Goal: Information Seeking & Learning: Learn about a topic

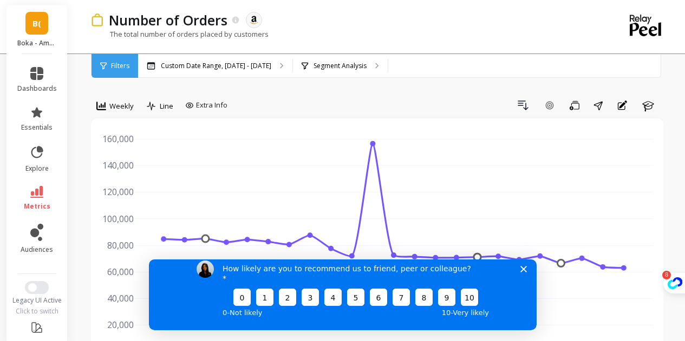
click at [524, 272] on icon "Close survey" at bounding box center [522, 269] width 6 height 6
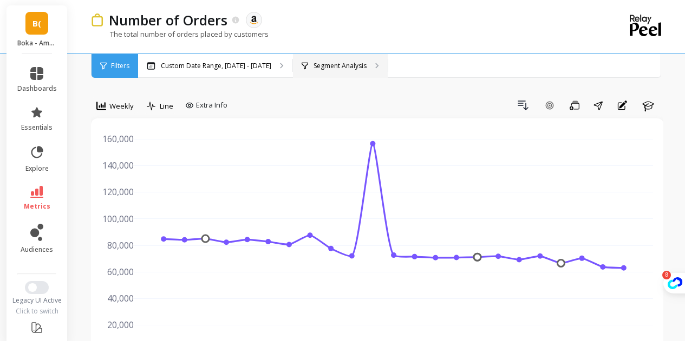
click at [315, 70] on p "Segment Analysis" at bounding box center [339, 66] width 53 height 9
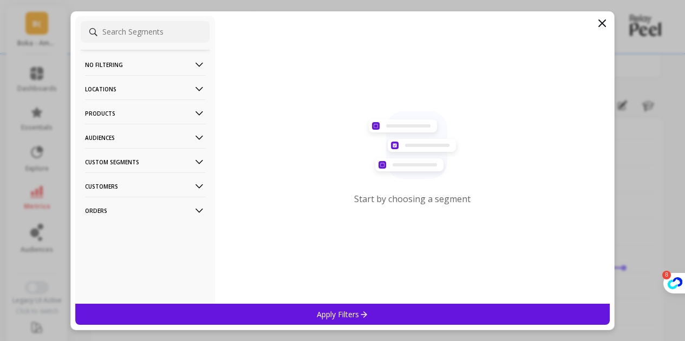
click at [136, 109] on p "Products" at bounding box center [145, 114] width 120 height 28
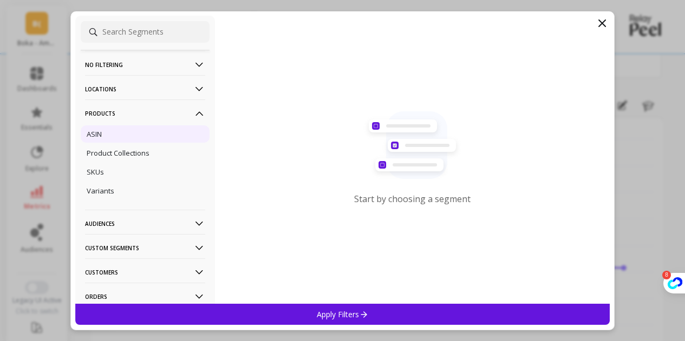
click at [120, 131] on div "ASIN" at bounding box center [145, 134] width 129 height 17
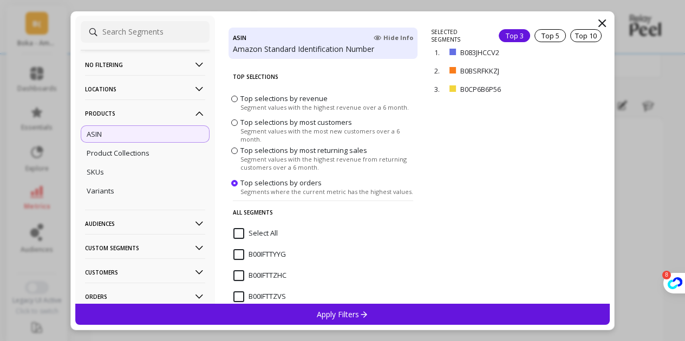
click at [239, 232] on input "Select All" at bounding box center [255, 233] width 44 height 11
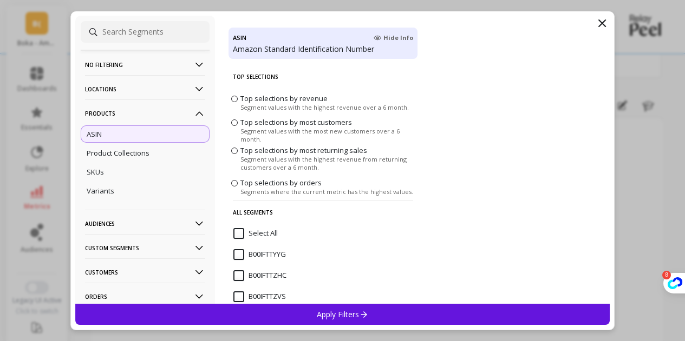
click at [239, 232] on input "Select All" at bounding box center [255, 233] width 44 height 11
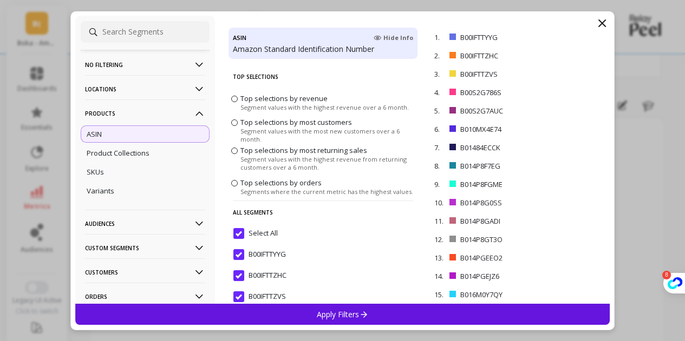
click at [308, 313] on div "Apply Filters" at bounding box center [342, 314] width 535 height 21
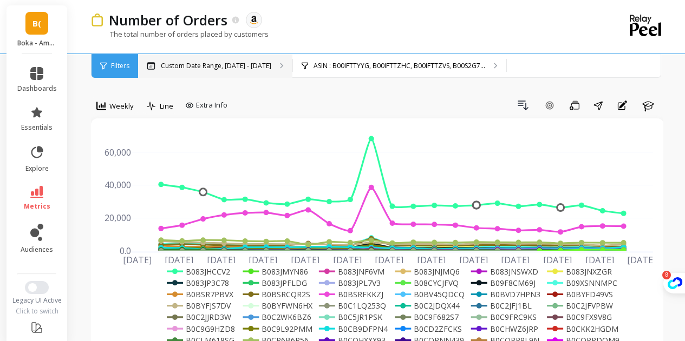
click at [250, 62] on p "Custom Date Range, [DATE] - [DATE]" at bounding box center [216, 66] width 110 height 9
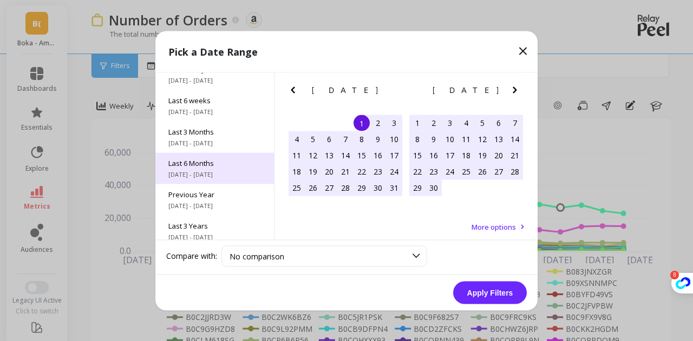
scroll to position [147, 0]
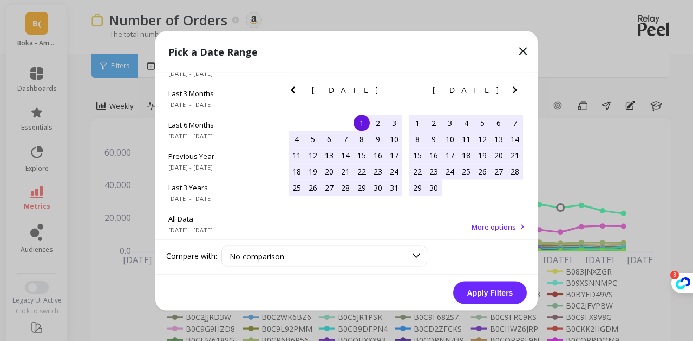
click at [293, 92] on icon "Previous Month" at bounding box center [293, 90] width 4 height 6
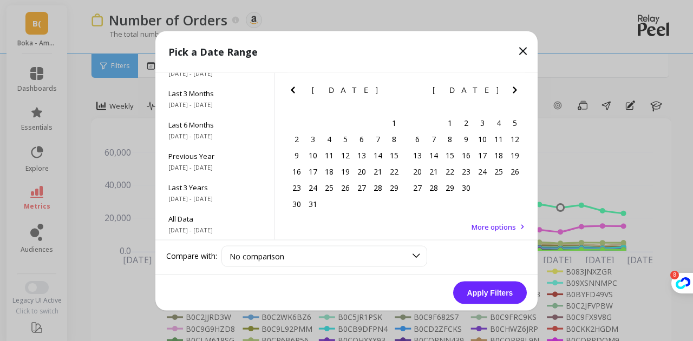
click at [293, 92] on icon "Previous Month" at bounding box center [293, 90] width 4 height 6
click at [343, 120] on div "1" at bounding box center [345, 123] width 16 height 16
click at [515, 89] on icon "Next Month" at bounding box center [514, 90] width 4 height 6
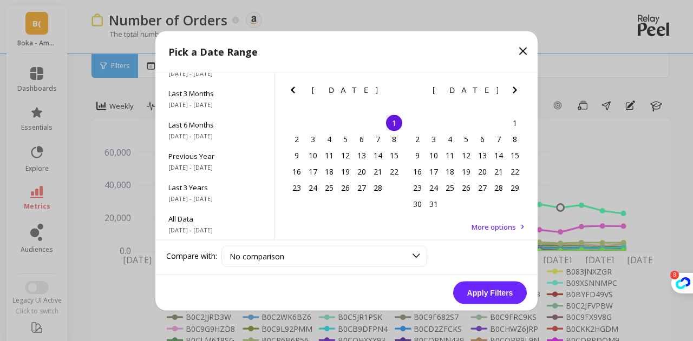
click at [515, 89] on icon "Next Month" at bounding box center [514, 90] width 4 height 6
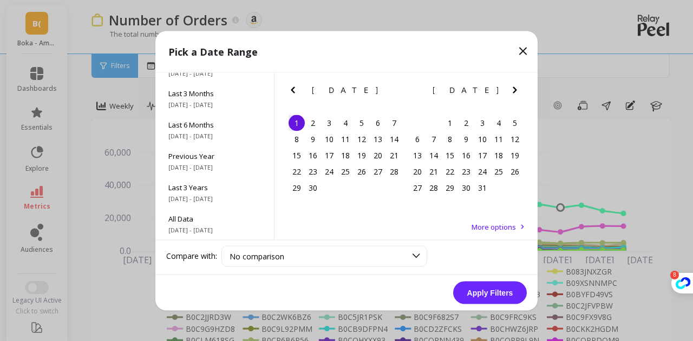
click at [515, 89] on icon "Next Month" at bounding box center [514, 90] width 4 height 6
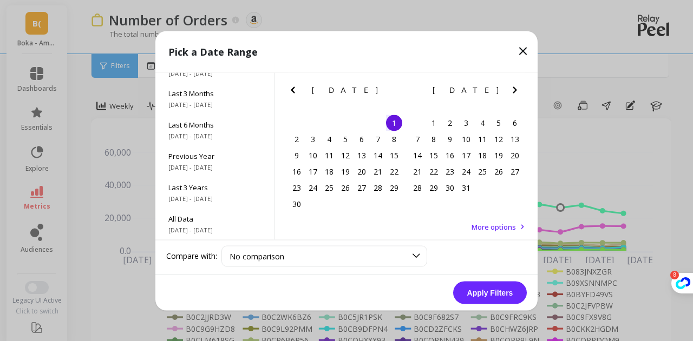
click at [289, 90] on icon "Previous Month" at bounding box center [292, 89] width 13 height 13
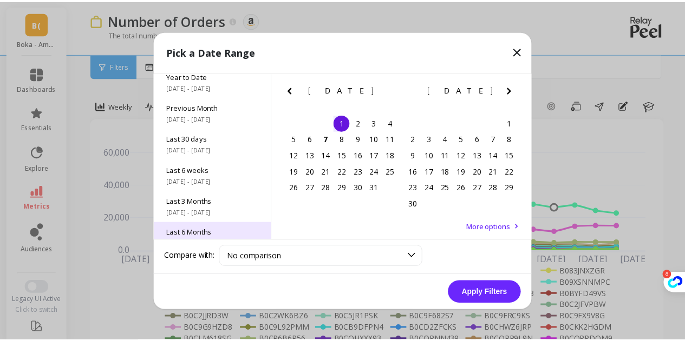
scroll to position [0, 0]
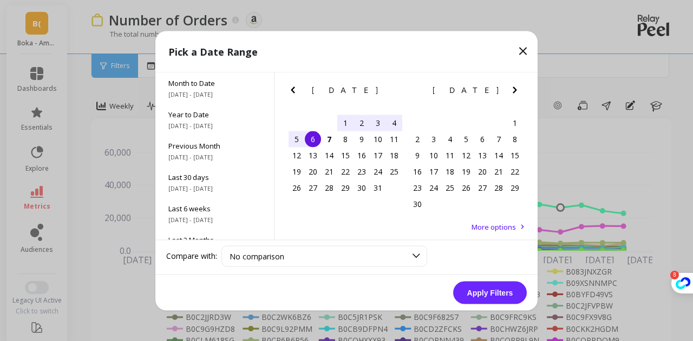
click at [307, 141] on div "6" at bounding box center [313, 139] width 16 height 16
click at [457, 286] on button "Apply Filters" at bounding box center [490, 292] width 74 height 23
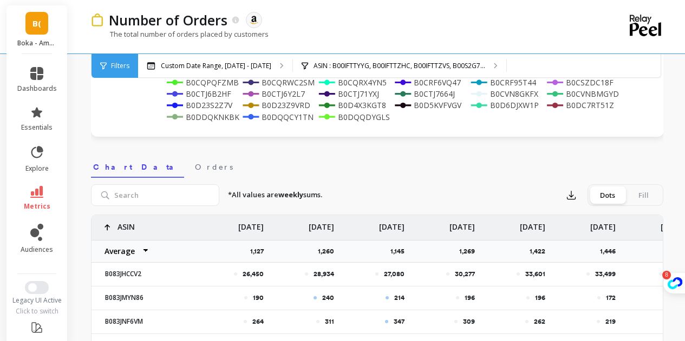
scroll to position [325, 0]
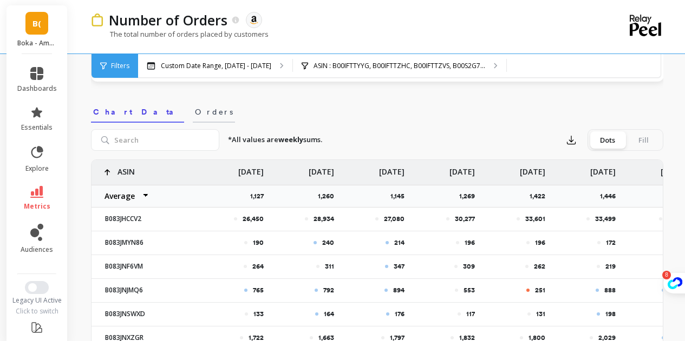
click at [195, 110] on span "Orders" at bounding box center [214, 112] width 38 height 11
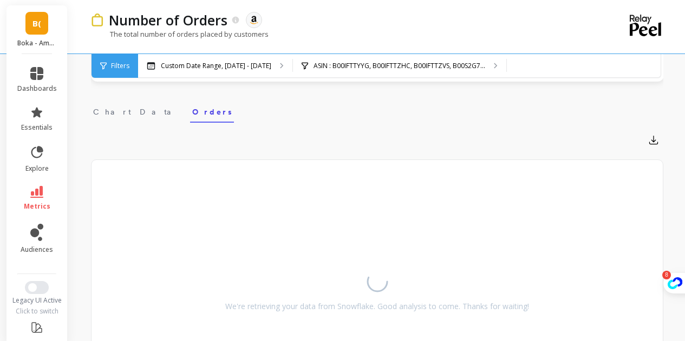
drag, startPoint x: 118, startPoint y: 110, endPoint x: 209, endPoint y: 115, distance: 91.6
click at [118, 110] on span "Chart Data" at bounding box center [136, 112] width 86 height 11
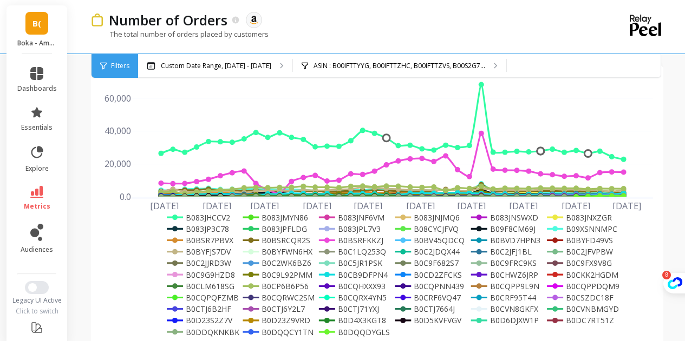
scroll to position [0, 0]
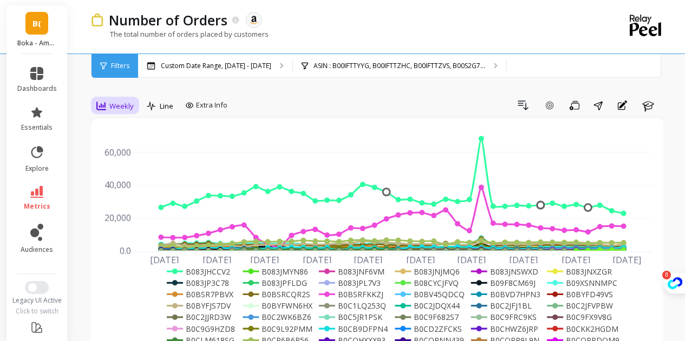
click at [97, 105] on icon at bounding box center [101, 106] width 10 height 9
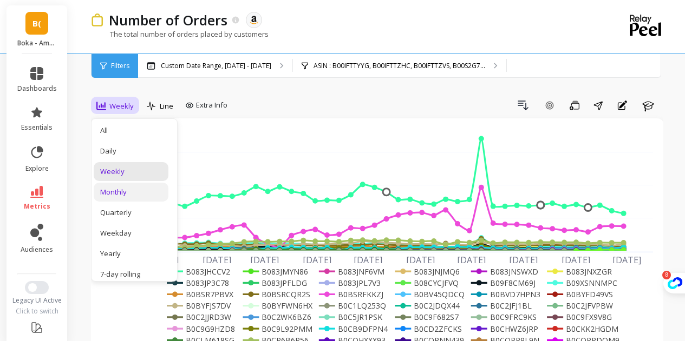
click at [110, 195] on div "Monthly" at bounding box center [131, 192] width 62 height 10
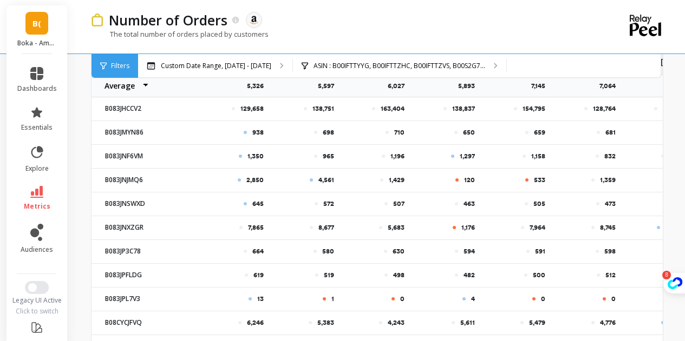
scroll to position [327, 0]
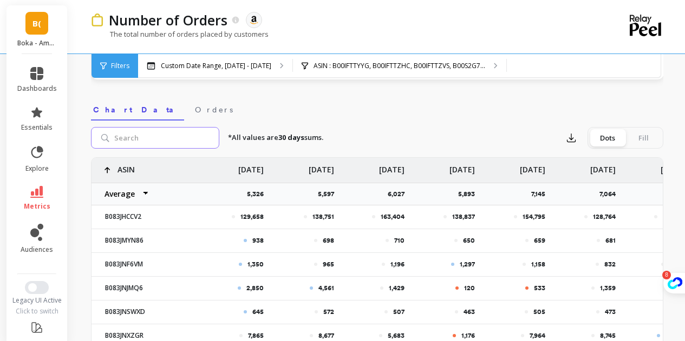
click at [149, 135] on input "search" at bounding box center [155, 138] width 128 height 22
paste input "B0DQQCY1TN"
type input "B0DQQCY1TN"
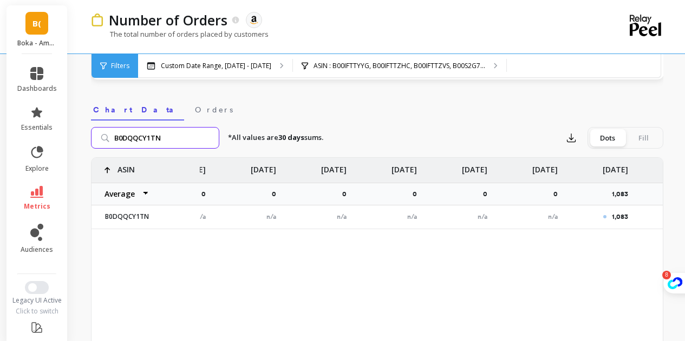
scroll to position [0, 241]
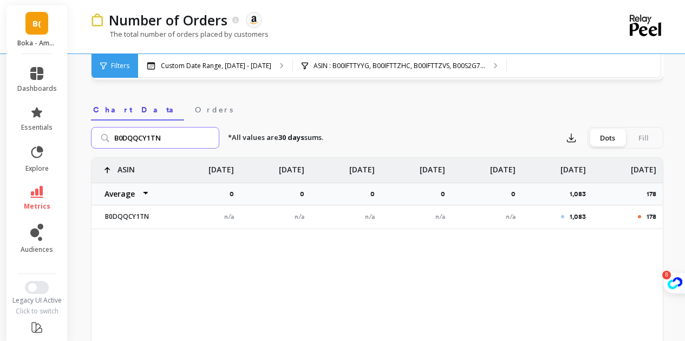
click at [207, 138] on input "B0DQQCY1TN" at bounding box center [155, 138] width 128 height 22
click at [175, 139] on input "search" at bounding box center [155, 138] width 128 height 22
paste input "B0DQQDYGLS"
paste input "S2M3TR5"
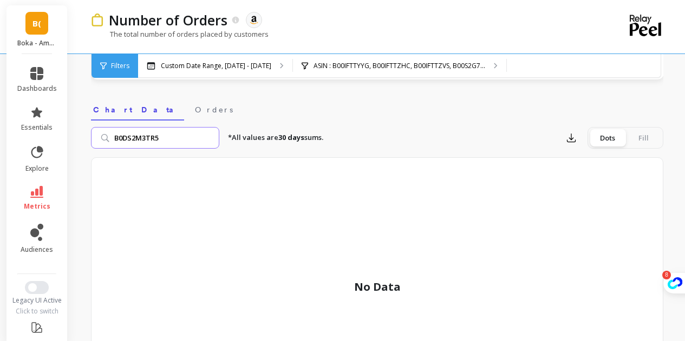
click at [185, 140] on input "B0DS2M3TR5" at bounding box center [155, 138] width 128 height 22
paste input "P1G9GBF"
click at [188, 143] on input "B0DP1G9GBF" at bounding box center [155, 138] width 128 height 22
click at [172, 120] on nav "Chart Data Orders" at bounding box center [377, 108] width 572 height 25
click at [169, 145] on input "B0DP1G9GBF" at bounding box center [155, 138] width 128 height 22
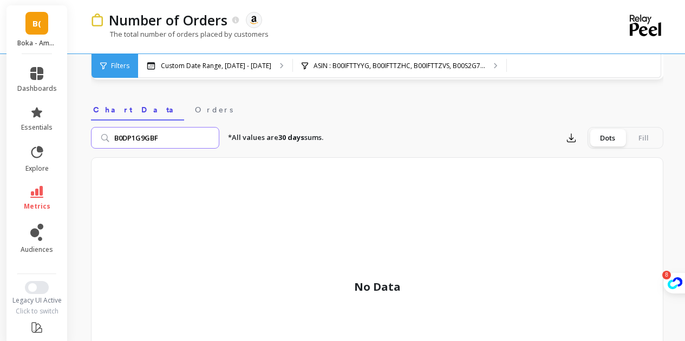
paste input "JTHYCVK"
type input "B0DJTHYCVK"
click at [206, 142] on input "B0DJTHYCVK" at bounding box center [155, 141] width 128 height 22
click at [207, 142] on input "B0DJTHYCVK" at bounding box center [155, 141] width 128 height 22
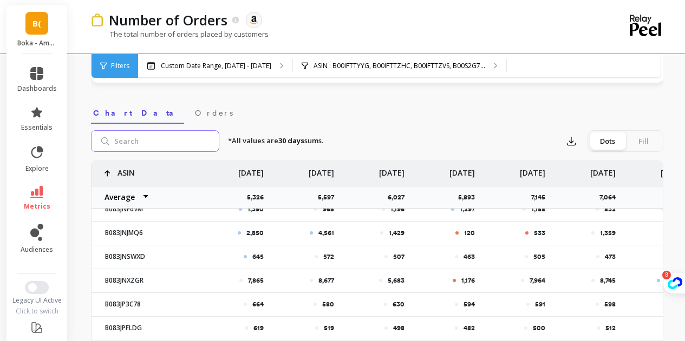
scroll to position [172, 0]
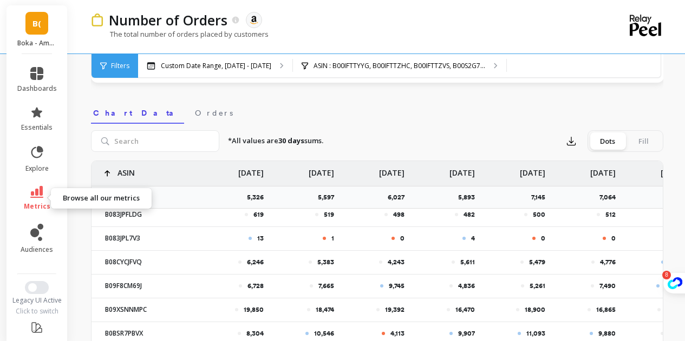
click at [30, 186] on icon at bounding box center [36, 192] width 13 height 12
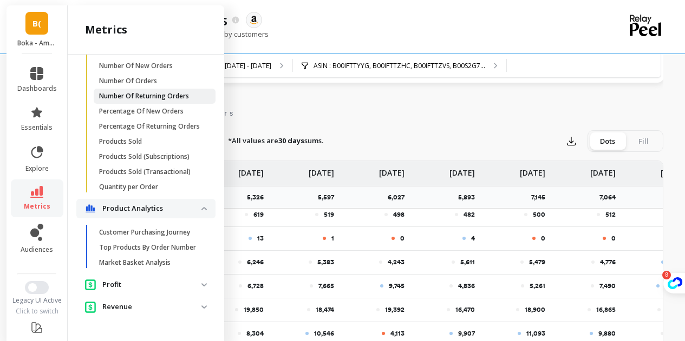
scroll to position [499, 0]
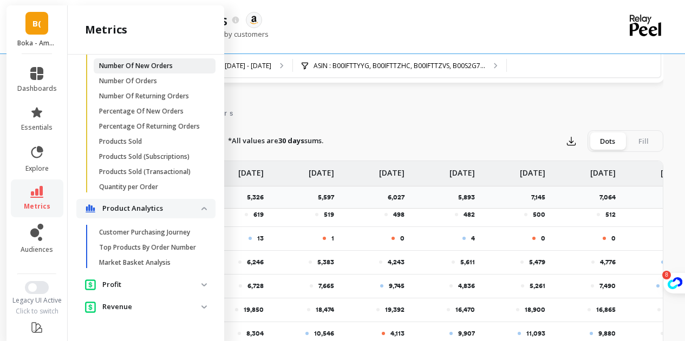
click at [147, 70] on p "Number Of New Orders" at bounding box center [136, 66] width 74 height 9
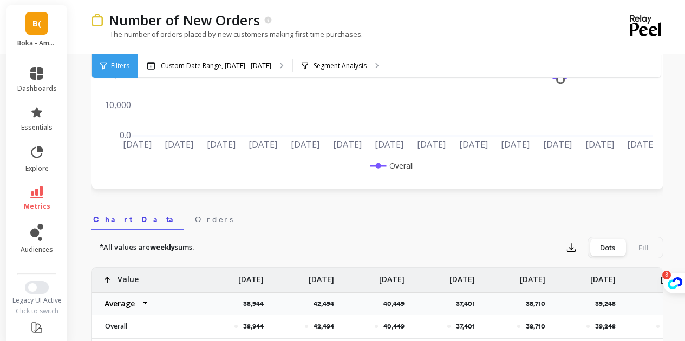
scroll to position [188, 0]
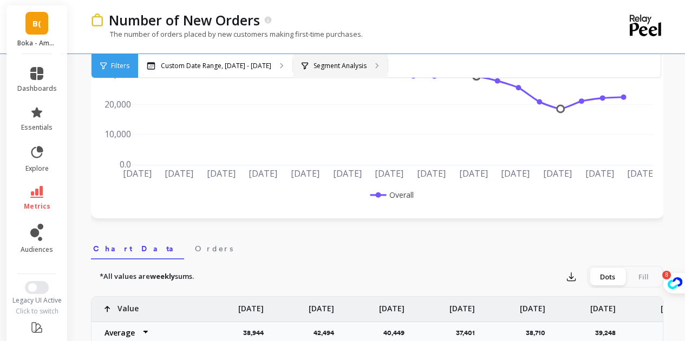
click at [319, 67] on p "Segment Analysis" at bounding box center [339, 66] width 53 height 9
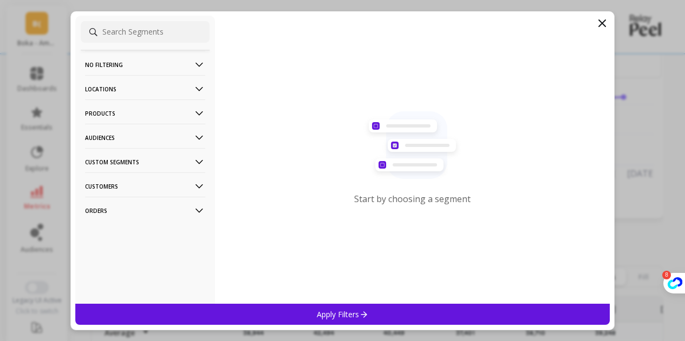
click at [149, 114] on p "Products" at bounding box center [145, 114] width 120 height 28
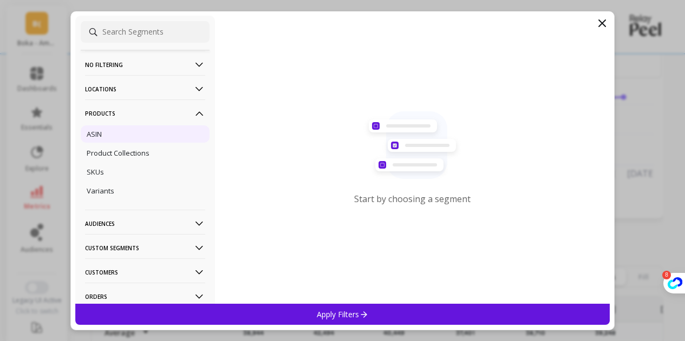
click at [113, 138] on div "ASIN" at bounding box center [145, 134] width 129 height 17
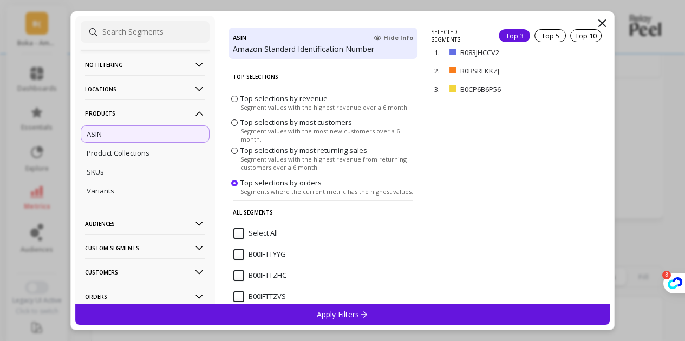
click at [274, 237] on input "Select All" at bounding box center [255, 233] width 44 height 11
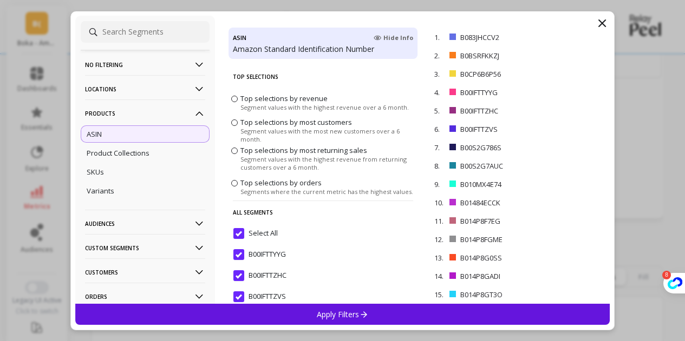
click at [330, 310] on p "Apply Filters" at bounding box center [342, 315] width 51 height 10
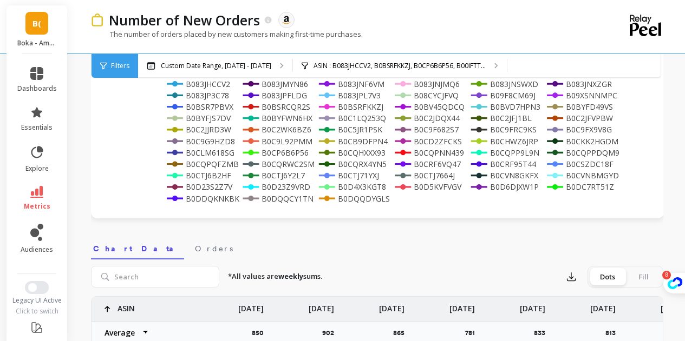
click at [295, 210] on div "Apr 20 2025 May 4 May 18 Jun 1 Jun 15 Jun 29 Jul 13 Jul 27 Aug 10 Aug 24 Sep 7 …" at bounding box center [377, 75] width 572 height 288
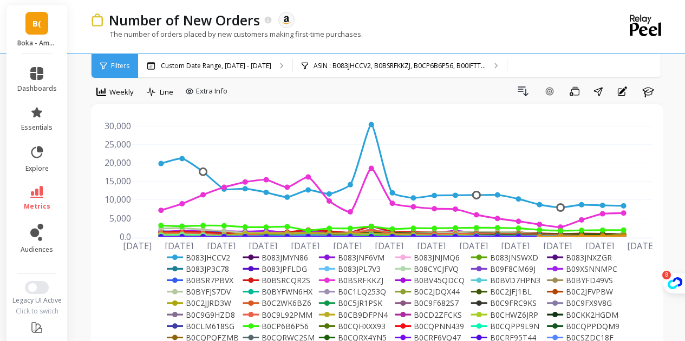
scroll to position [14, 0]
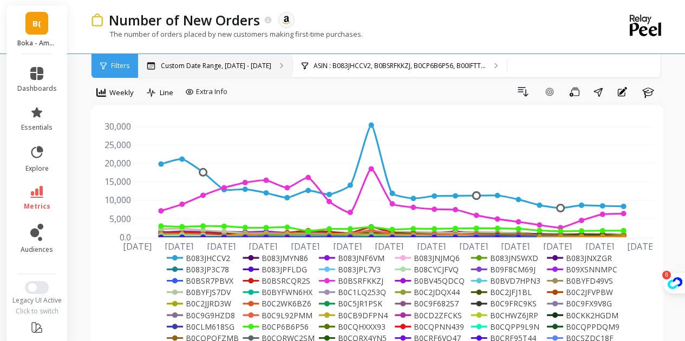
click at [218, 67] on p "Custom Date Range, [DATE] - [DATE]" at bounding box center [216, 66] width 110 height 9
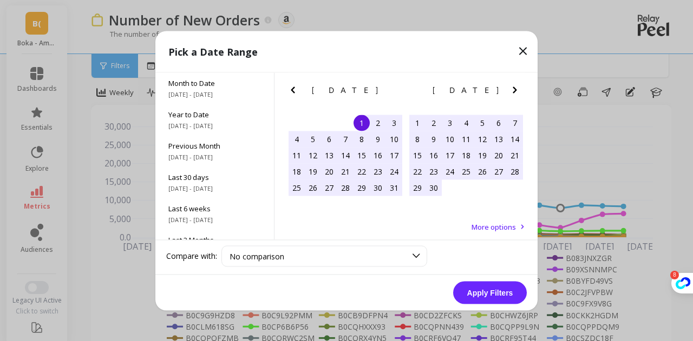
click at [297, 95] on icon "Previous Month" at bounding box center [292, 89] width 13 height 13
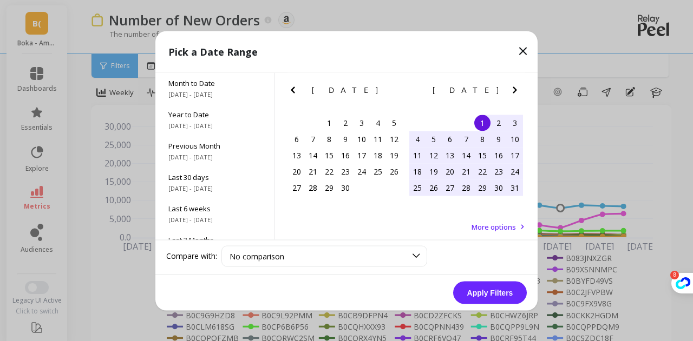
click at [526, 45] on icon at bounding box center [522, 50] width 13 height 13
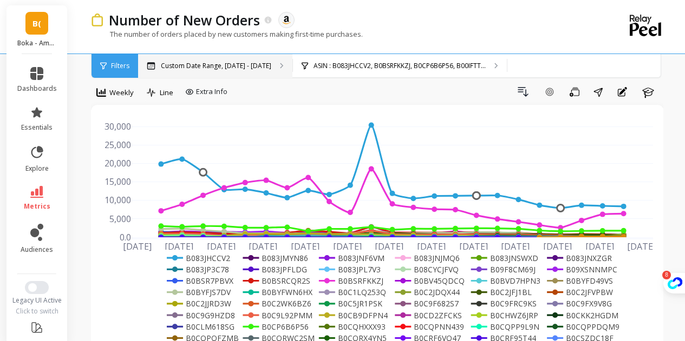
click at [220, 71] on div "Custom Date Range, [DATE] - [DATE]" at bounding box center [215, 66] width 154 height 24
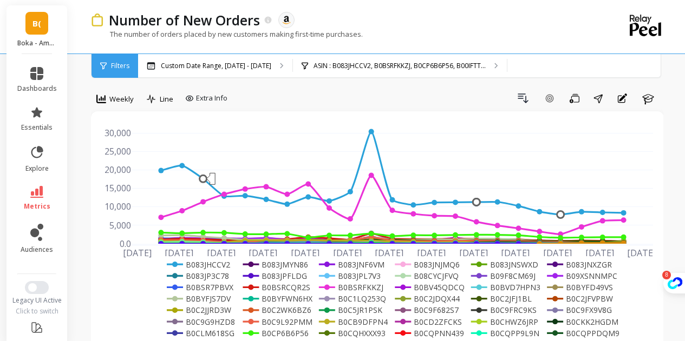
scroll to position [0, 0]
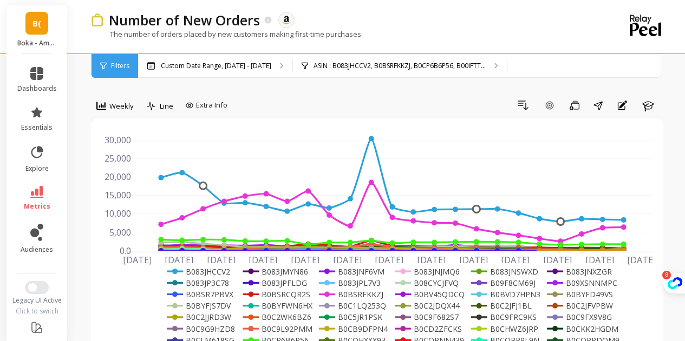
click at [128, 69] on span "Filters" at bounding box center [120, 66] width 18 height 9
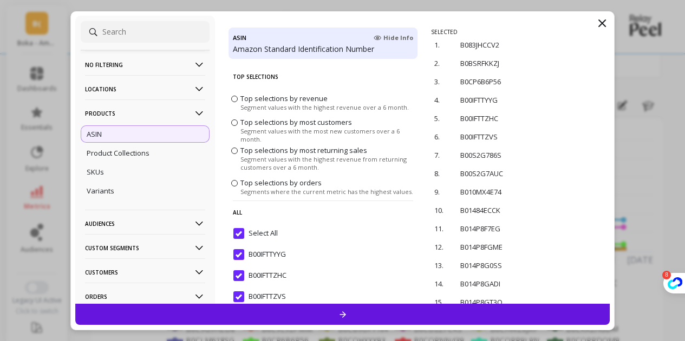
click at [115, 72] on p "No filtering" at bounding box center [145, 65] width 120 height 28
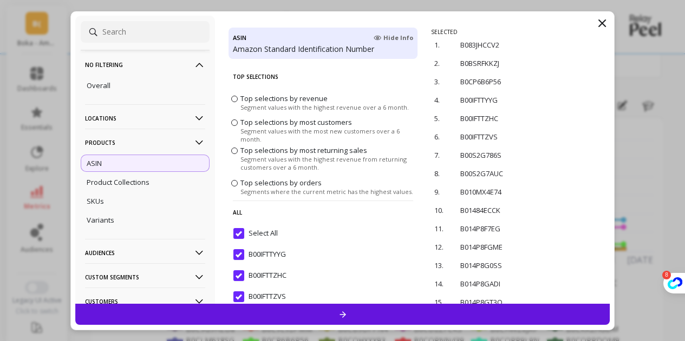
click at [120, 109] on p "Locations" at bounding box center [145, 118] width 120 height 28
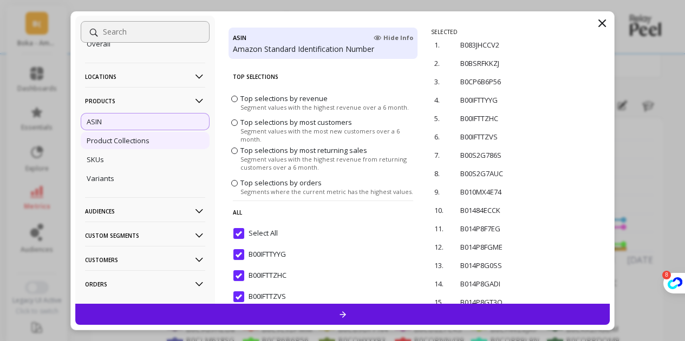
scroll to position [62, 0]
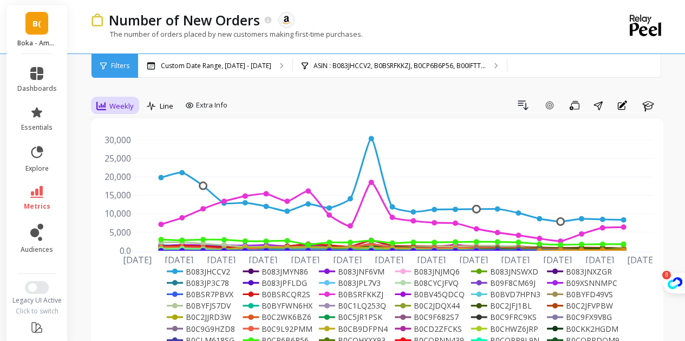
click at [121, 106] on span "Weekly" at bounding box center [121, 106] width 24 height 10
click at [121, 109] on span "Weekly" at bounding box center [121, 106] width 24 height 10
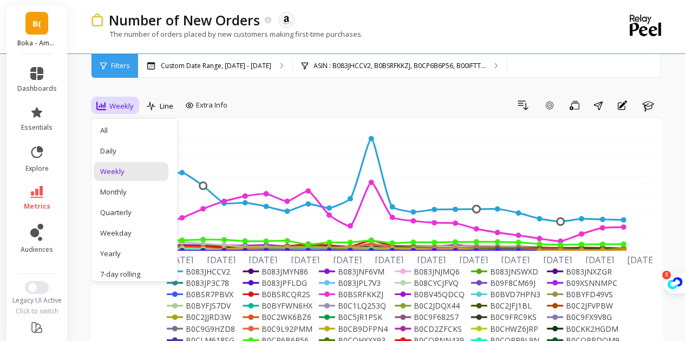
click at [121, 109] on span "Weekly" at bounding box center [121, 106] width 24 height 10
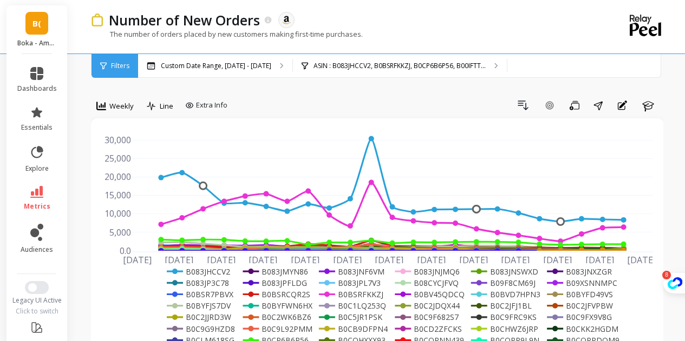
click at [121, 109] on span "Weekly" at bounding box center [121, 106] width 24 height 10
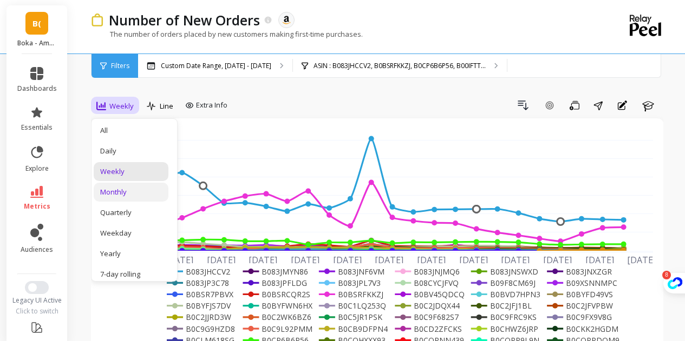
click at [134, 189] on div "Monthly" at bounding box center [131, 192] width 62 height 10
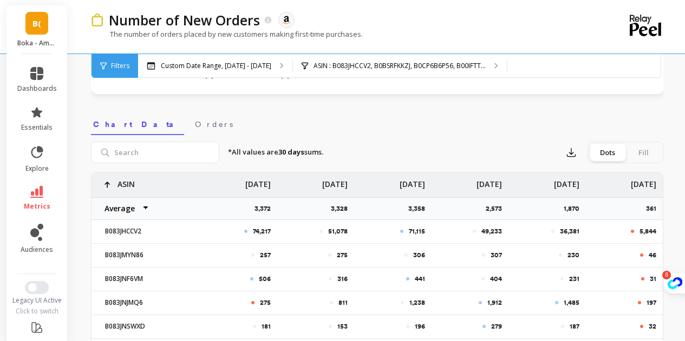
scroll to position [325, 0]
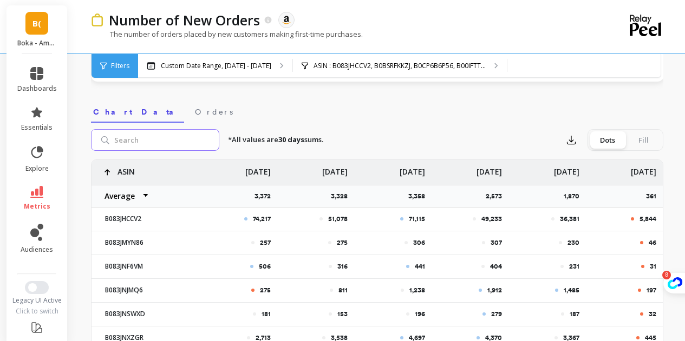
click at [163, 145] on input "search" at bounding box center [155, 140] width 128 height 22
paste input "B0DJTHYCVK"
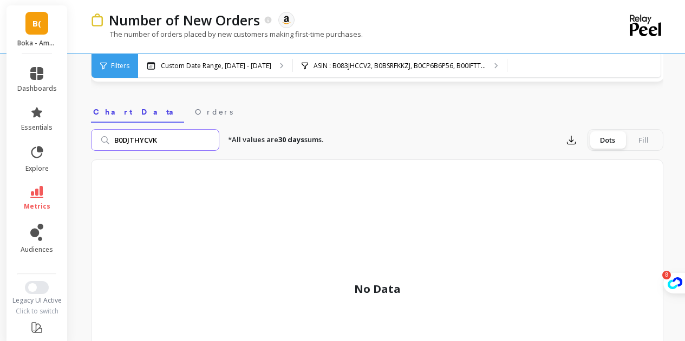
type input "B0DJTHYCVK"
click at [642, 139] on div "Fill" at bounding box center [643, 139] width 36 height 17
click at [0, 0] on input "Dots Fill" at bounding box center [0, 0] width 0 height 0
click at [609, 139] on div "Dots" at bounding box center [607, 139] width 36 height 17
click at [0, 0] on input "Dots Fill" at bounding box center [0, 0] width 0 height 0
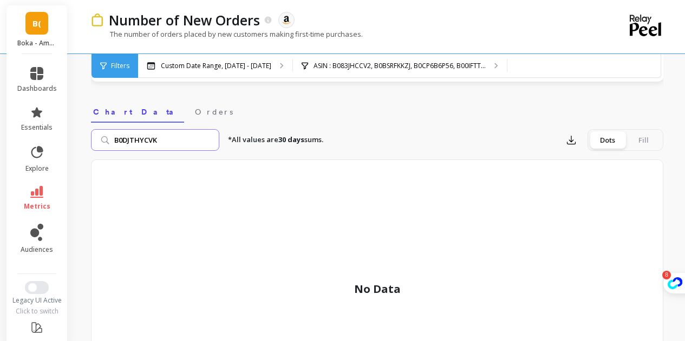
click at [172, 143] on input "B0DJTHYCVK" at bounding box center [155, 140] width 128 height 22
click at [195, 108] on span "Orders" at bounding box center [214, 112] width 38 height 11
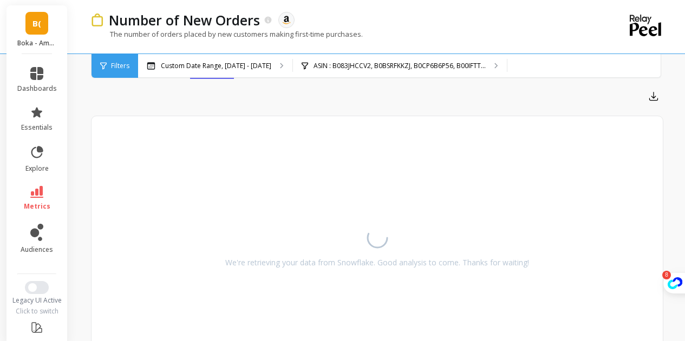
scroll to position [271, 0]
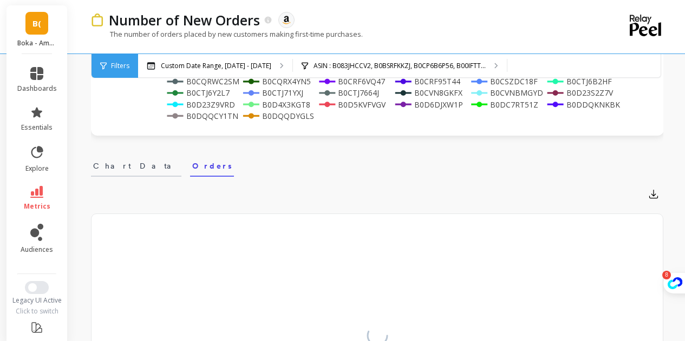
drag, startPoint x: 110, startPoint y: 172, endPoint x: 124, endPoint y: 175, distance: 13.9
click at [110, 172] on link "Chart Data" at bounding box center [136, 164] width 90 height 25
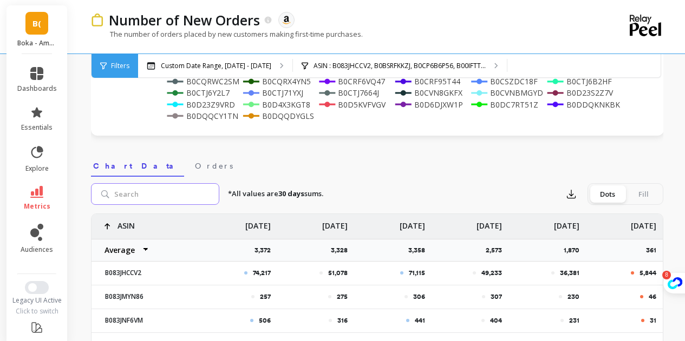
click at [152, 195] on input "search" at bounding box center [155, 194] width 128 height 22
paste input "B0DJTHYCVK"
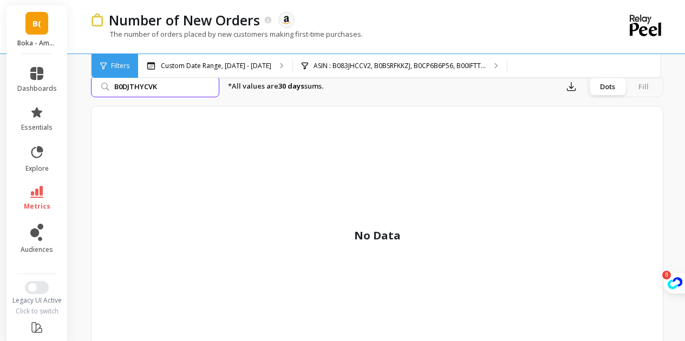
scroll to position [379, 0]
paste input "QQCY1TN"
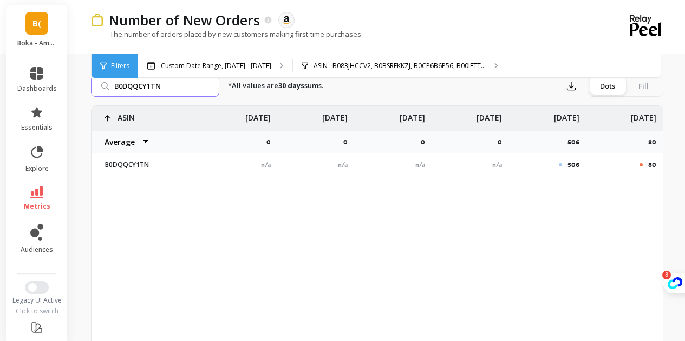
paste input "DYGLS"
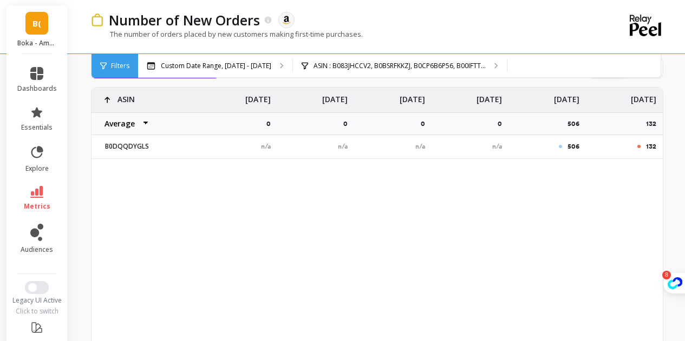
scroll to position [181, 0]
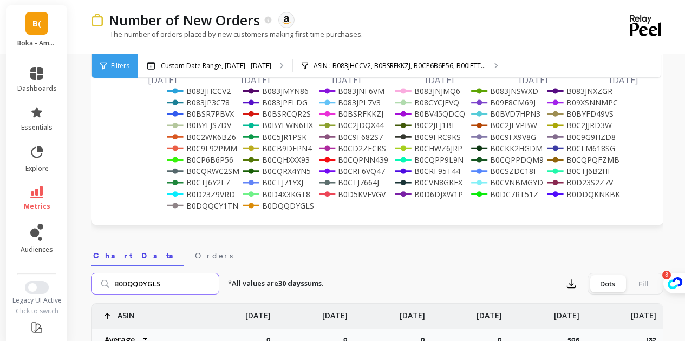
click at [185, 285] on input "B0DQQDYGLS" at bounding box center [155, 284] width 128 height 22
paste input "S2M3TR5"
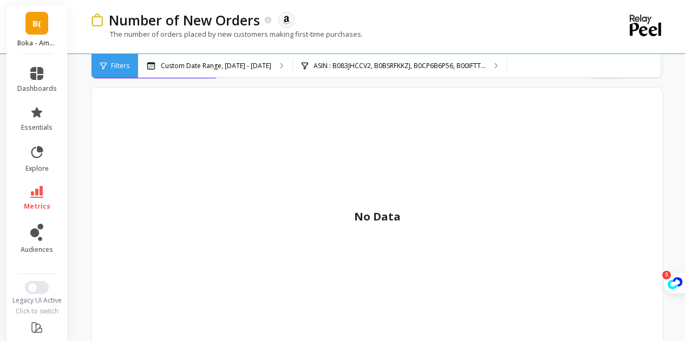
scroll to position [235, 0]
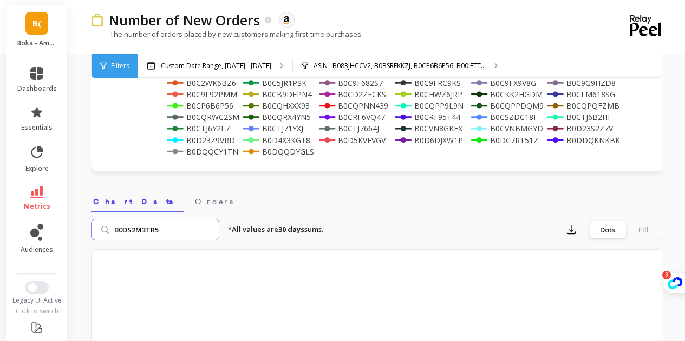
paste input "P1G9GBF"
click at [180, 234] on input "B0DP1G9GBF" at bounding box center [155, 230] width 128 height 22
paste input "JTHYCVK"
type input "B0DJTHYCVK"
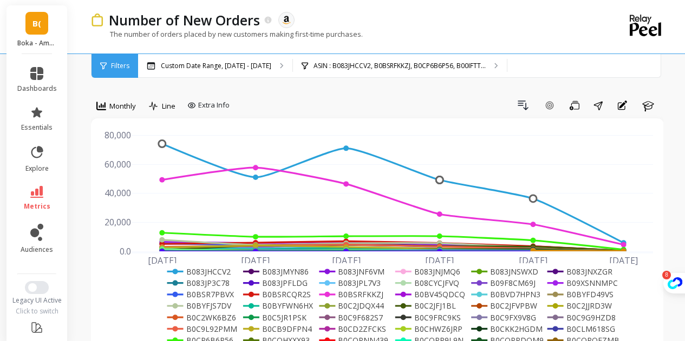
scroll to position [0, 0]
click at [117, 102] on span "Monthly" at bounding box center [122, 106] width 27 height 10
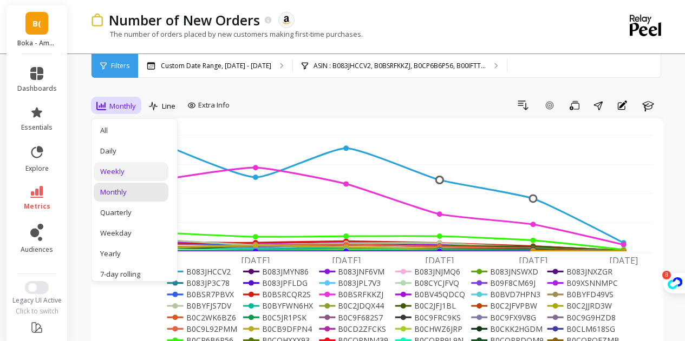
click at [133, 168] on div "Weekly" at bounding box center [131, 172] width 62 height 10
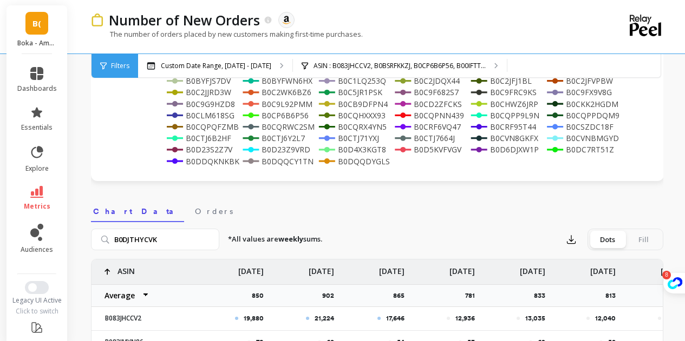
scroll to position [325, 0]
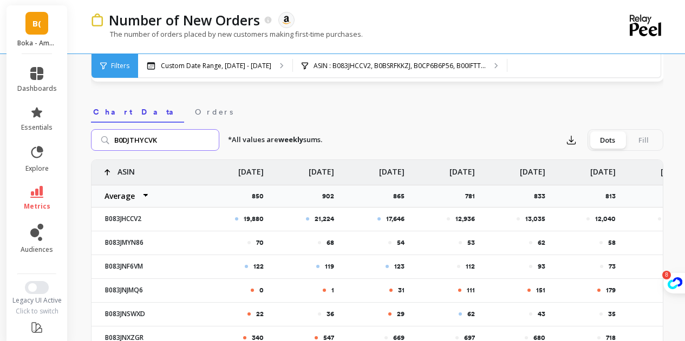
click at [180, 144] on input "B0DJTHYCVK" at bounding box center [155, 140] width 128 height 22
click at [174, 137] on input "B0DJTHYCVK" at bounding box center [155, 140] width 128 height 22
click at [274, 140] on p "*All values are weekly sums." at bounding box center [275, 140] width 94 height 11
click at [179, 142] on input "B0DJTHYCVK" at bounding box center [155, 140] width 128 height 22
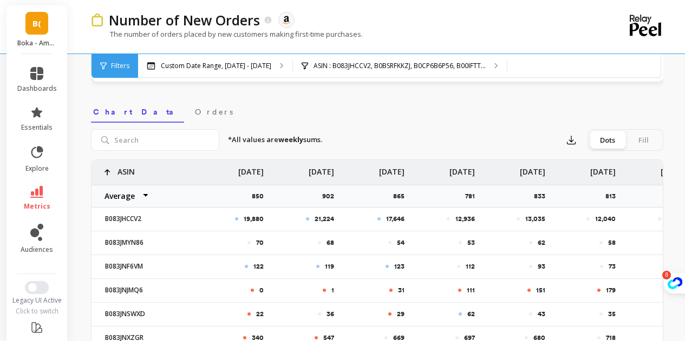
click at [273, 131] on div "*All values are weekly sums. Export Dots Fill" at bounding box center [441, 140] width 444 height 22
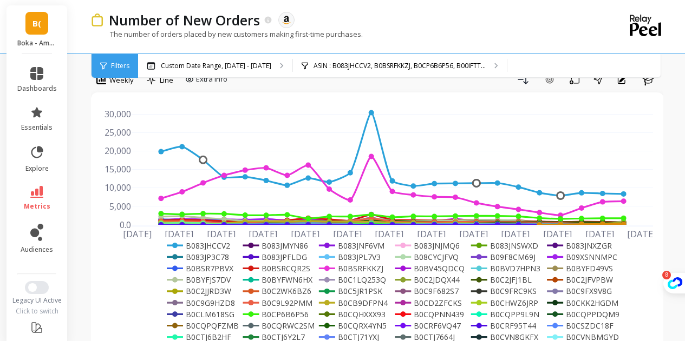
scroll to position [0, 0]
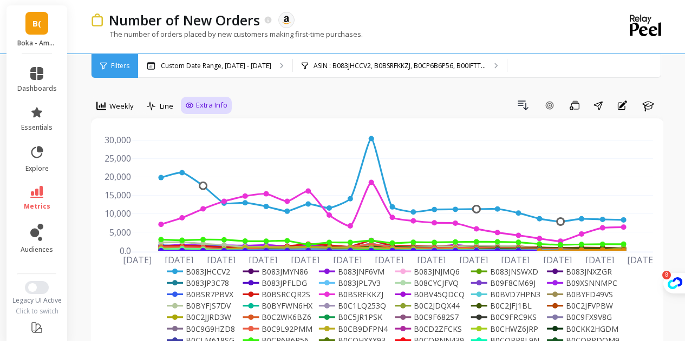
click at [206, 104] on span "Extra Info" at bounding box center [211, 105] width 31 height 11
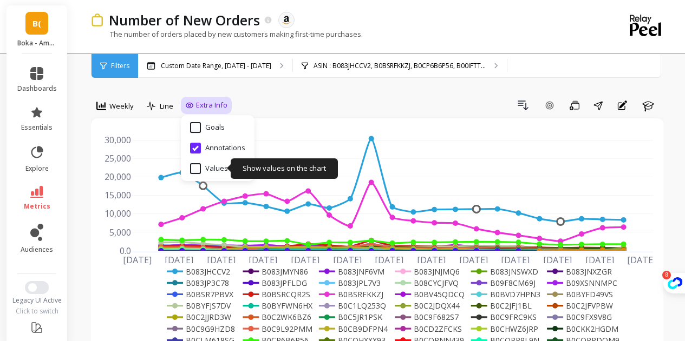
drag, startPoint x: 212, startPoint y: 166, endPoint x: 325, endPoint y: 97, distance: 132.3
click at [212, 166] on input "Values" at bounding box center [209, 168] width 38 height 11
click at [192, 166] on input "Values" at bounding box center [209, 168] width 38 height 11
click at [195, 169] on input "Values" at bounding box center [209, 168] width 38 height 11
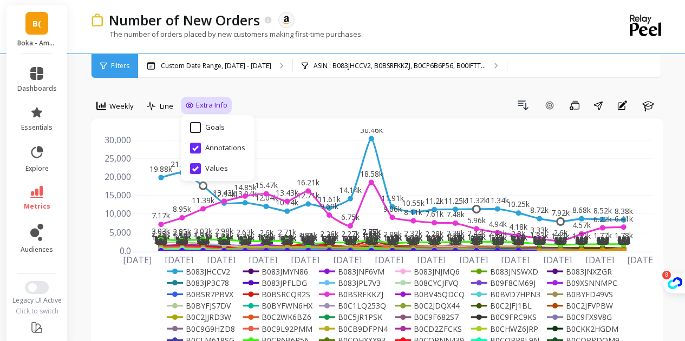
drag, startPoint x: 325, startPoint y: 97, endPoint x: 269, endPoint y: 218, distance: 132.9
click at [325, 97] on div "Drill Down Add Goal Save Share Annotations Learn" at bounding box center [447, 105] width 431 height 17
click at [196, 104] on span "Extra Info" at bounding box center [211, 105] width 31 height 11
click at [196, 172] on input "Values" at bounding box center [209, 168] width 38 height 11
checkbox input "false"
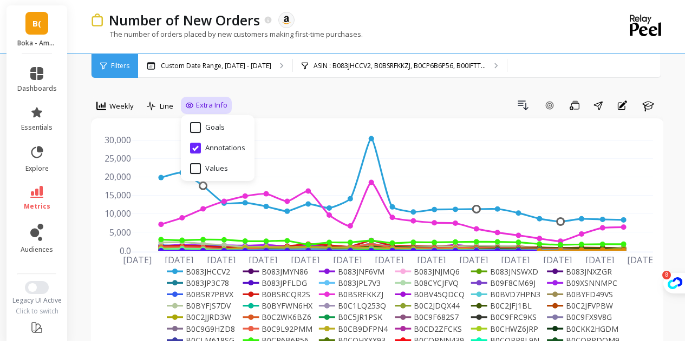
click at [324, 97] on div "Drill Down Add Goal Save Share Annotations Learn" at bounding box center [447, 105] width 431 height 17
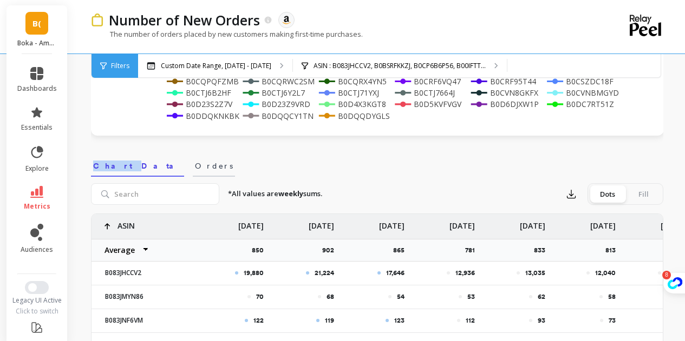
scroll to position [162, 0]
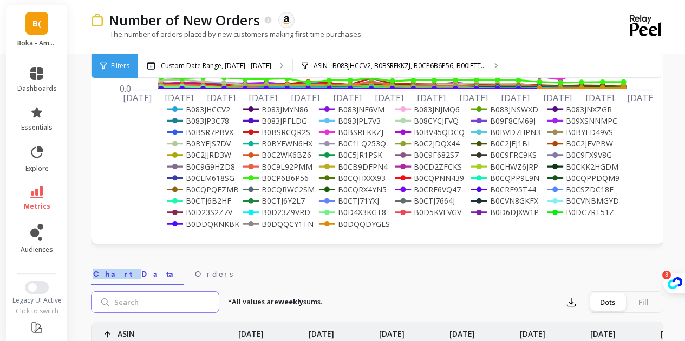
click at [157, 299] on input "search" at bounding box center [155, 303] width 128 height 22
paste input "B0DJTHYCVK"
type input "B0DJTHYCVK"
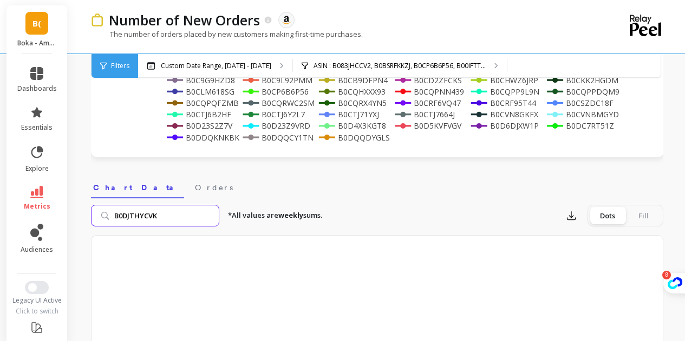
scroll to position [325, 0]
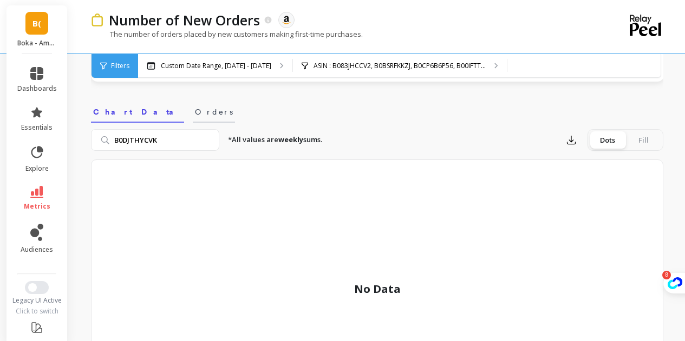
click at [195, 108] on span "Orders" at bounding box center [214, 112] width 38 height 11
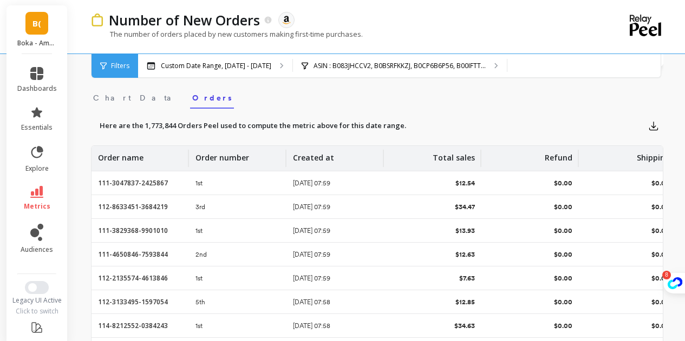
scroll to position [267, 0]
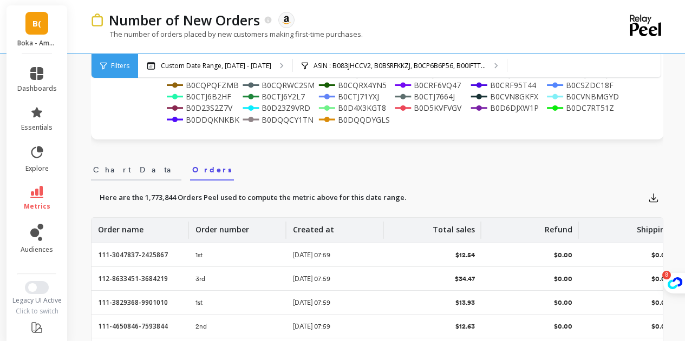
click at [114, 174] on span "Chart Data" at bounding box center [136, 169] width 86 height 11
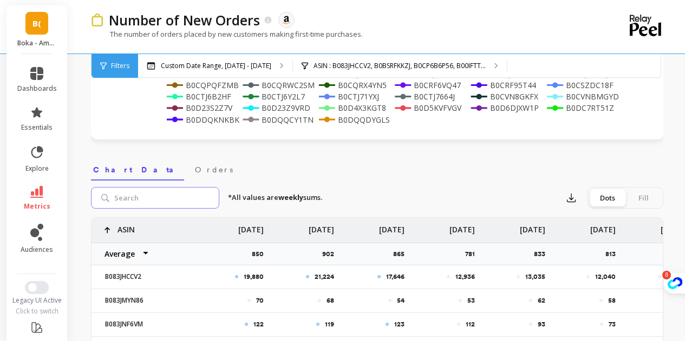
click at [171, 195] on input "search" at bounding box center [155, 198] width 128 height 22
paste input "B0DJTHYCVK"
type input "B0DJTHYCVK"
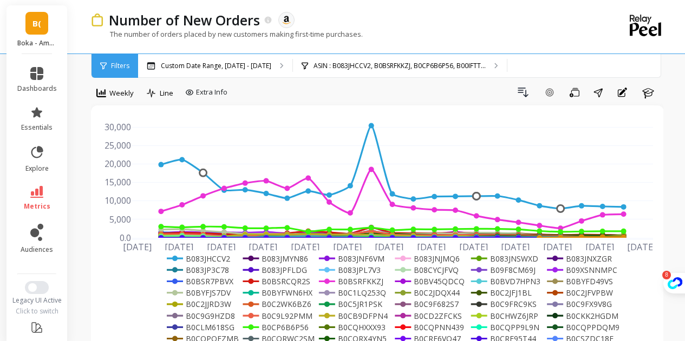
scroll to position [0, 0]
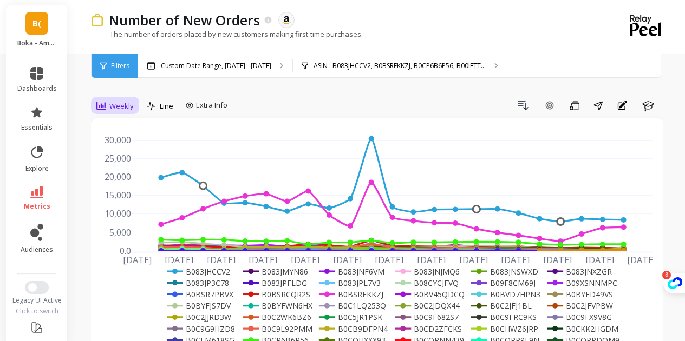
click at [122, 101] on span "Weekly" at bounding box center [121, 106] width 24 height 10
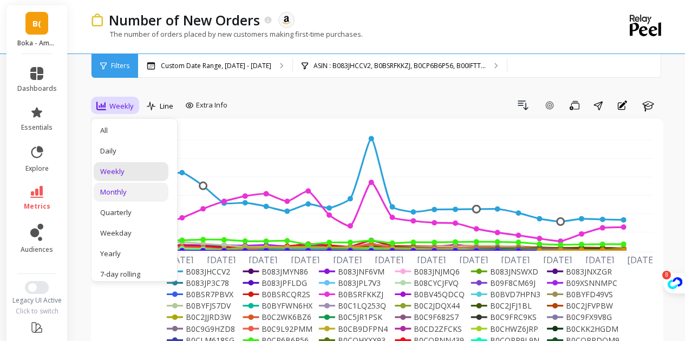
click at [129, 195] on div "Monthly" at bounding box center [131, 192] width 62 height 10
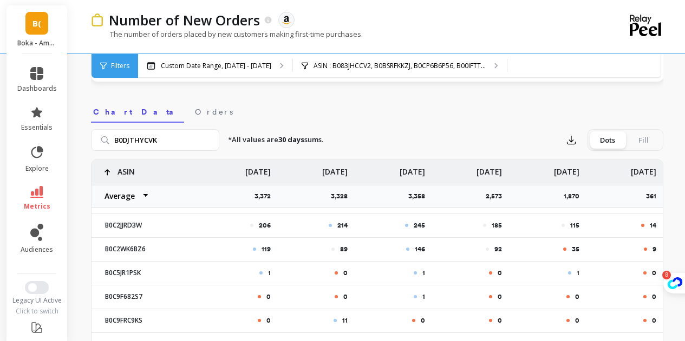
scroll to position [595, 0]
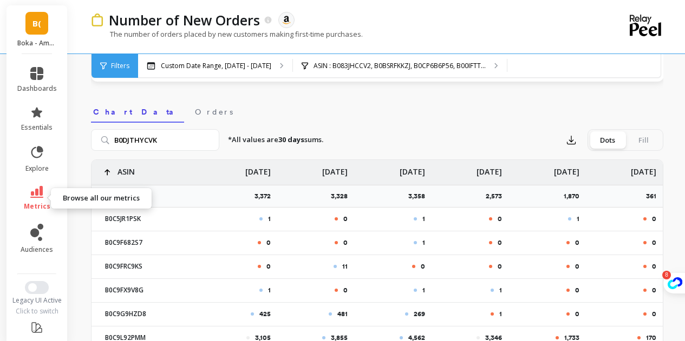
click at [36, 201] on link "metrics" at bounding box center [37, 198] width 40 height 25
click at [34, 198] on icon at bounding box center [36, 192] width 13 height 12
click at [33, 153] on icon at bounding box center [36, 152] width 15 height 15
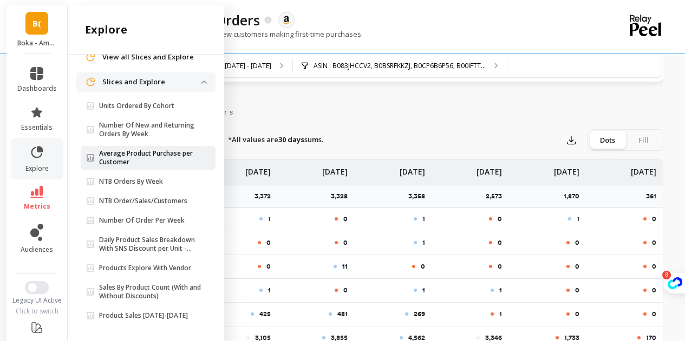
scroll to position [0, 0]
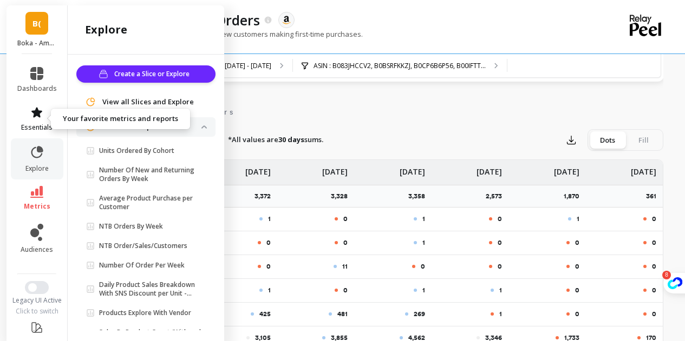
click at [32, 108] on icon at bounding box center [36, 112] width 11 height 10
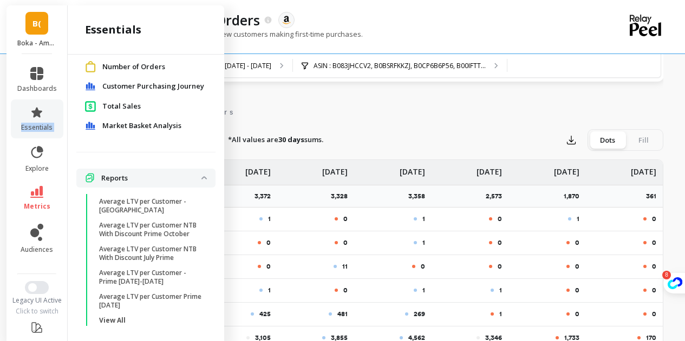
scroll to position [150, 0]
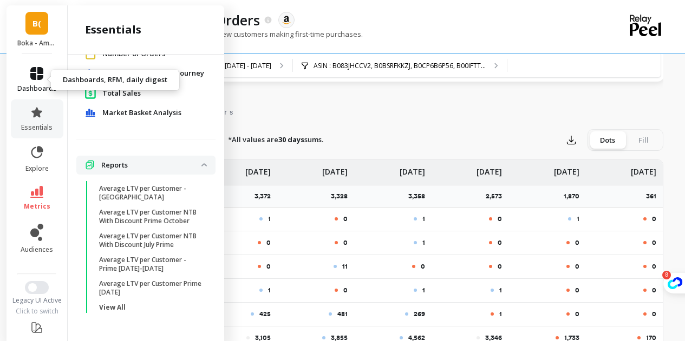
click at [29, 81] on link "dashboards" at bounding box center [37, 80] width 40 height 26
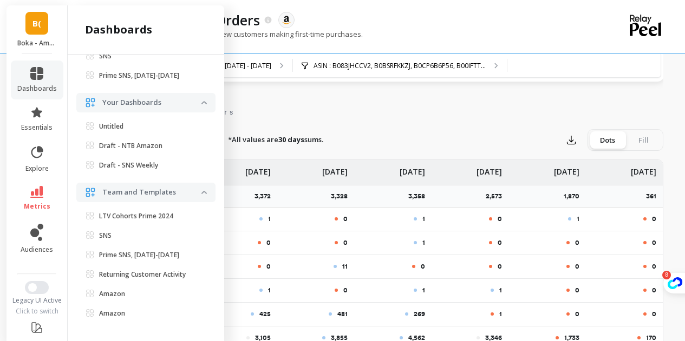
scroll to position [203, 0]
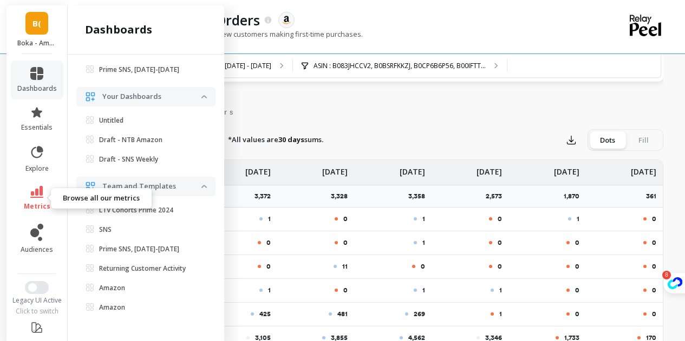
click at [36, 205] on span "metrics" at bounding box center [37, 206] width 27 height 9
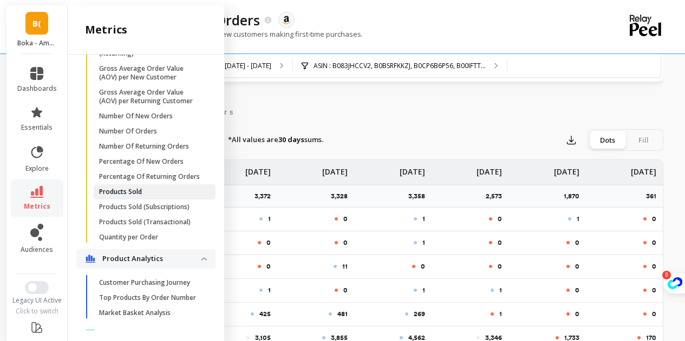
scroll to position [391, 0]
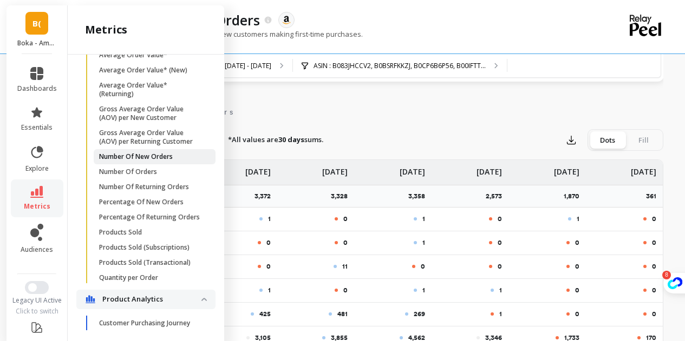
click at [167, 161] on p "Number Of New Orders" at bounding box center [136, 157] width 74 height 9
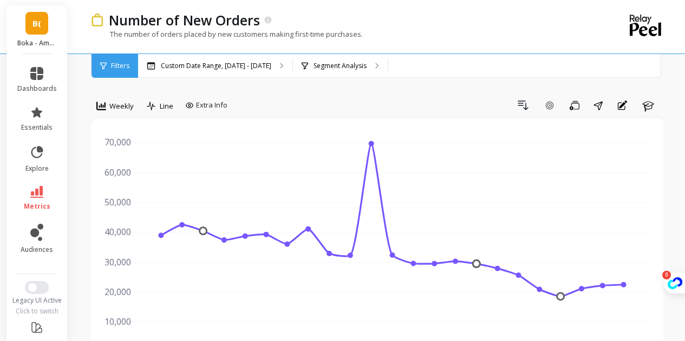
click at [351, 54] on div "Number of New Orders The number of orders placed by new customers making first-…" at bounding box center [378, 39] width 609 height 78
click at [313, 62] on p "Segment Analysis" at bounding box center [339, 66] width 53 height 9
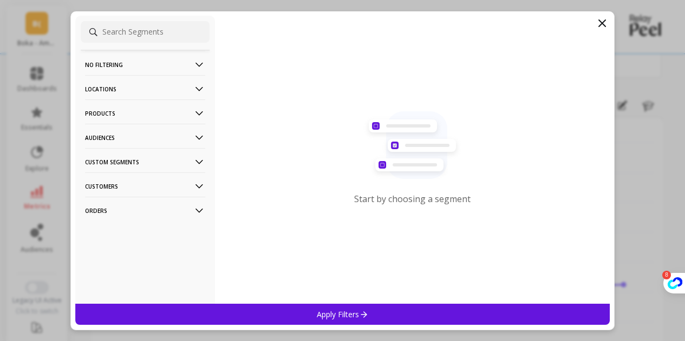
click at [111, 113] on p "Products" at bounding box center [145, 114] width 120 height 28
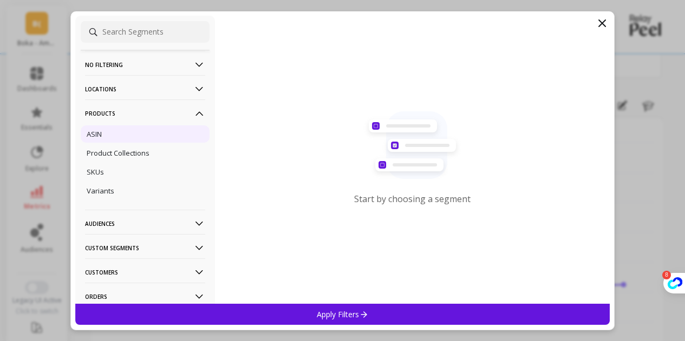
click at [97, 133] on p "ASIN" at bounding box center [94, 134] width 15 height 10
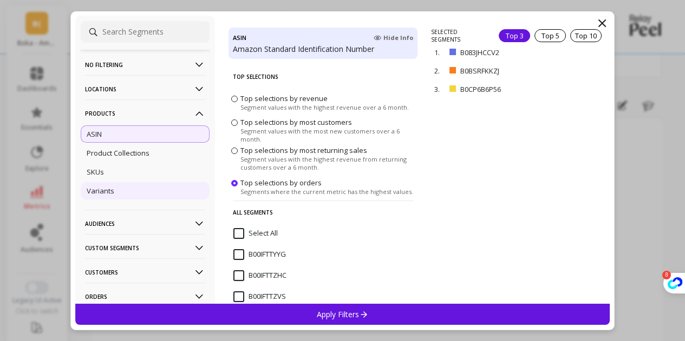
click at [110, 188] on p "Variants" at bounding box center [101, 191] width 28 height 10
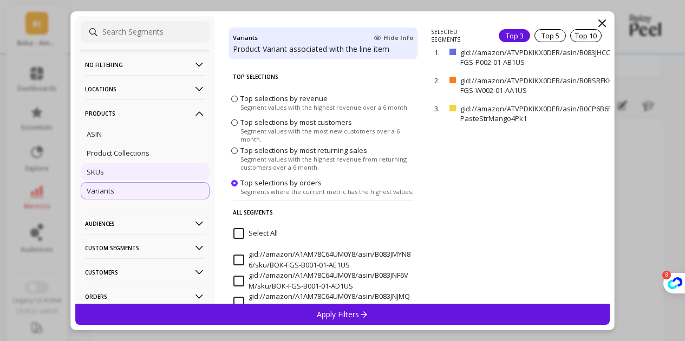
click at [149, 169] on div "SKUs" at bounding box center [145, 171] width 129 height 17
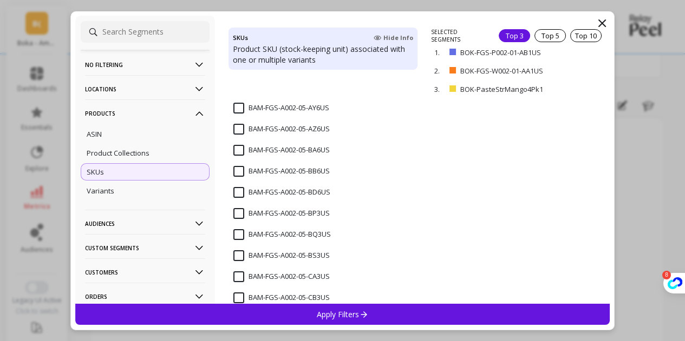
scroll to position [1028, 0]
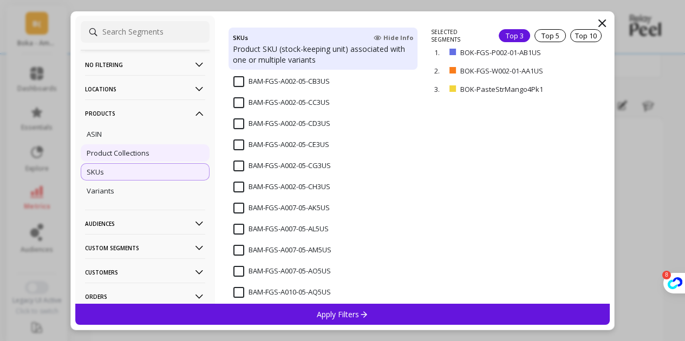
click at [128, 154] on p "Product Collections" at bounding box center [118, 153] width 63 height 10
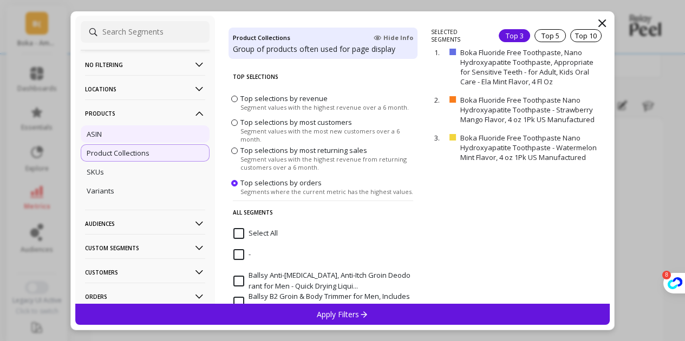
click at [128, 129] on div "ASIN" at bounding box center [145, 134] width 129 height 17
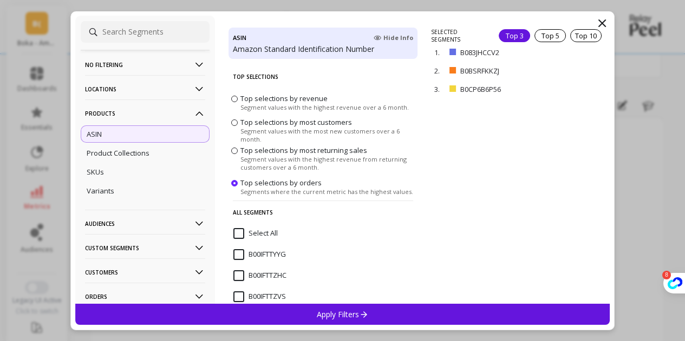
click at [243, 232] on input "Select All" at bounding box center [255, 233] width 44 height 11
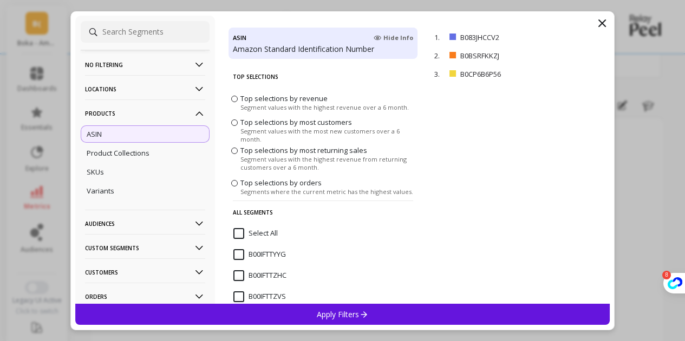
click at [243, 232] on input "Select All" at bounding box center [255, 233] width 44 height 11
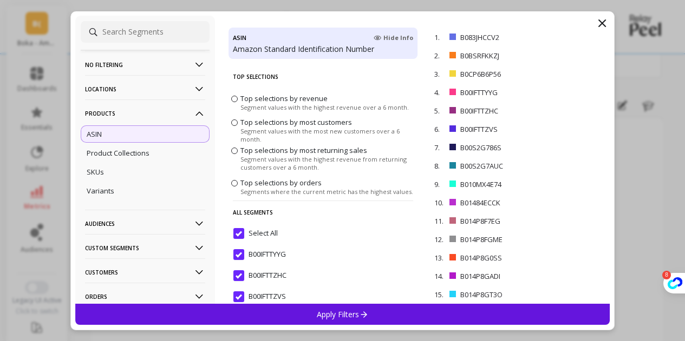
click at [133, 254] on p "Custom Segments" at bounding box center [145, 248] width 120 height 28
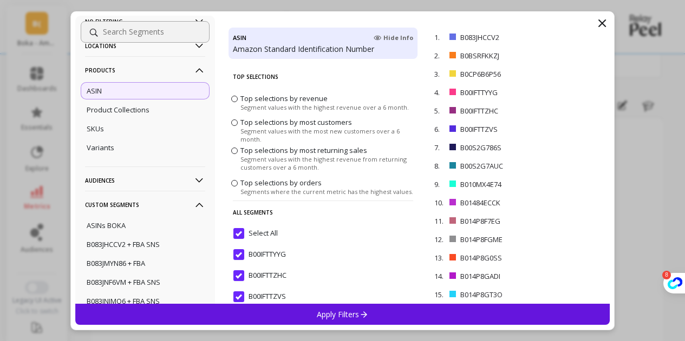
scroll to position [54, 0]
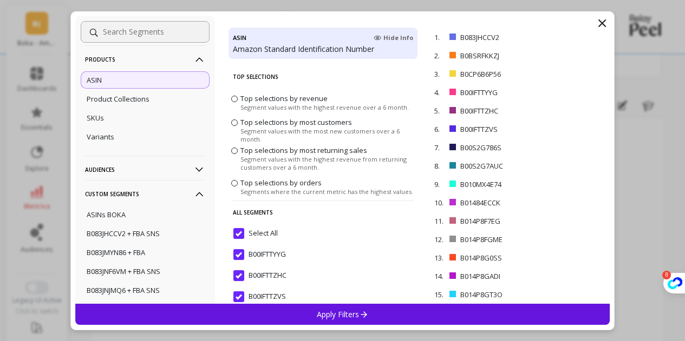
click at [260, 313] on div "Apply Filters" at bounding box center [342, 314] width 535 height 21
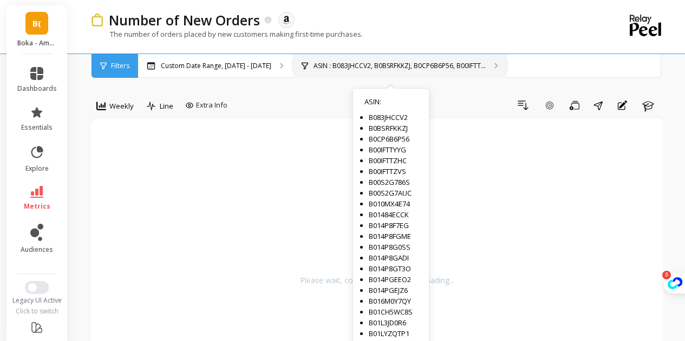
click at [333, 69] on p "ASIN : B083JHCCV2, B0BSRFKKZJ, B0CP6B6P56, B00IFTT..." at bounding box center [399, 66] width 172 height 9
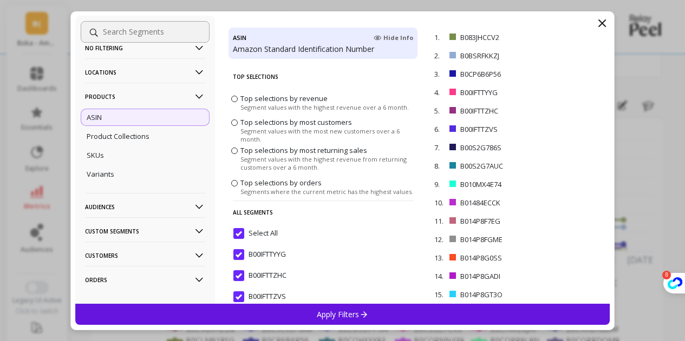
scroll to position [32, 0]
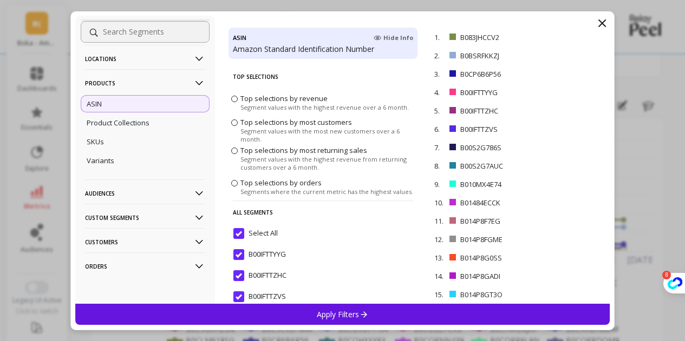
click at [129, 247] on p "Customers" at bounding box center [145, 242] width 120 height 28
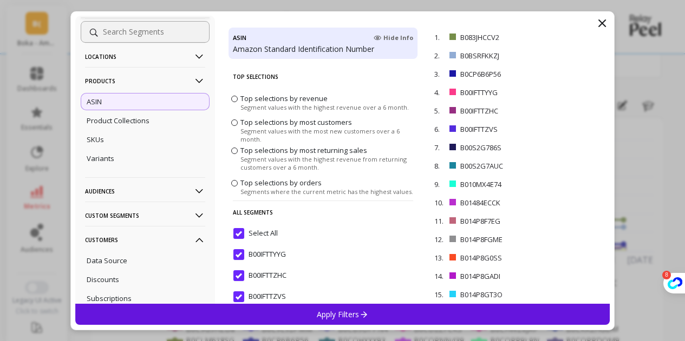
click at [129, 247] on p "Customers" at bounding box center [145, 240] width 120 height 28
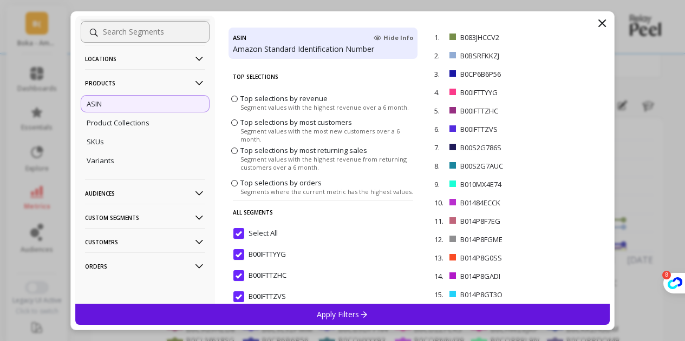
click at [128, 195] on p "Audiences" at bounding box center [145, 194] width 120 height 28
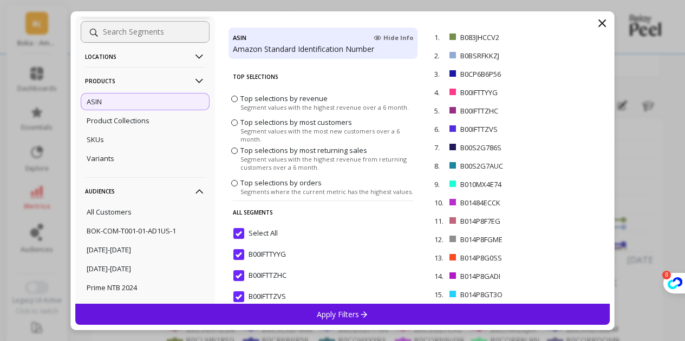
click at [128, 195] on p "Audiences" at bounding box center [145, 191] width 120 height 28
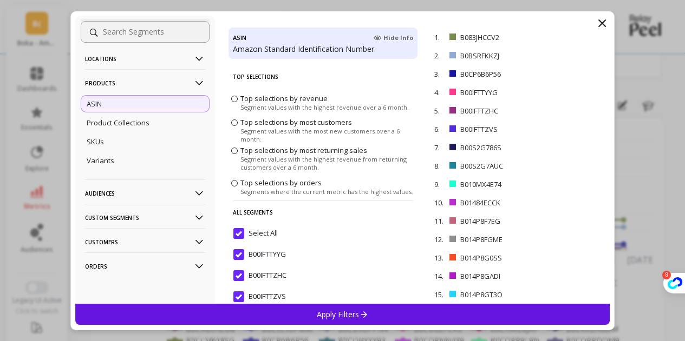
click at [124, 219] on p "Custom Segments" at bounding box center [145, 218] width 120 height 28
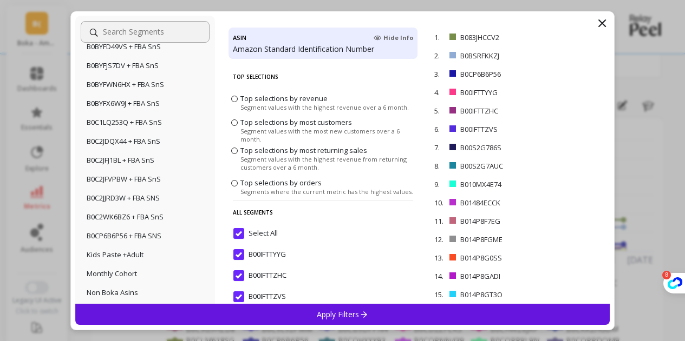
scroll to position [574, 0]
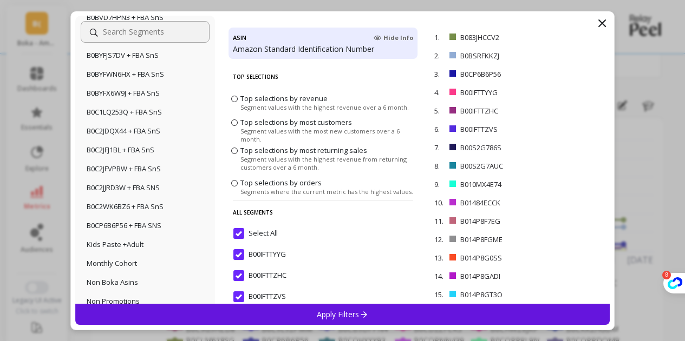
click at [603, 23] on icon at bounding box center [601, 23] width 13 height 13
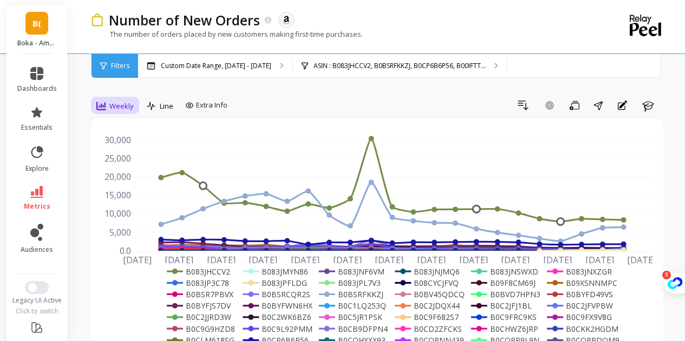
click at [100, 97] on div "Weekly" at bounding box center [115, 106] width 44 height 18
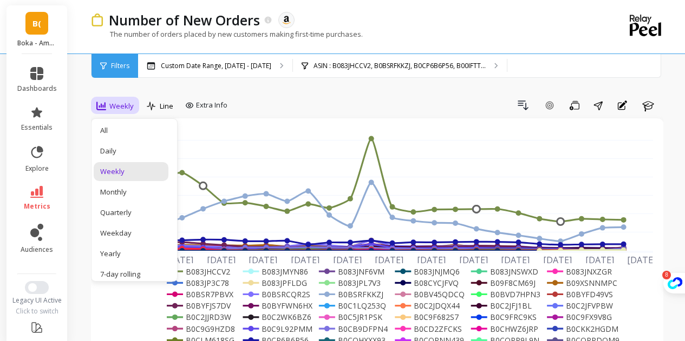
click at [224, 122] on div "Apr 20 2025 May 4 May 18 Jun 1 Jun 15 Jun 29 Jul 13 Jul 27 Aug 10 Aug 24 Sep 7 …" at bounding box center [377, 263] width 572 height 288
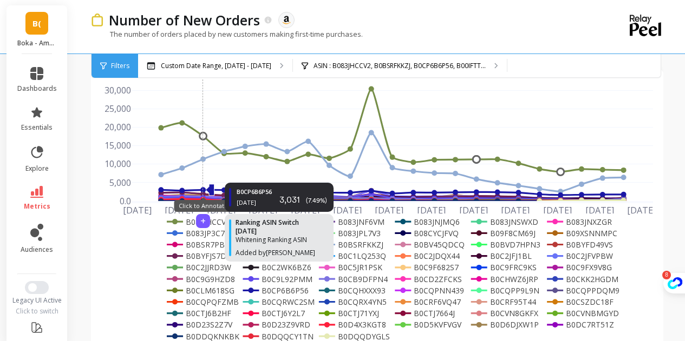
scroll to position [216, 0]
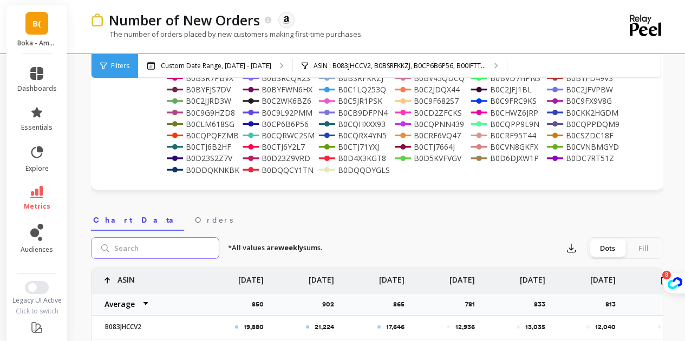
click at [149, 246] on input "search" at bounding box center [155, 249] width 128 height 22
paste input "B0DS2M3TR5"
type input "B0DS2M3TR5"
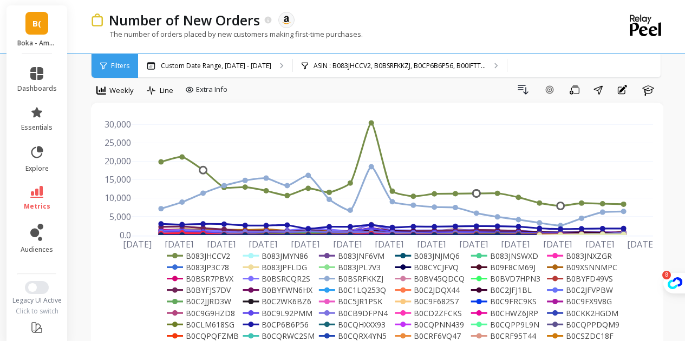
scroll to position [0, 0]
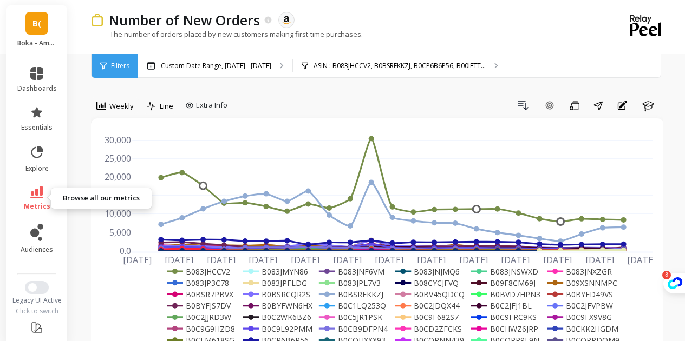
click at [42, 191] on link "metrics" at bounding box center [37, 198] width 40 height 25
click at [34, 201] on link "metrics" at bounding box center [37, 198] width 40 height 25
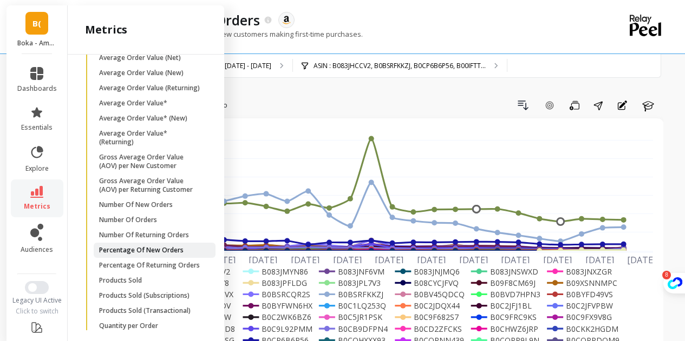
scroll to position [337, 0]
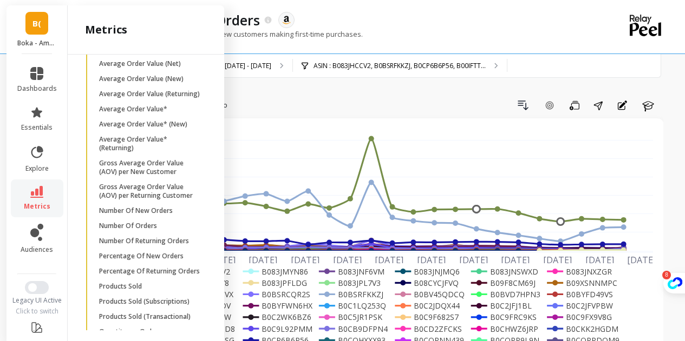
drag, startPoint x: 133, startPoint y: 248, endPoint x: 124, endPoint y: 253, distance: 9.2
click at [124, 231] on p "Number Of Orders" at bounding box center [128, 226] width 58 height 9
click at [124, 253] on div "Cohorts Retention Cohort Customers per Count Of Days With Order Cohort Customer…" at bounding box center [146, 193] width 156 height 276
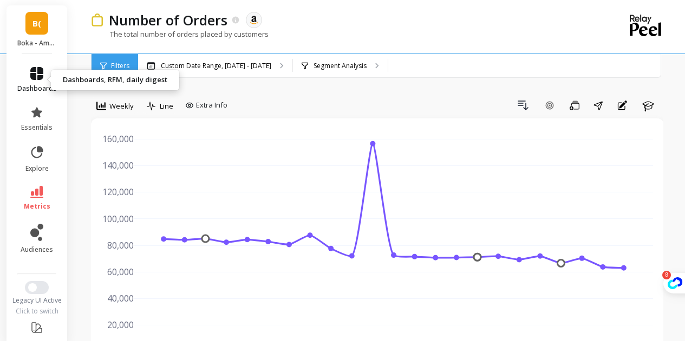
click at [40, 71] on link "dashboards" at bounding box center [37, 80] width 40 height 26
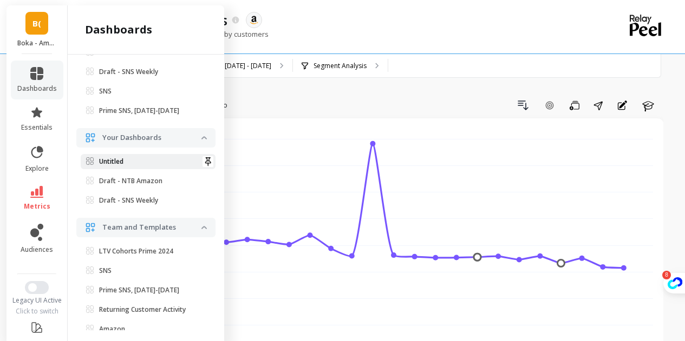
scroll to position [203, 0]
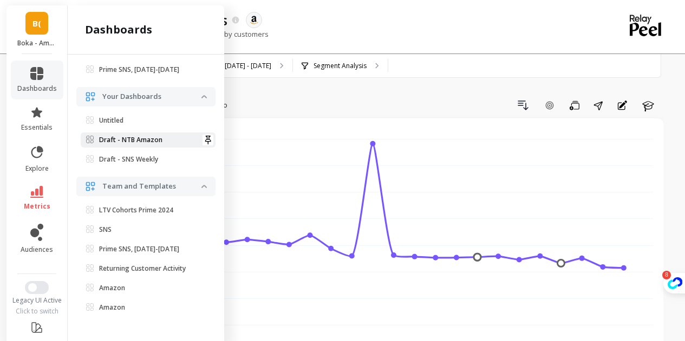
click at [148, 140] on p "Draft - NTB Amazon" at bounding box center [130, 140] width 63 height 9
click at [148, 140] on div "Create a new Dashboard Home & RFM View all dashboards Pinned and Recent LTV Coh…" at bounding box center [146, 193] width 156 height 276
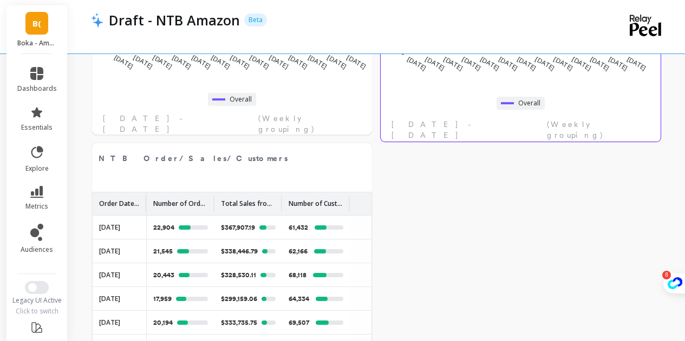
scroll to position [272, 0]
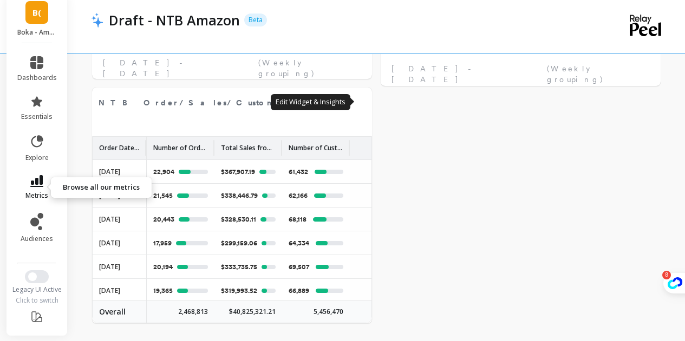
click at [37, 186] on icon at bounding box center [36, 181] width 13 height 12
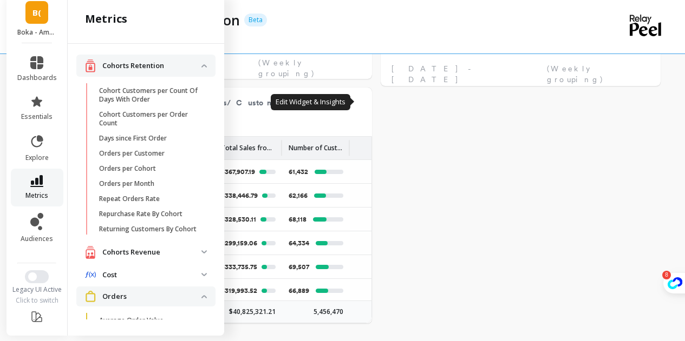
scroll to position [337, 0]
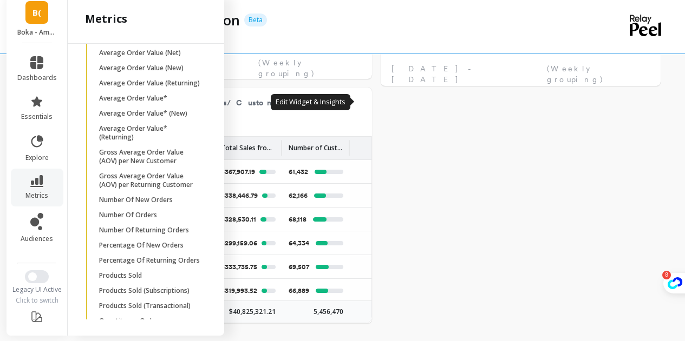
click at [551, 166] on div "Number of New Orders Edit Widget & Insights [DATE] May [DATE] [DATE] Jun [DATE]…" at bounding box center [376, 83] width 617 height 516
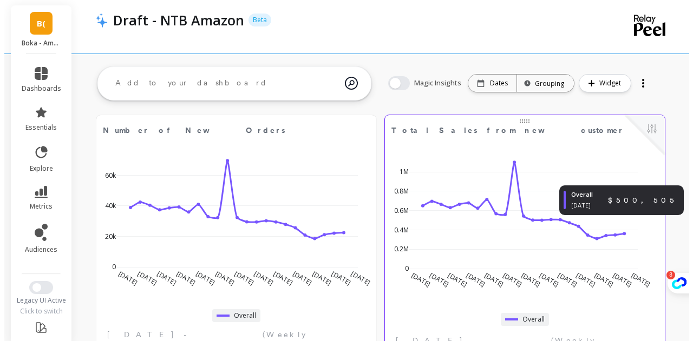
scroll to position [0, 0]
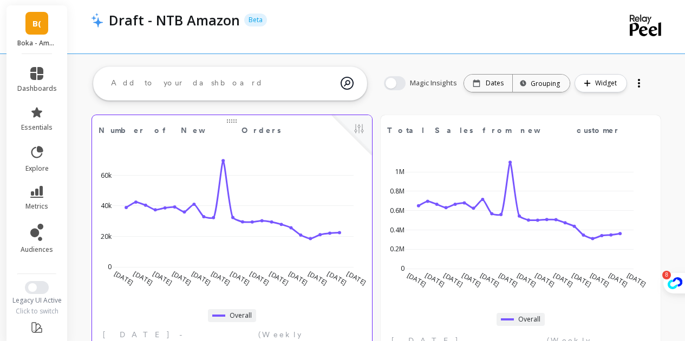
click at [226, 128] on span "Number of New Orders" at bounding box center [214, 130] width 232 height 15
click at [367, 128] on div at bounding box center [352, 135] width 40 height 40
click at [359, 128] on button at bounding box center [358, 129] width 13 height 15
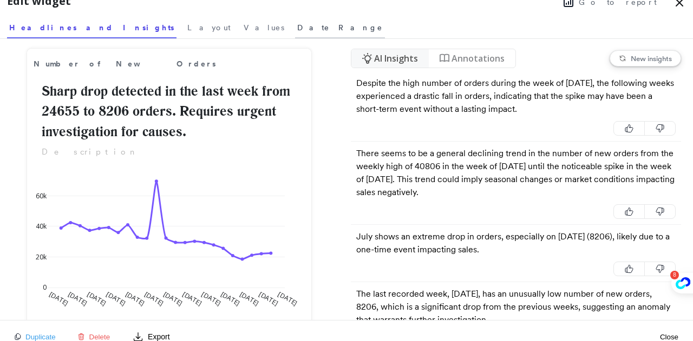
click at [297, 28] on span "Date Range" at bounding box center [339, 27] width 85 height 11
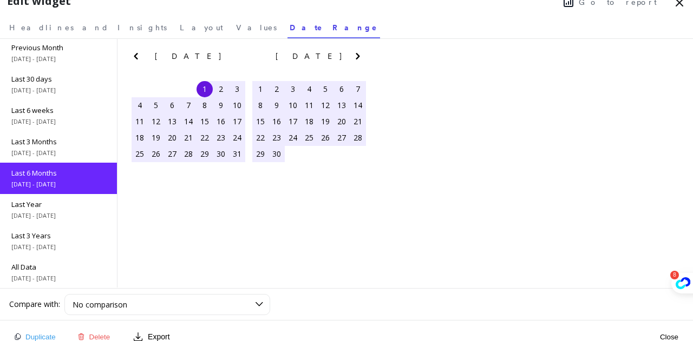
scroll to position [65, 0]
click at [180, 29] on span "Layout" at bounding box center [201, 27] width 43 height 11
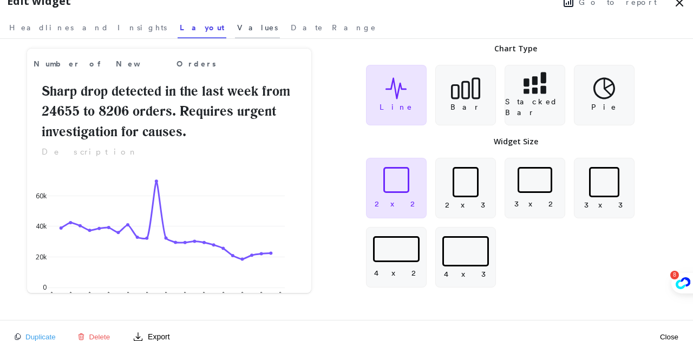
click at [237, 28] on span "Values" at bounding box center [257, 27] width 41 height 11
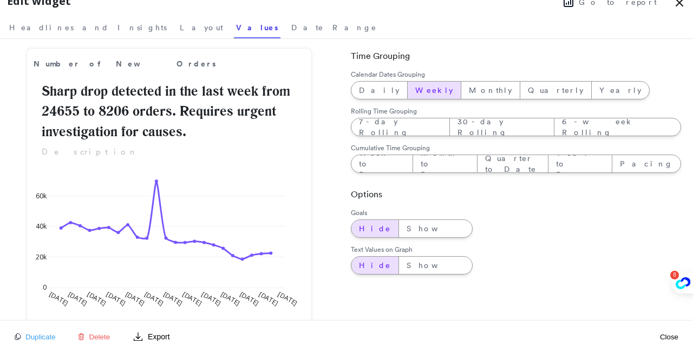
click at [236, 24] on span "Values" at bounding box center [257, 27] width 42 height 11
click at [67, 27] on span "Headlines and Insights" at bounding box center [87, 27] width 157 height 11
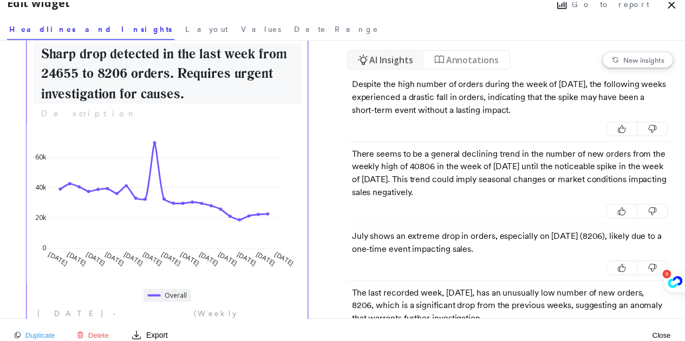
scroll to position [52, 0]
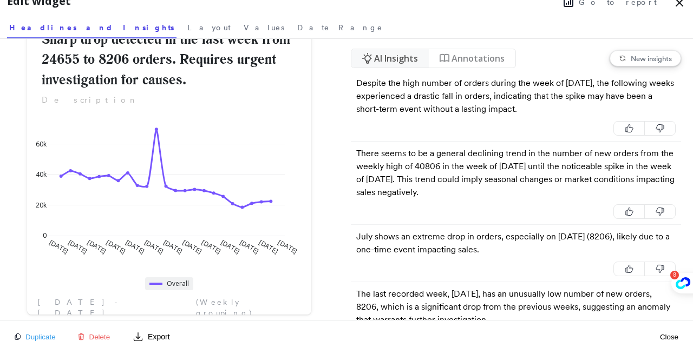
click at [681, 6] on icon at bounding box center [679, 2] width 13 height 13
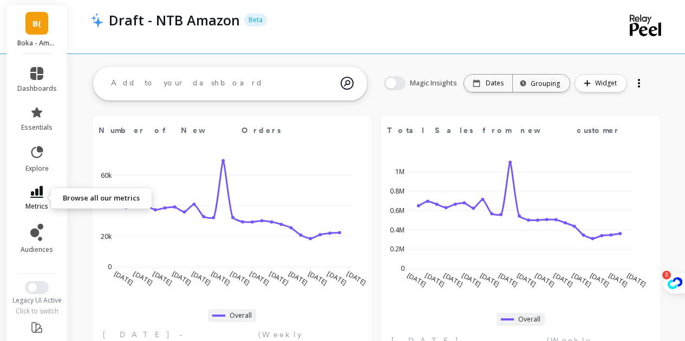
click at [32, 200] on link "metrics" at bounding box center [37, 198] width 40 height 25
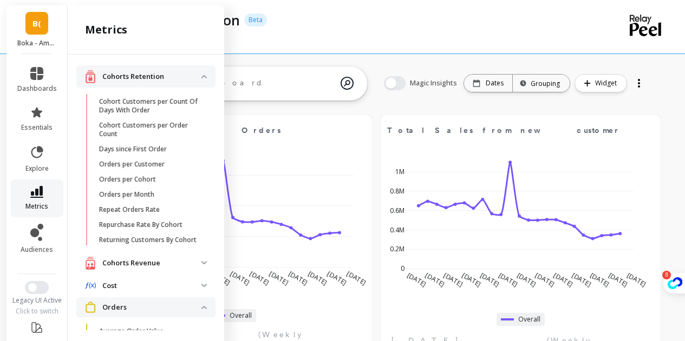
scroll to position [337, 0]
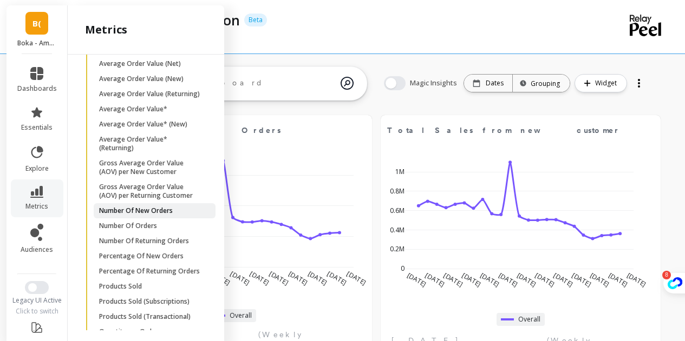
click at [161, 215] on p "Number Of New Orders" at bounding box center [136, 211] width 74 height 9
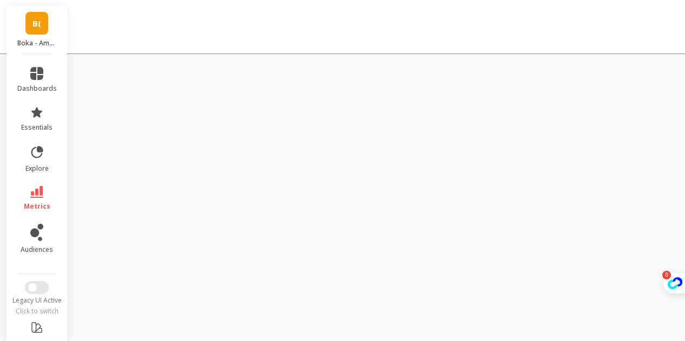
click at [85, 233] on div at bounding box center [76, 178] width 17 height 276
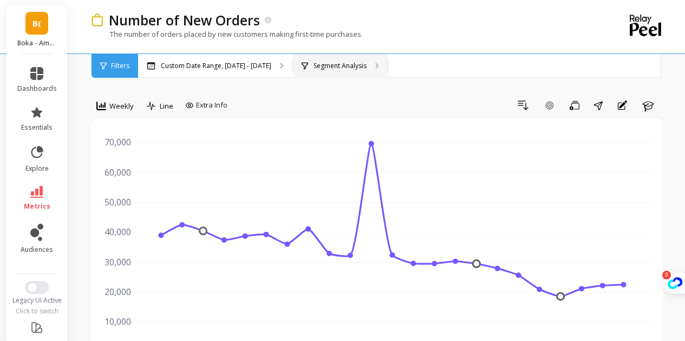
click at [325, 65] on p "Segment Analysis" at bounding box center [339, 66] width 53 height 9
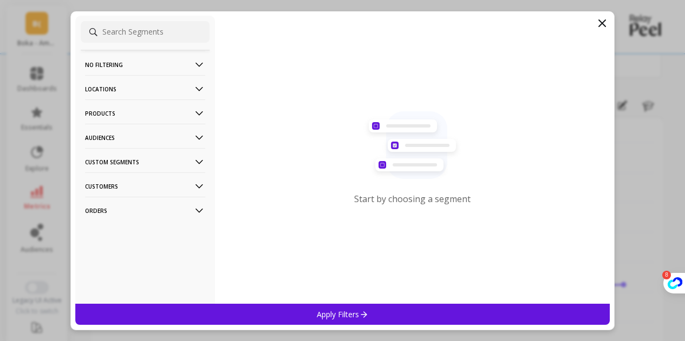
click at [113, 116] on p "Products" at bounding box center [145, 114] width 120 height 28
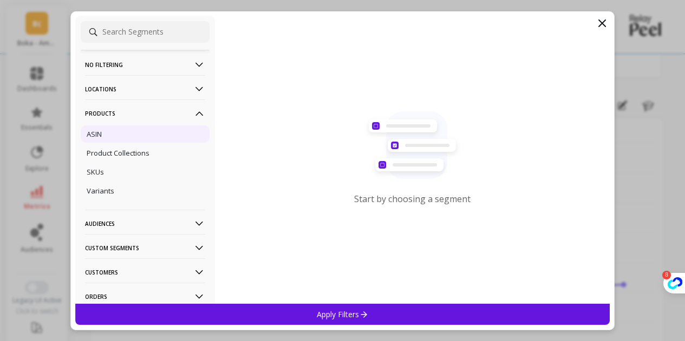
click at [91, 137] on p "ASIN" at bounding box center [94, 134] width 15 height 10
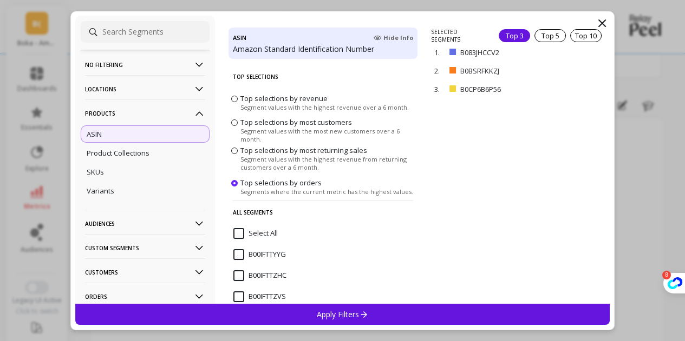
click at [235, 223] on div "Select All" at bounding box center [322, 239] width 189 height 32
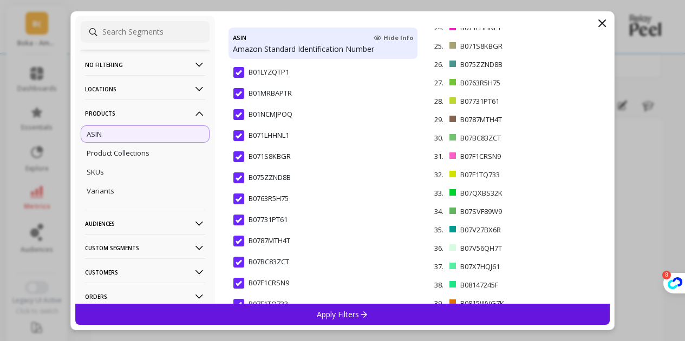
scroll to position [703, 0]
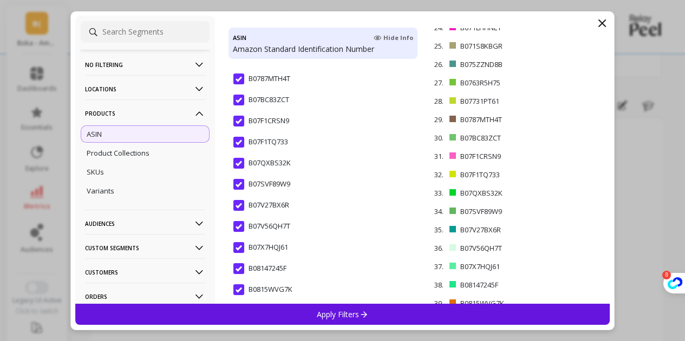
click at [193, 109] on icon at bounding box center [199, 114] width 12 height 12
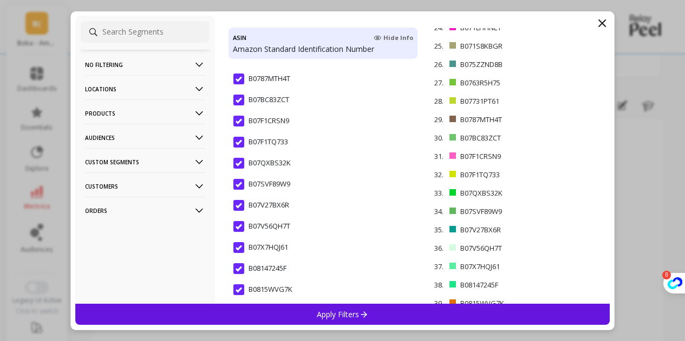
click at [160, 207] on p "Orders" at bounding box center [145, 211] width 120 height 28
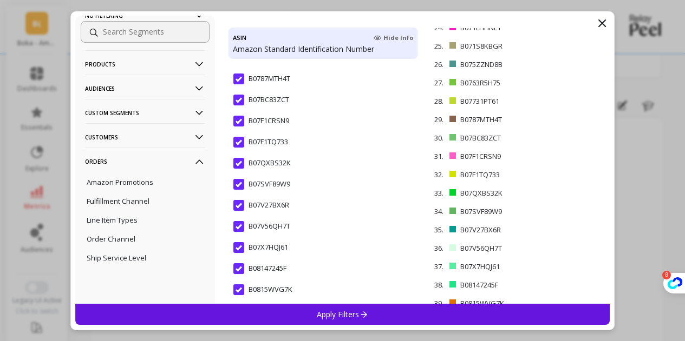
click at [171, 161] on p "Orders" at bounding box center [145, 162] width 120 height 28
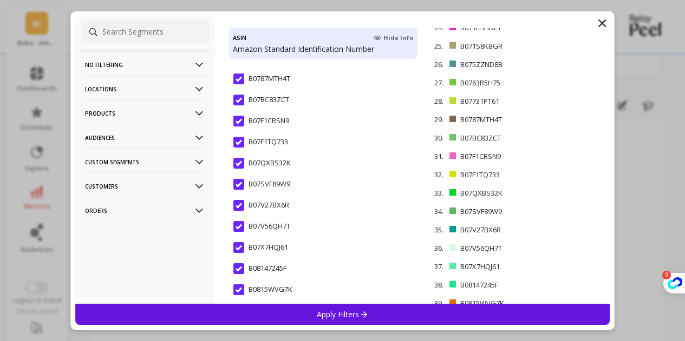
scroll to position [0, 0]
click at [174, 183] on p "Customers" at bounding box center [145, 187] width 120 height 28
click at [174, 167] on p "Custom Segments" at bounding box center [145, 162] width 120 height 28
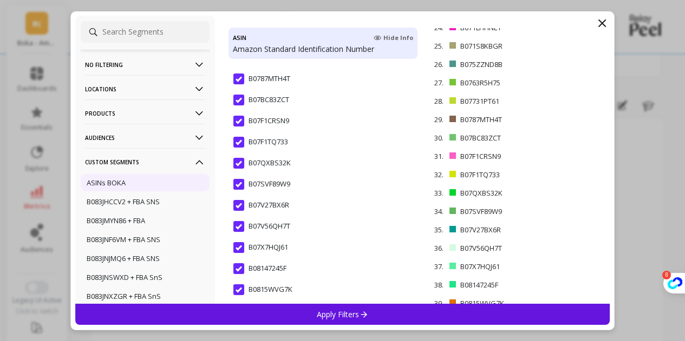
click at [110, 186] on p "ASINs BOKA" at bounding box center [106, 183] width 39 height 10
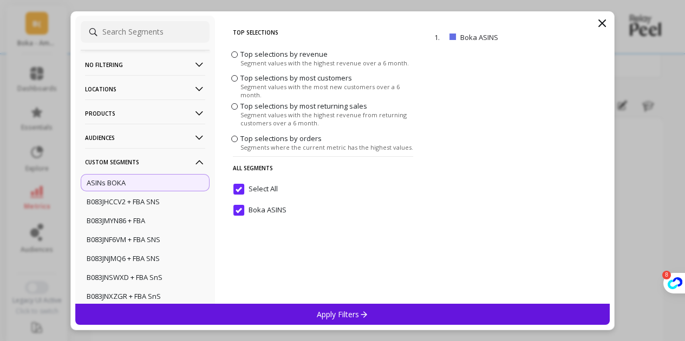
click at [282, 319] on div "Apply Filters" at bounding box center [342, 314] width 535 height 21
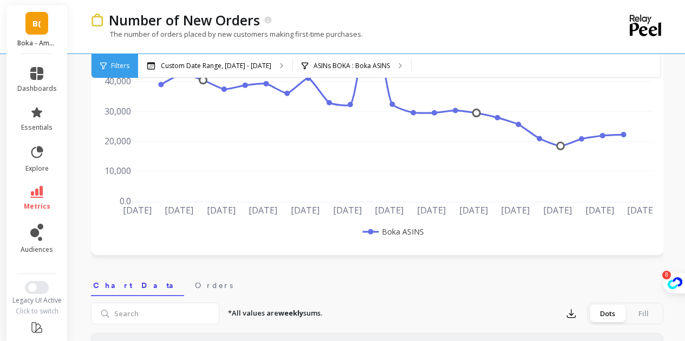
scroll to position [54, 0]
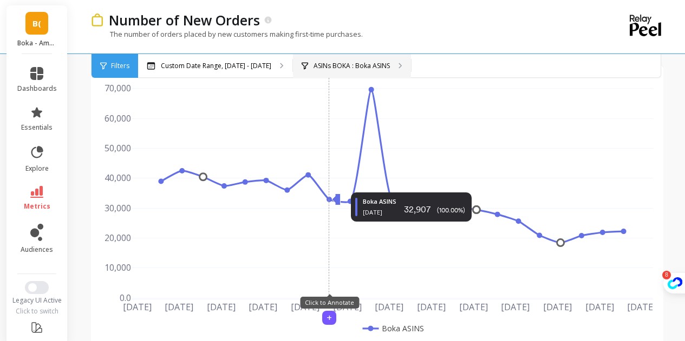
click at [324, 67] on p "ASINs BOKA : Boka ASINS" at bounding box center [351, 66] width 76 height 9
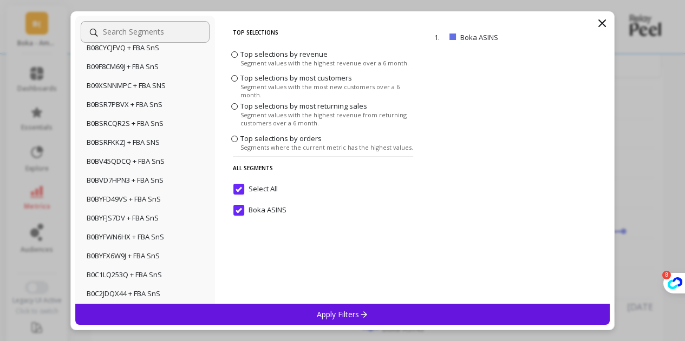
scroll to position [379, 0]
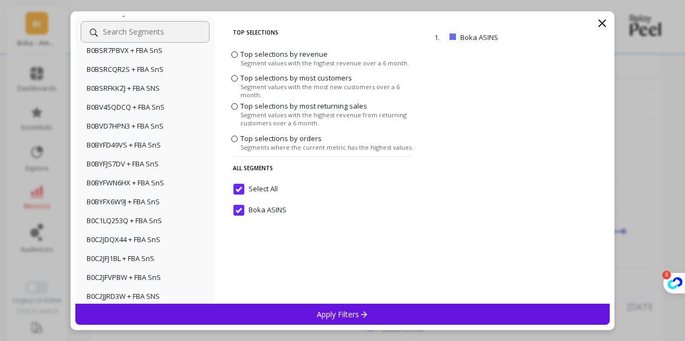
click at [140, 35] on input at bounding box center [145, 32] width 129 height 22
paste input "B0DS2M3TR5"
type input "B0DS2M3TR5"
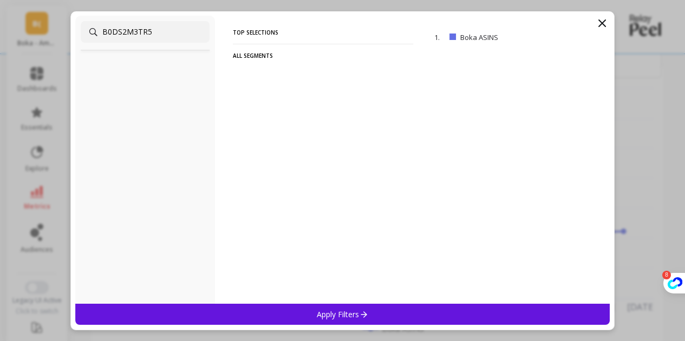
scroll to position [0, 0]
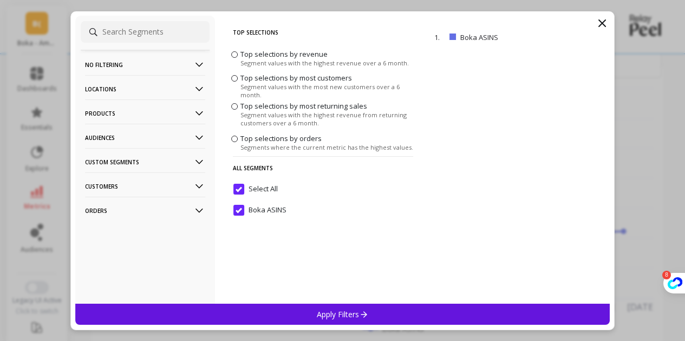
click at [142, 115] on p "Products" at bounding box center [145, 114] width 120 height 28
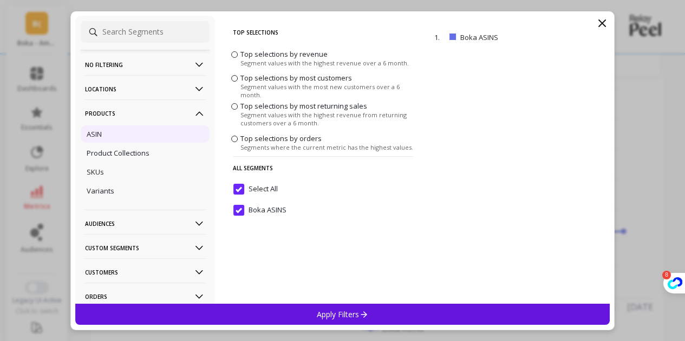
click at [117, 142] on div "ASIN" at bounding box center [145, 134] width 129 height 17
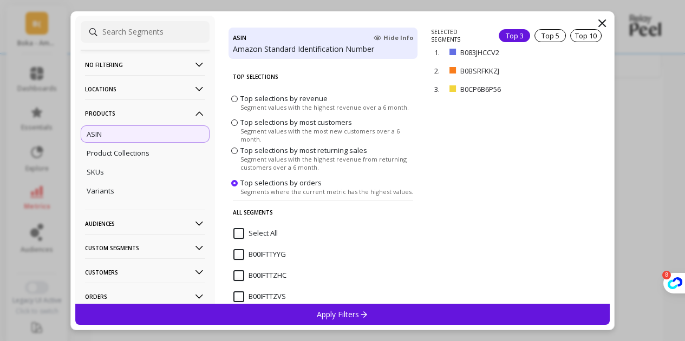
click at [238, 232] on input "Select All" at bounding box center [255, 233] width 44 height 11
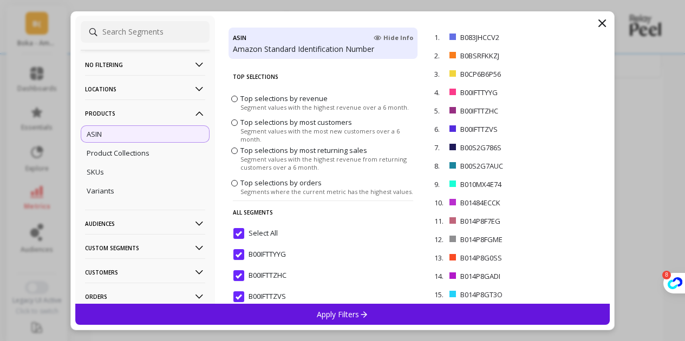
click at [346, 313] on p "Apply Filters" at bounding box center [342, 315] width 51 height 10
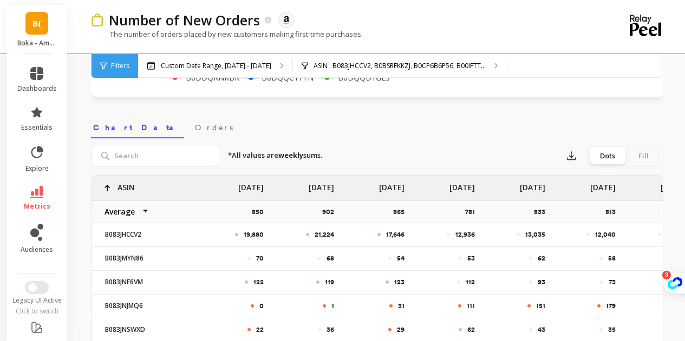
scroll to position [325, 0]
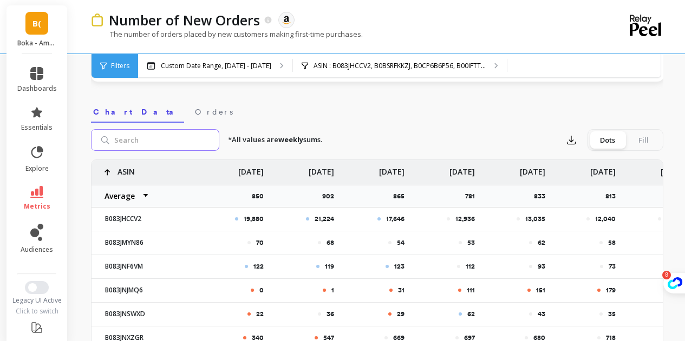
click at [143, 139] on input "search" at bounding box center [155, 140] width 128 height 22
paste input "B0DS2M3TR5"
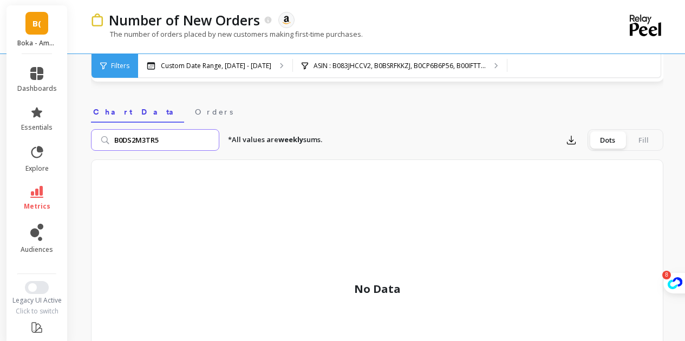
paste input "P1G9GBF"
click at [189, 143] on input "B0DP1G9GBF" at bounding box center [155, 140] width 128 height 22
paste input "JTHYCVK"
type input "B0DJTHYCVK"
click at [212, 138] on input "B0DJTHYCVK" at bounding box center [155, 140] width 128 height 22
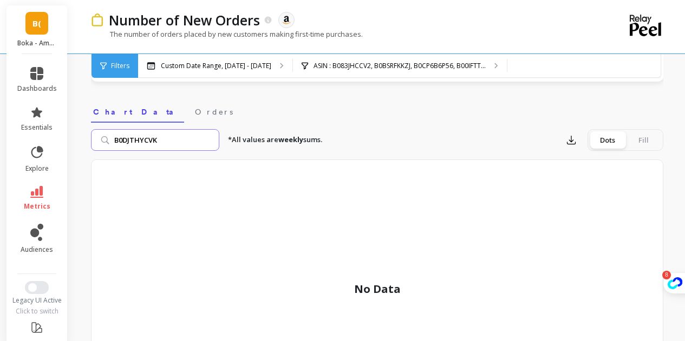
click at [208, 139] on input "B0DJTHYCVK" at bounding box center [155, 140] width 128 height 22
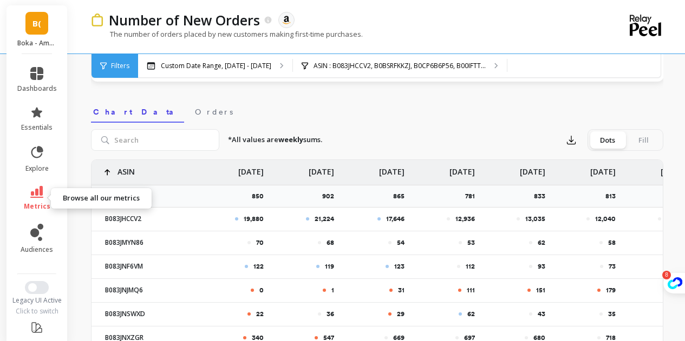
click at [30, 196] on icon at bounding box center [36, 192] width 13 height 12
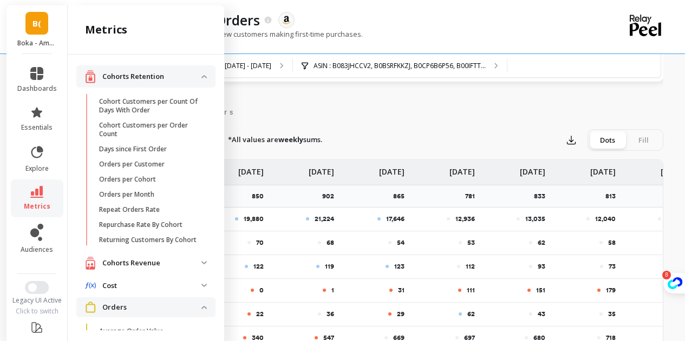
scroll to position [337, 0]
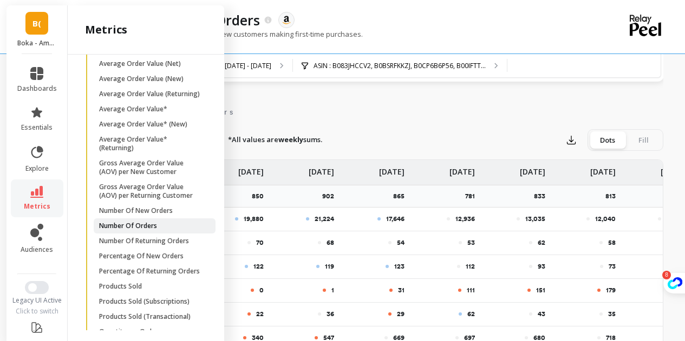
click at [167, 231] on span "Number Of Orders" at bounding box center [150, 226] width 103 height 9
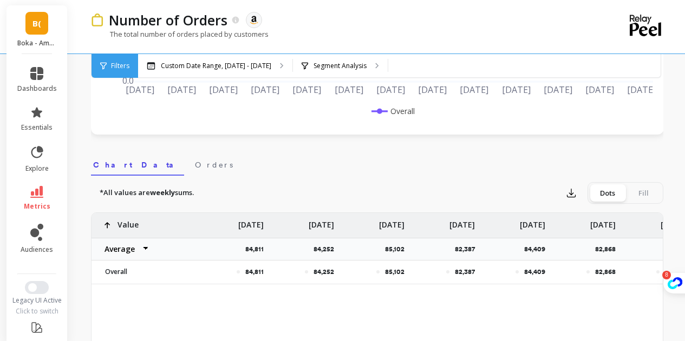
scroll to position [271, 0]
click at [326, 67] on p "Segment Analysis" at bounding box center [339, 66] width 53 height 9
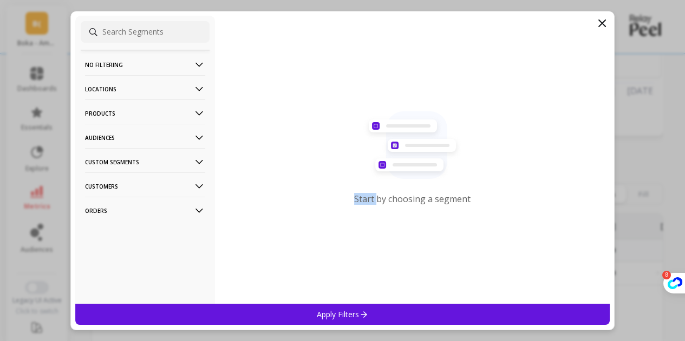
click at [326, 67] on div "Start by choosing a segment" at bounding box center [412, 160] width 395 height 288
click at [138, 109] on p "Products" at bounding box center [145, 114] width 120 height 28
click at [139, 107] on p "Products" at bounding box center [145, 114] width 120 height 28
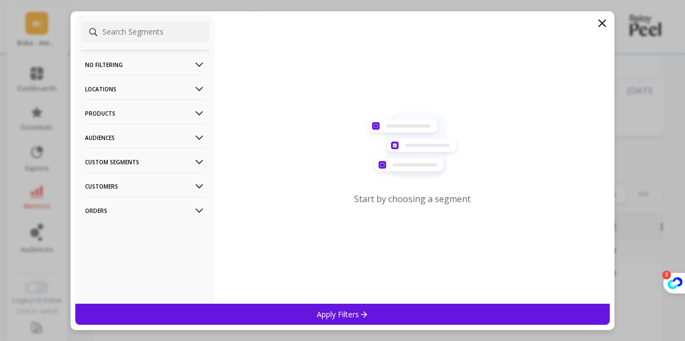
click at [139, 114] on p "Products" at bounding box center [145, 114] width 120 height 28
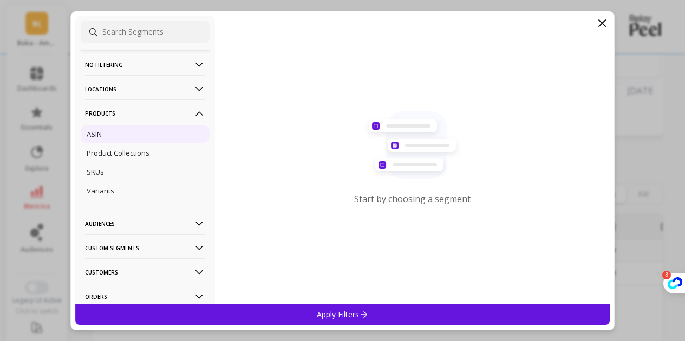
click at [109, 142] on div "ASIN" at bounding box center [145, 134] width 129 height 17
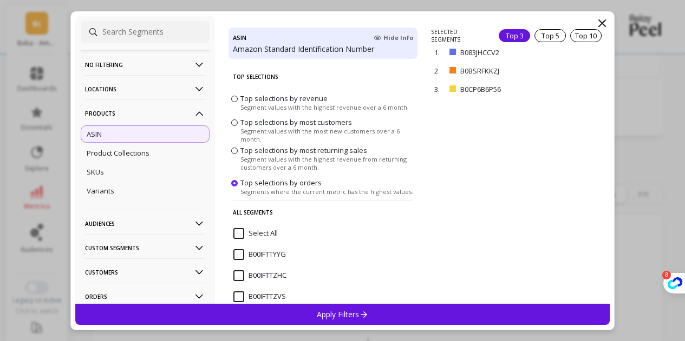
click at [238, 233] on input "Select All" at bounding box center [255, 233] width 44 height 11
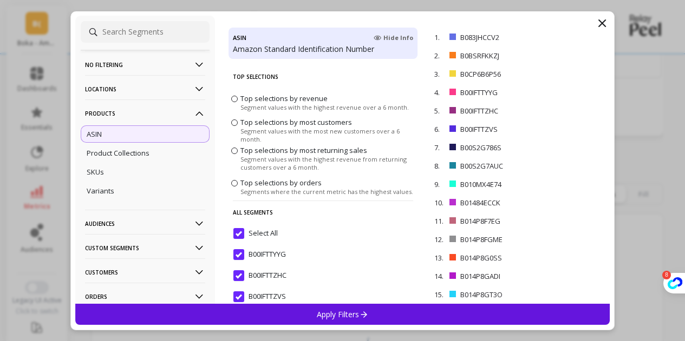
click at [327, 317] on p "Apply Filters" at bounding box center [342, 315] width 51 height 10
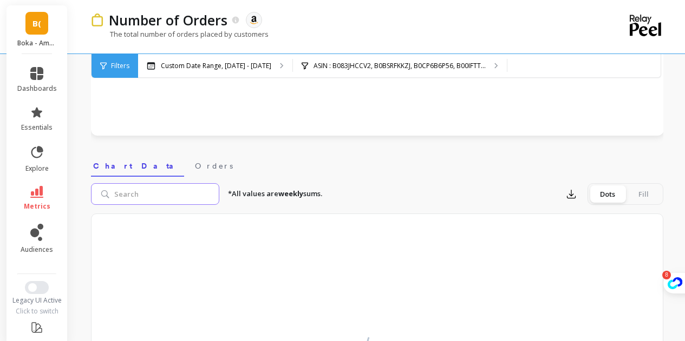
click at [156, 194] on input "search" at bounding box center [155, 194] width 128 height 22
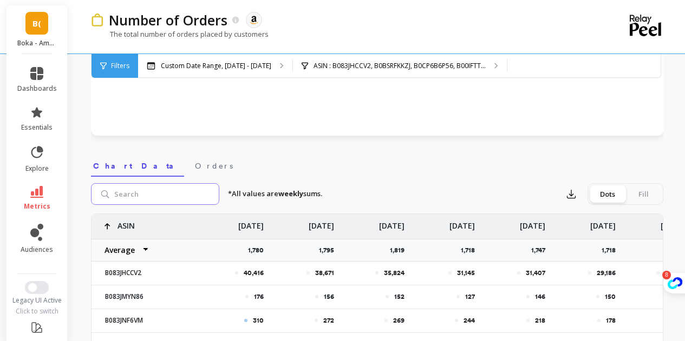
paste input "B0DS2M3TR5"
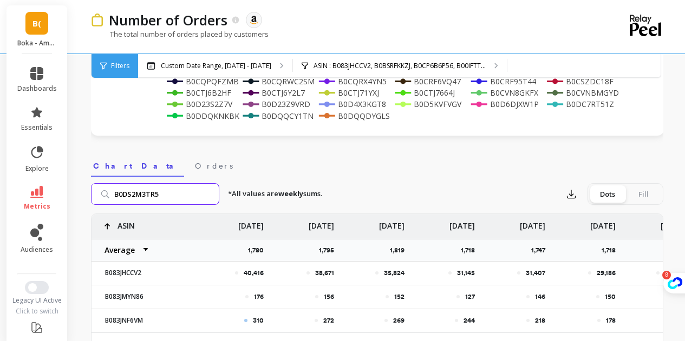
type input "B0DS2M3TR5"
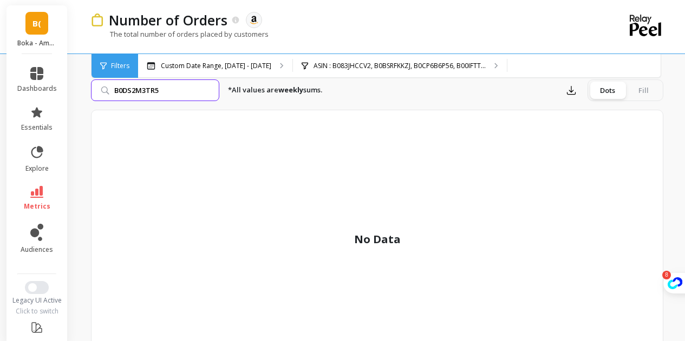
scroll to position [325, 0]
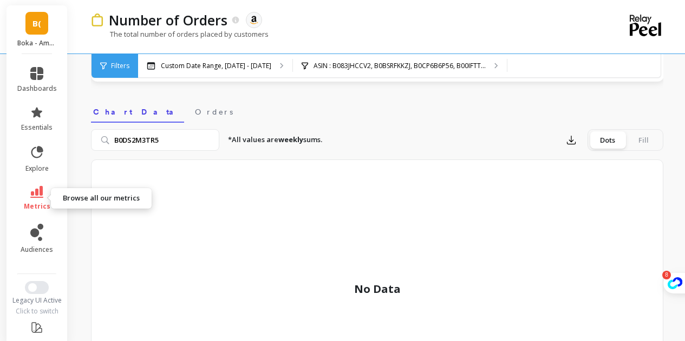
click at [31, 195] on icon at bounding box center [36, 192] width 13 height 12
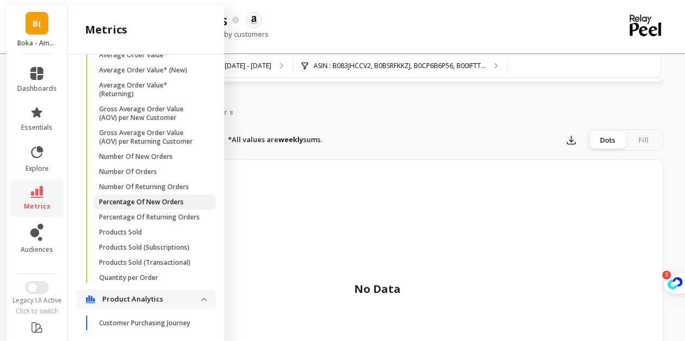
scroll to position [445, 0]
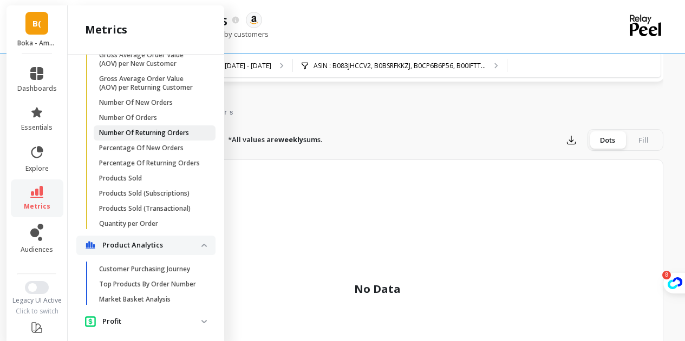
click at [172, 137] on p "Number Of Returning Orders" at bounding box center [144, 133] width 90 height 9
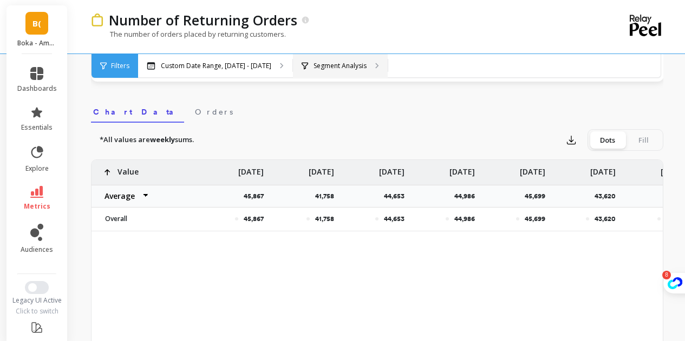
click at [315, 70] on div "Segment Analysis" at bounding box center [340, 66] width 95 height 24
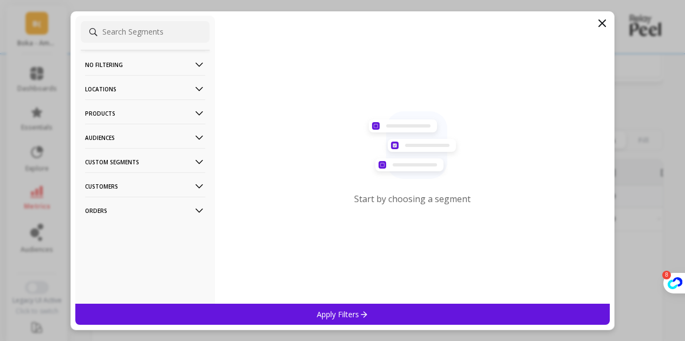
click at [315, 70] on div "Start by choosing a segment" at bounding box center [412, 160] width 395 height 288
click at [137, 115] on p "Products" at bounding box center [145, 114] width 120 height 28
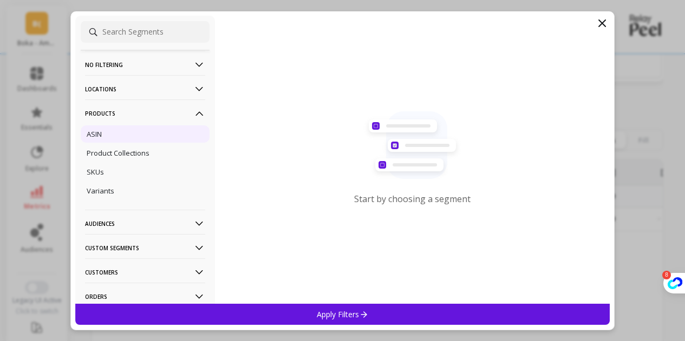
click at [110, 135] on div "ASIN" at bounding box center [145, 134] width 129 height 17
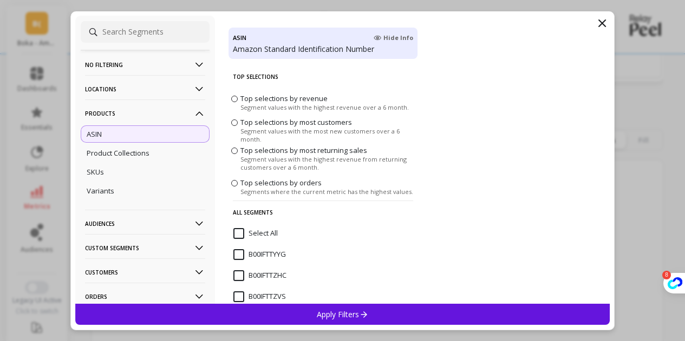
click at [241, 233] on input "Select All" at bounding box center [255, 233] width 44 height 11
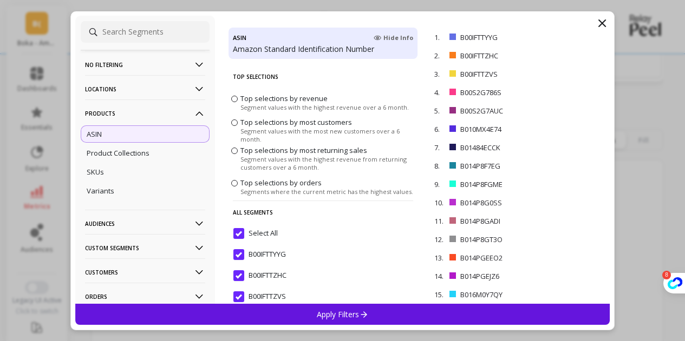
click at [285, 316] on div "Apply Filters" at bounding box center [342, 314] width 535 height 21
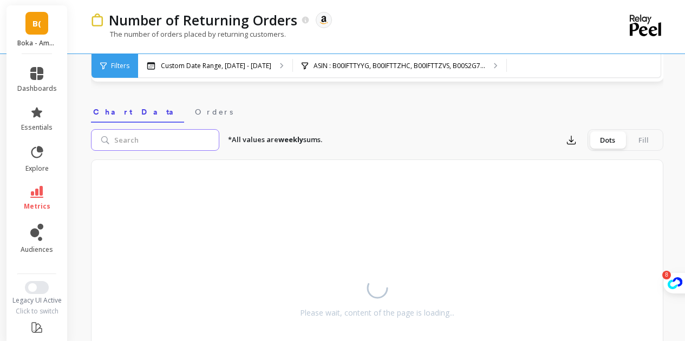
click at [148, 138] on input "search" at bounding box center [155, 140] width 128 height 22
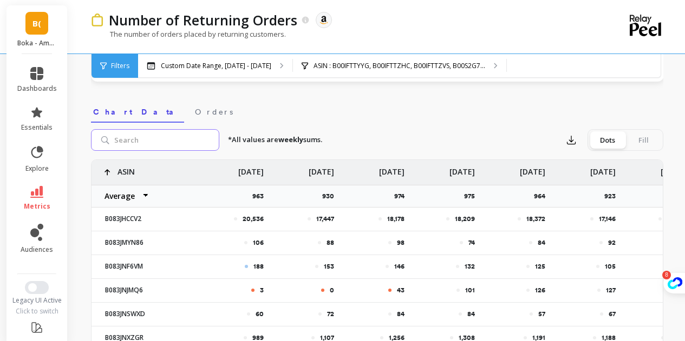
paste input "B0DS2M3TR5"
click at [148, 138] on input "B0DS2M3TR5" at bounding box center [155, 140] width 128 height 22
click at [185, 142] on input "B0DS2M3TR5" at bounding box center [155, 140] width 128 height 22
type input "B0DS2M3TR5"
click at [185, 142] on input "B0DS2M3TR5" at bounding box center [155, 140] width 128 height 22
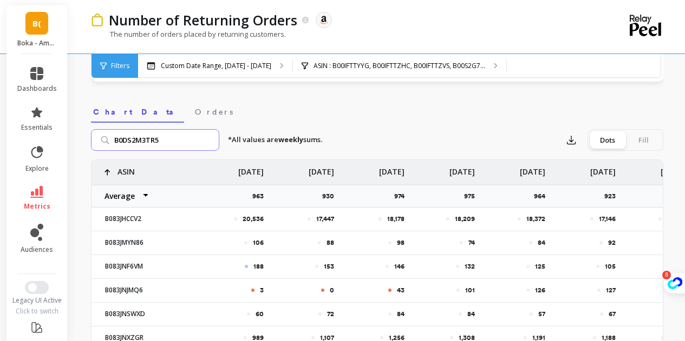
click at [185, 142] on input "B0DS2M3TR5" at bounding box center [155, 140] width 128 height 22
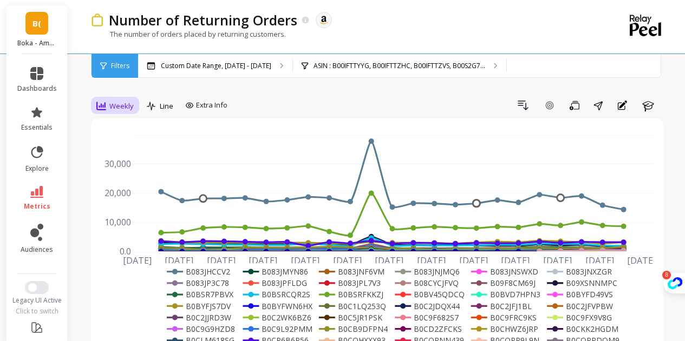
click at [116, 102] on span "Weekly" at bounding box center [121, 106] width 24 height 10
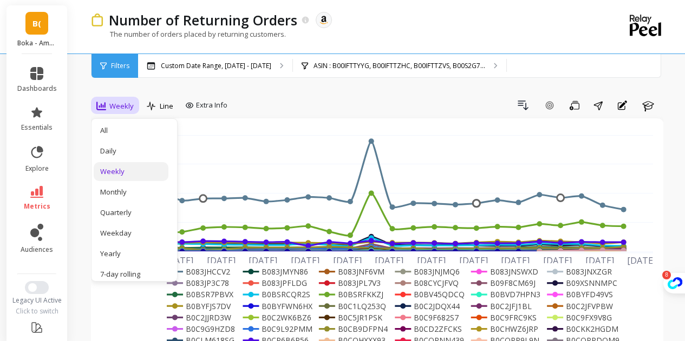
click at [130, 169] on div "Weekly" at bounding box center [131, 172] width 62 height 10
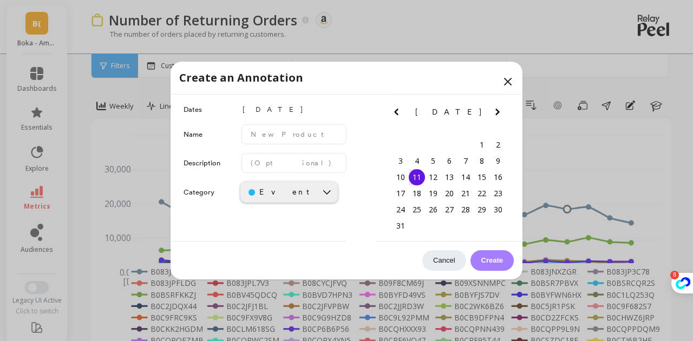
click at [505, 87] on icon at bounding box center [507, 81] width 13 height 13
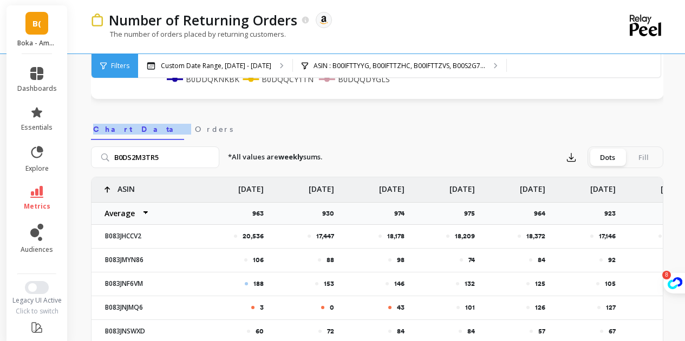
scroll to position [271, 0]
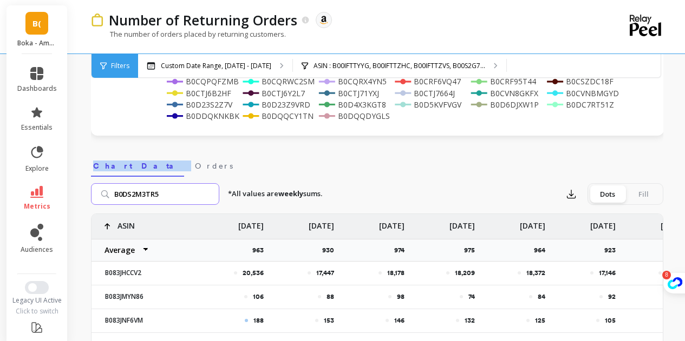
click at [209, 192] on input "B0DS2M3TR5" at bounding box center [155, 194] width 128 height 22
click at [209, 193] on input "B0DS2M3TR5" at bounding box center [155, 194] width 128 height 22
click at [186, 194] on input "search" at bounding box center [155, 194] width 128 height 22
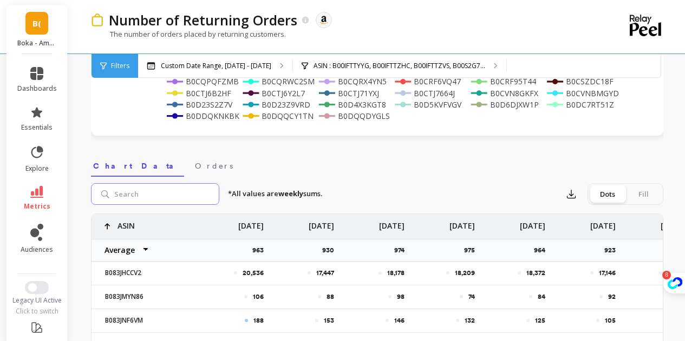
paste input "B0DS2M3TR5"
type input "B0DS2M3TR5"
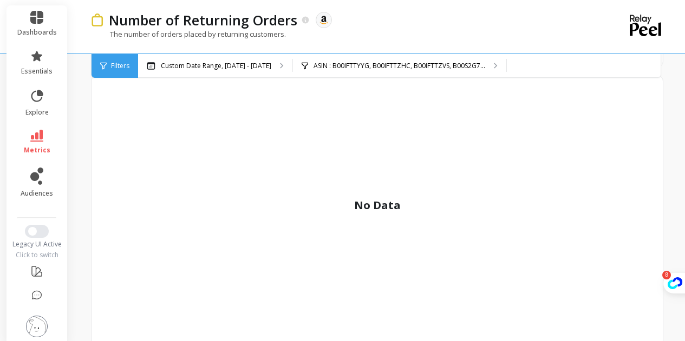
scroll to position [0, 0]
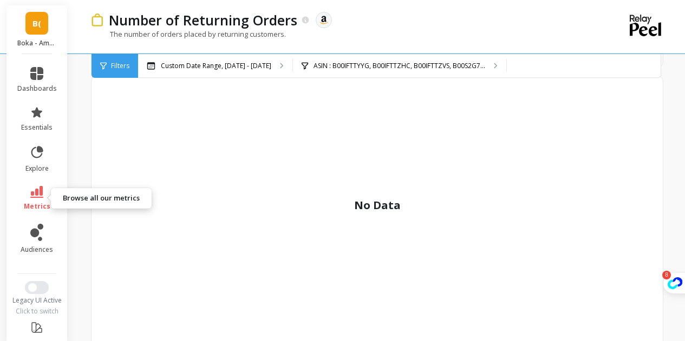
click at [36, 187] on icon at bounding box center [36, 192] width 13 height 12
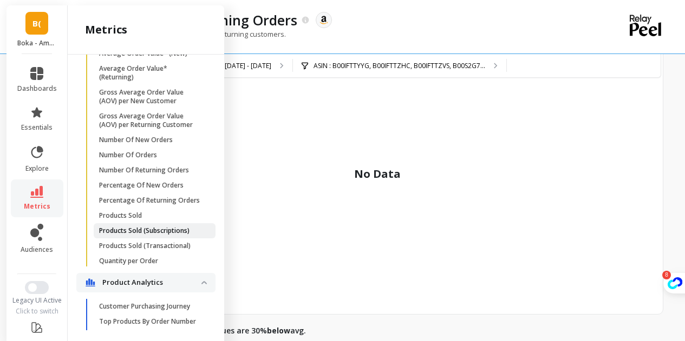
scroll to position [407, 0]
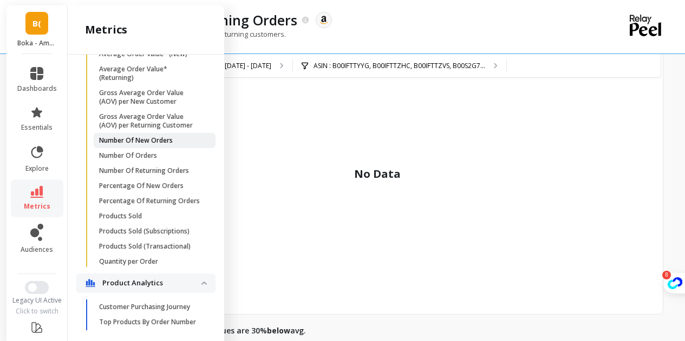
click at [146, 148] on link "Number Of New Orders" at bounding box center [155, 140] width 122 height 15
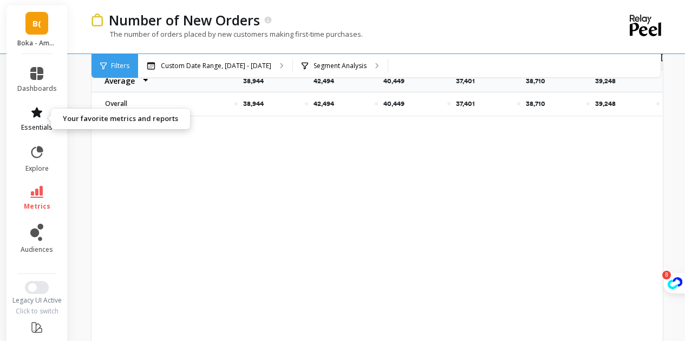
click at [39, 116] on link "essentials" at bounding box center [37, 119] width 40 height 26
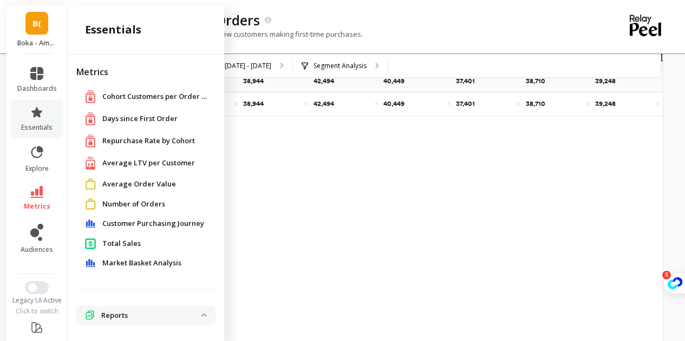
click at [133, 202] on span "Number of Orders" at bounding box center [133, 204] width 63 height 11
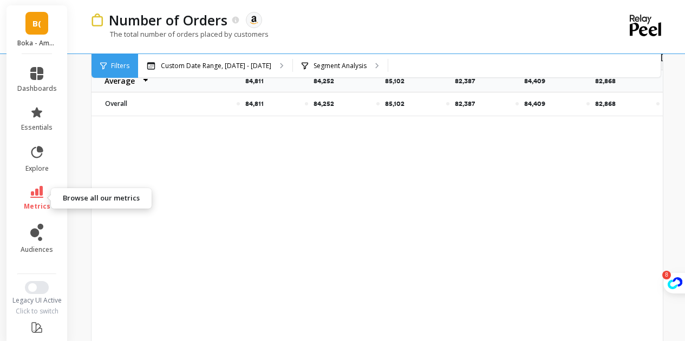
click at [33, 189] on icon at bounding box center [36, 192] width 13 height 12
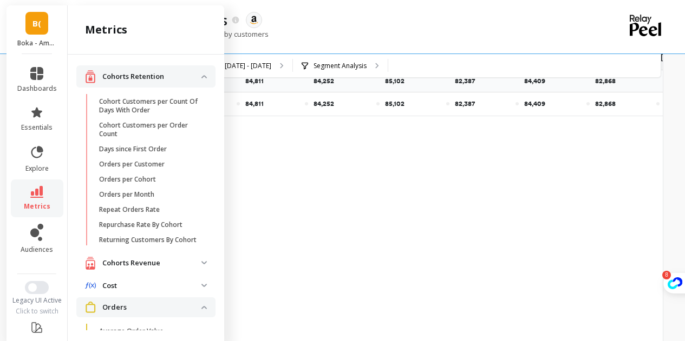
scroll to position [407, 0]
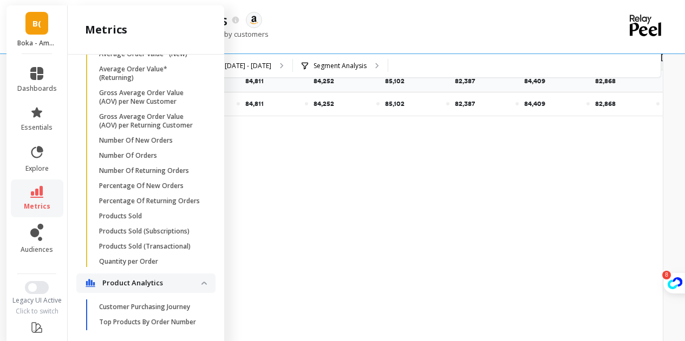
click at [342, 218] on div "84,811 84,252 85,102 82,387 84,409 82,868 80,702 87,690 Value Average Sum Max M…" at bounding box center [376, 215] width 571 height 341
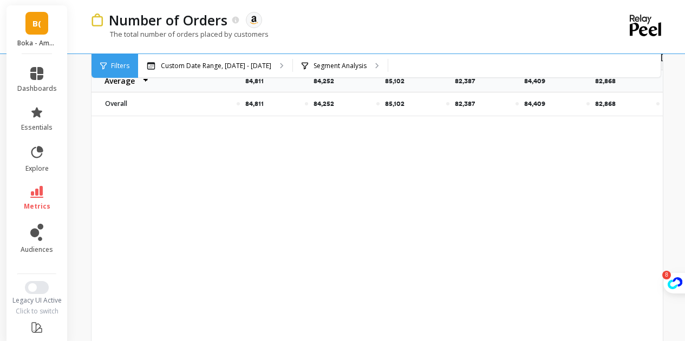
scroll to position [0, 0]
click at [32, 192] on icon at bounding box center [36, 192] width 13 height 12
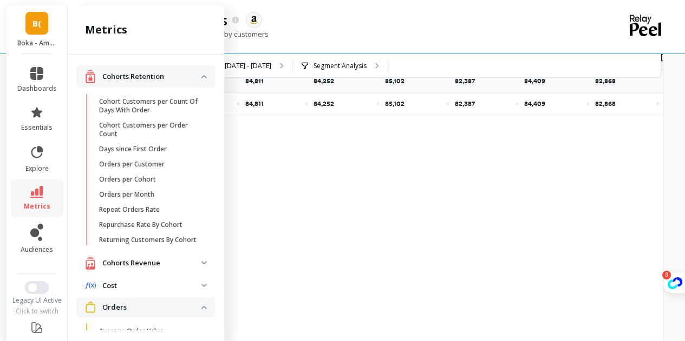
scroll to position [407, 0]
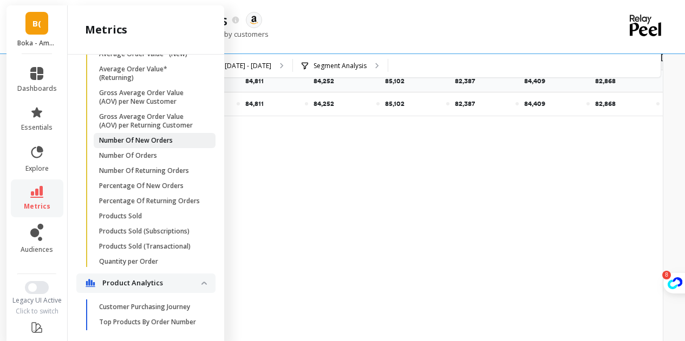
click at [175, 148] on link "Number Of New Orders" at bounding box center [155, 140] width 122 height 15
click at [175, 173] on div "Cohorts Retention Cohort Customers per Count Of Days With Order Cohort Customer…" at bounding box center [146, 193] width 156 height 276
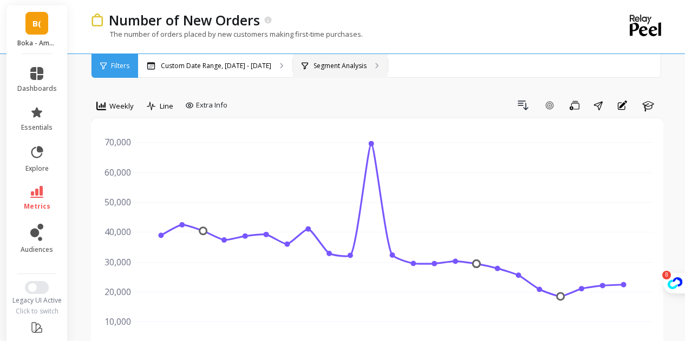
click at [314, 67] on p "Segment Analysis" at bounding box center [339, 66] width 53 height 9
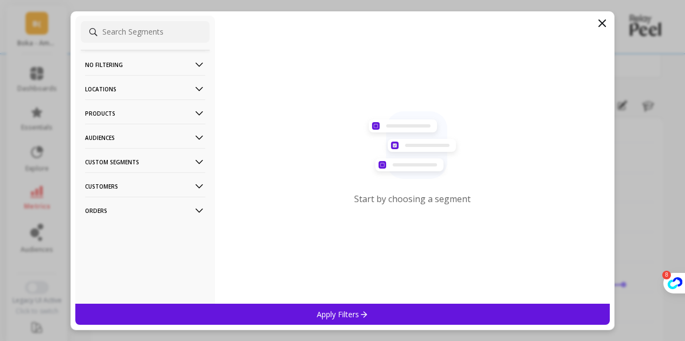
click at [105, 161] on p "Custom Segments" at bounding box center [145, 162] width 120 height 28
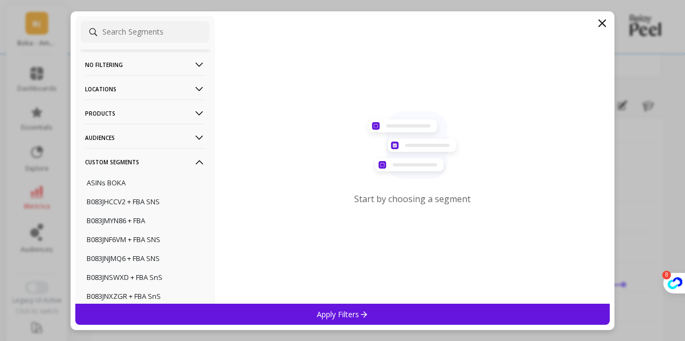
click at [147, 166] on p "Custom Segments" at bounding box center [145, 162] width 120 height 28
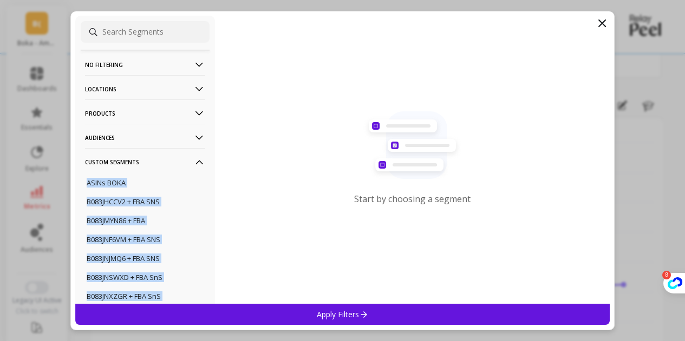
click at [147, 166] on p "Custom Segments" at bounding box center [145, 162] width 120 height 28
click at [172, 162] on p "Custom Segments" at bounding box center [145, 162] width 120 height 28
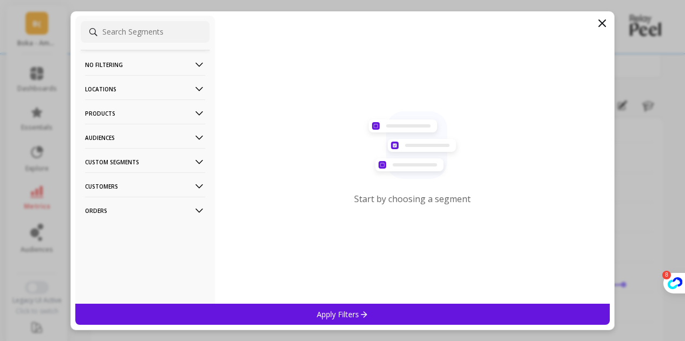
click at [159, 140] on p "Audiences" at bounding box center [145, 138] width 120 height 28
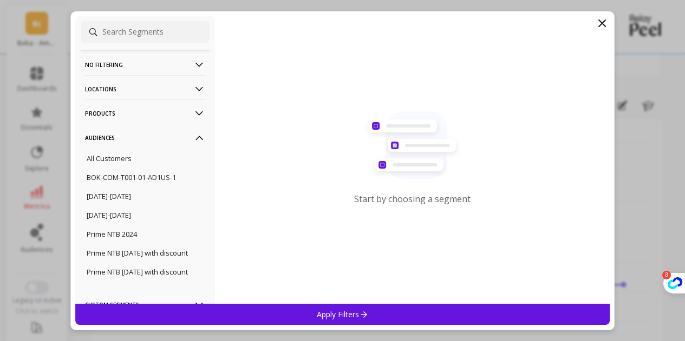
click at [159, 140] on p "Audiences" at bounding box center [145, 138] width 120 height 28
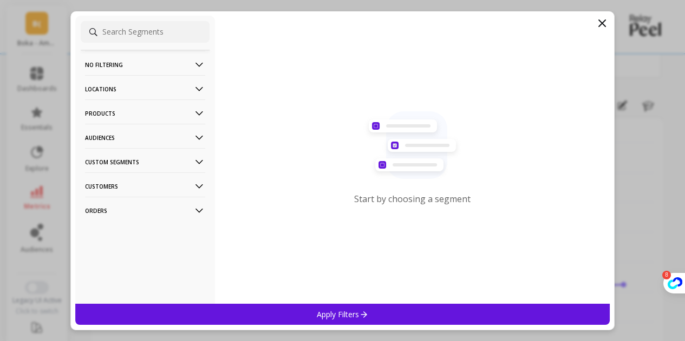
click at [154, 188] on p "Customers" at bounding box center [145, 187] width 120 height 28
click at [149, 108] on p "Products" at bounding box center [145, 114] width 120 height 28
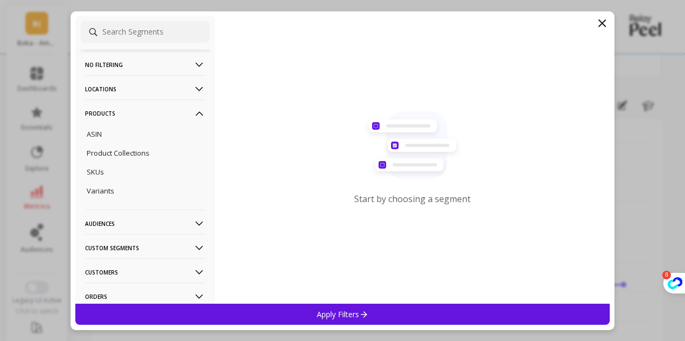
click at [149, 108] on p "Products" at bounding box center [145, 114] width 120 height 28
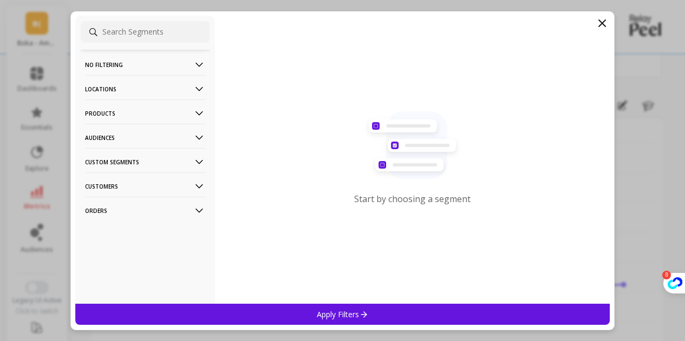
click at [114, 117] on p "Products" at bounding box center [145, 114] width 120 height 28
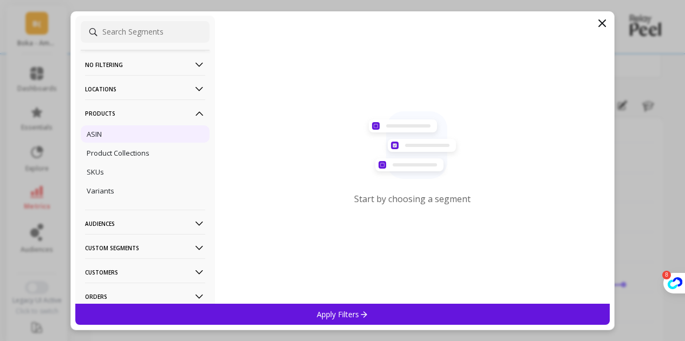
click at [97, 133] on p "ASIN" at bounding box center [94, 134] width 15 height 10
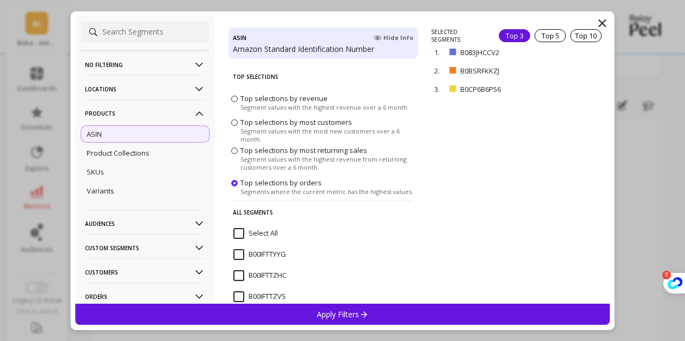
click at [239, 231] on input "Select All" at bounding box center [255, 233] width 44 height 11
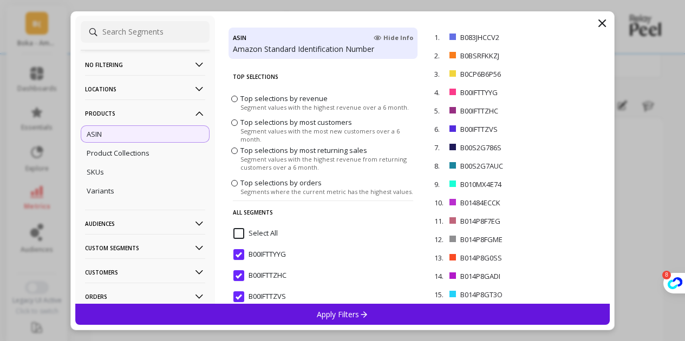
click at [366, 306] on div "Apply Filters" at bounding box center [342, 314] width 535 height 21
click at [366, 306] on div "Please wait, content of the page is loading..." at bounding box center [377, 262] width 551 height 266
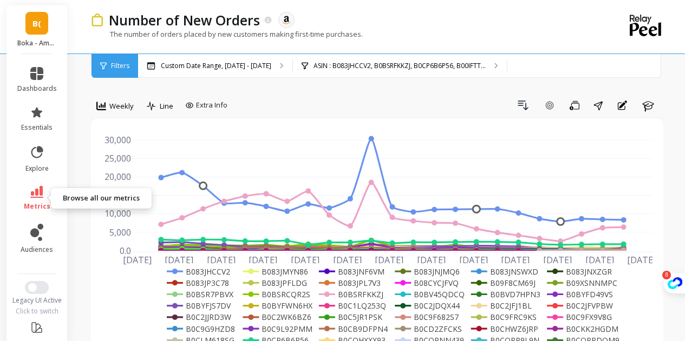
click at [30, 197] on icon at bounding box center [36, 192] width 13 height 12
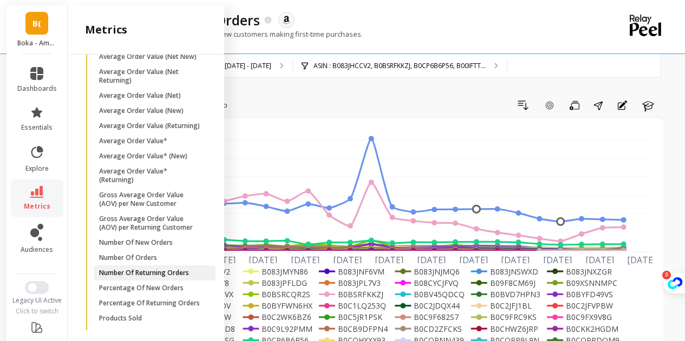
scroll to position [200, 0]
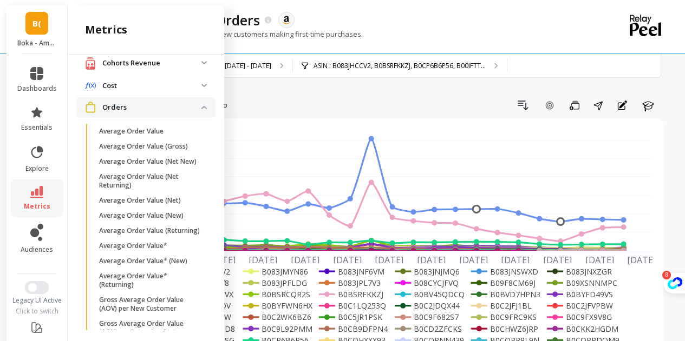
drag, startPoint x: 134, startPoint y: 261, endPoint x: 76, endPoint y: 121, distance: 151.6
click at [76, 117] on span "Orders" at bounding box center [145, 107] width 139 height 20
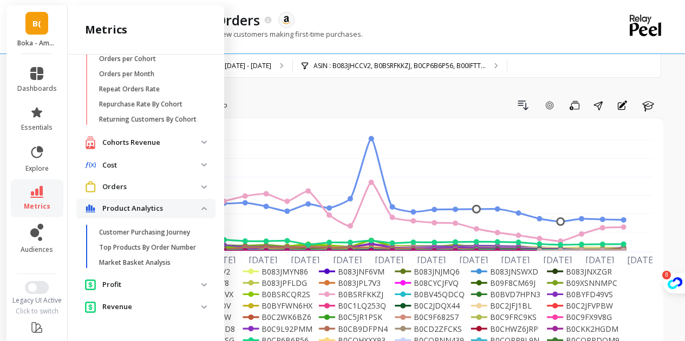
scroll to position [137, 0]
drag, startPoint x: 156, startPoint y: 176, endPoint x: 150, endPoint y: 160, distance: 17.3
click at [156, 182] on p "Orders" at bounding box center [151, 187] width 99 height 11
click at [156, 233] on p "Average Order Value (Net New)" at bounding box center [147, 237] width 97 height 9
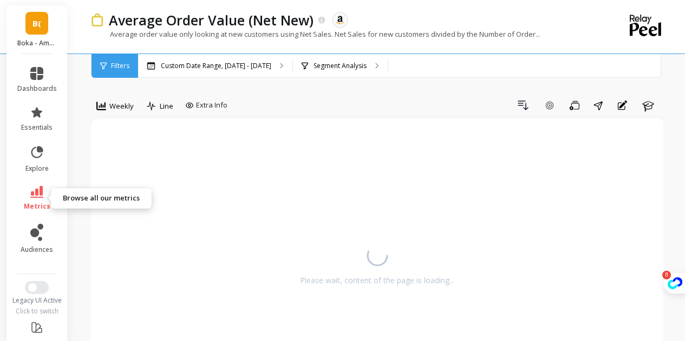
click at [34, 191] on icon at bounding box center [36, 192] width 13 height 12
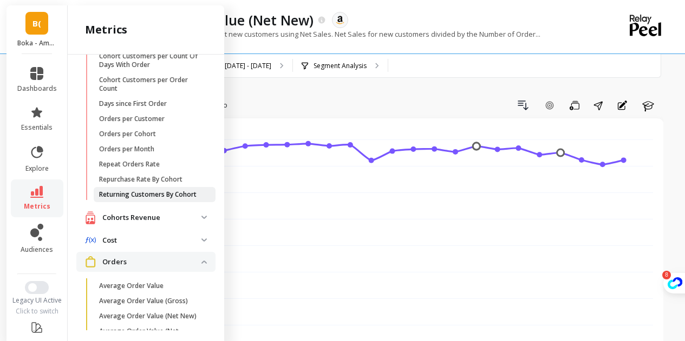
scroll to position [54, 0]
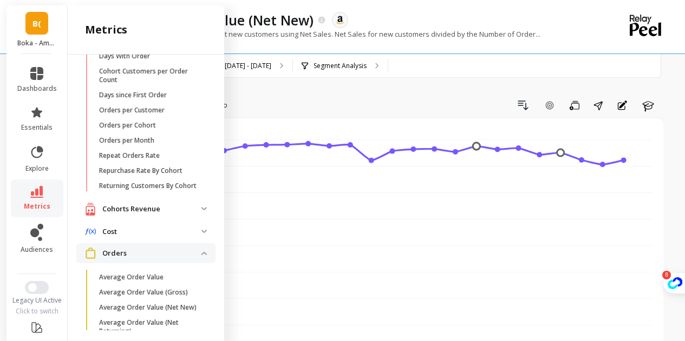
click at [192, 215] on p "Cohorts Revenue" at bounding box center [151, 209] width 99 height 11
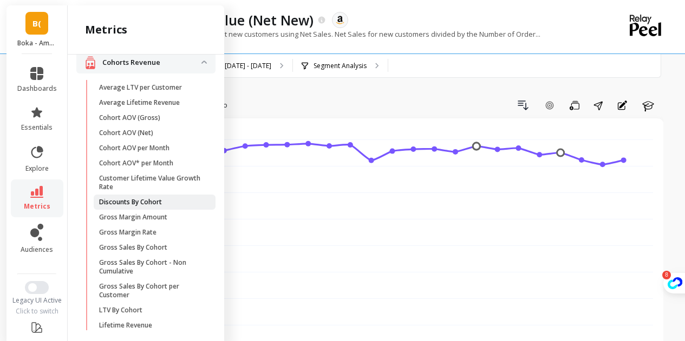
scroll to position [162, 0]
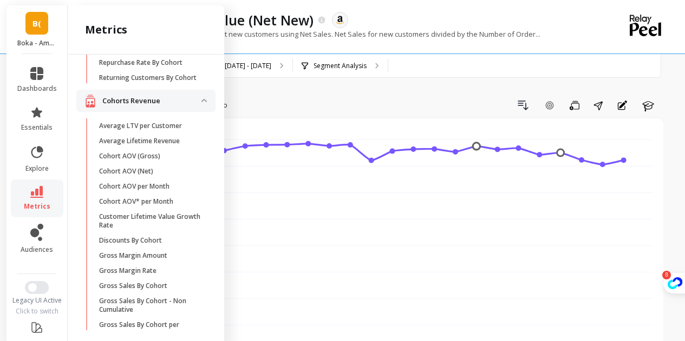
click at [194, 107] on revenue "Cohorts Revenue" at bounding box center [145, 101] width 139 height 22
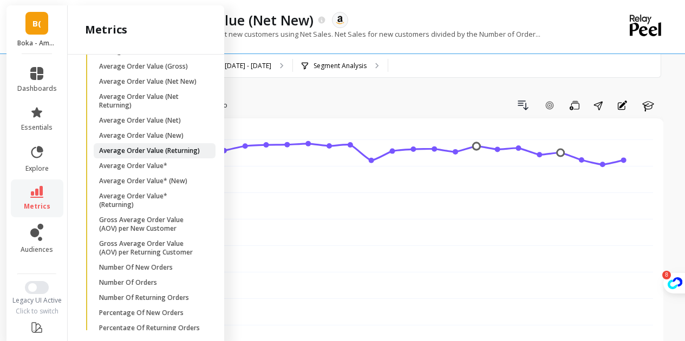
scroll to position [325, 0]
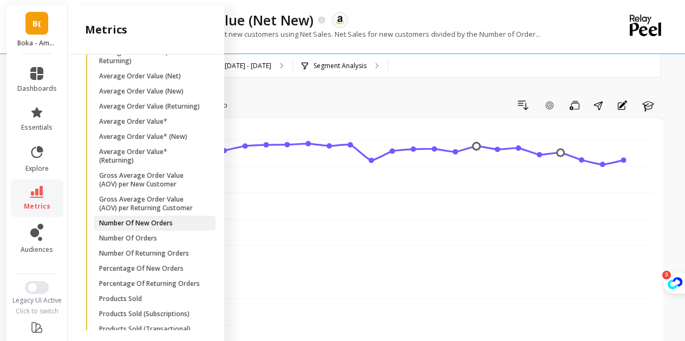
click at [172, 228] on p "Number Of New Orders" at bounding box center [136, 223] width 74 height 9
click at [172, 247] on div "Cohorts Retention Cohort Customers per Count Of Days With Order Cohort Customer…" at bounding box center [146, 193] width 156 height 276
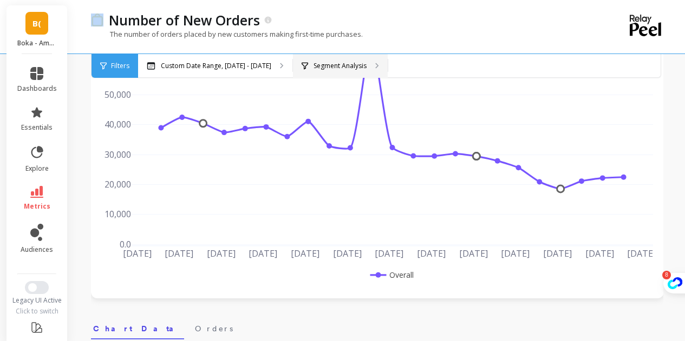
scroll to position [108, 0]
click at [332, 57] on div "Segment Analysis" at bounding box center [340, 66] width 95 height 24
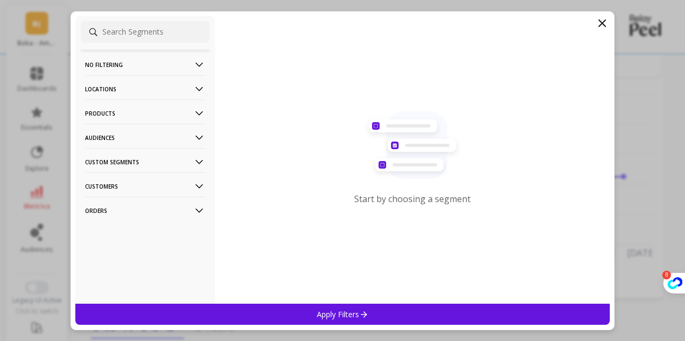
click at [115, 141] on p "Audiences" at bounding box center [145, 138] width 120 height 28
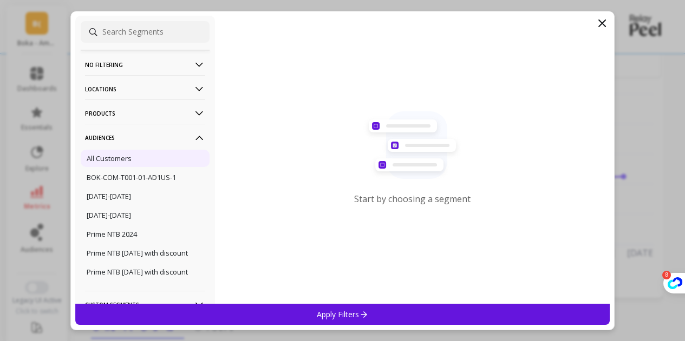
click at [114, 157] on p "All Customers" at bounding box center [109, 159] width 45 height 10
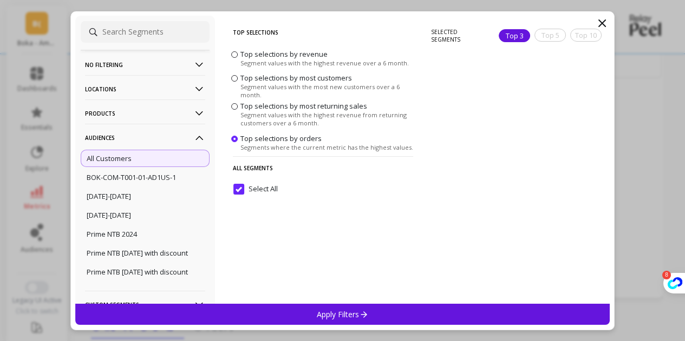
click at [151, 139] on p "Audiences" at bounding box center [145, 138] width 120 height 28
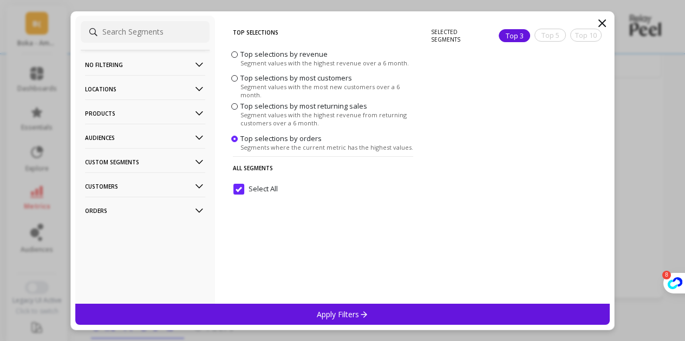
click at [139, 113] on p "Products" at bounding box center [145, 114] width 120 height 28
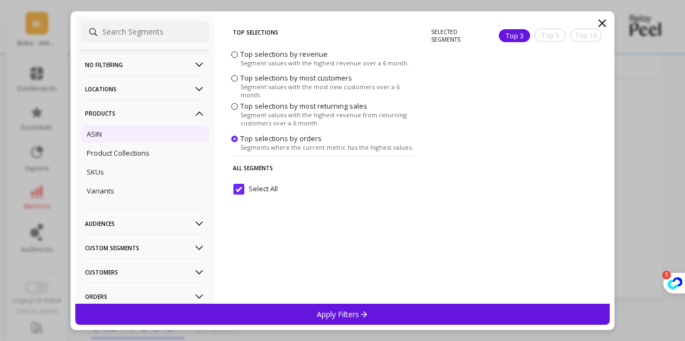
click at [127, 138] on div "ASIN" at bounding box center [145, 134] width 129 height 17
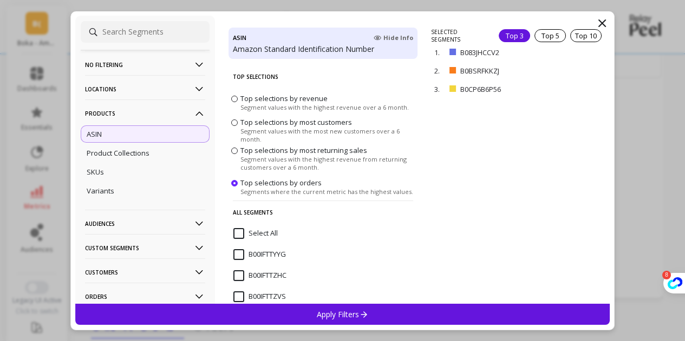
click at [240, 230] on input "Select All" at bounding box center [255, 233] width 44 height 11
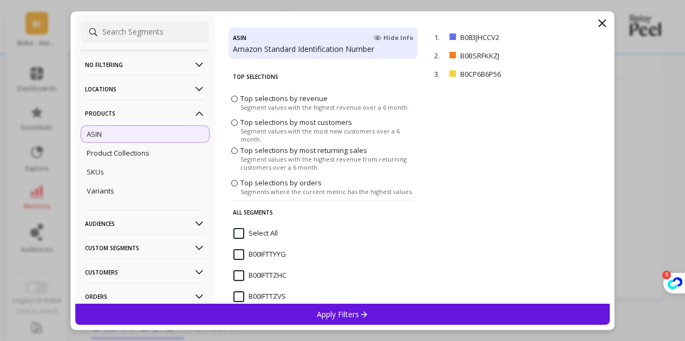
click at [240, 230] on input "Select All" at bounding box center [255, 233] width 44 height 11
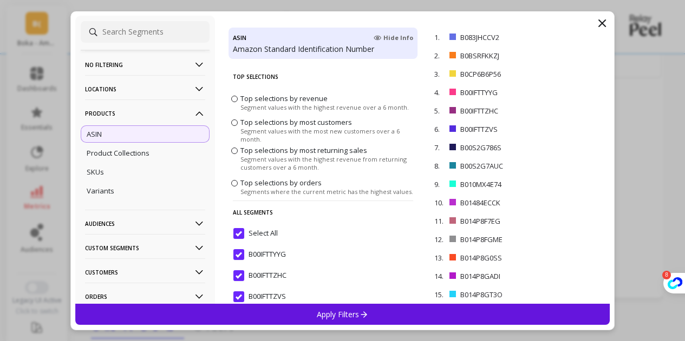
click at [396, 313] on div "Apply Filters" at bounding box center [342, 314] width 535 height 21
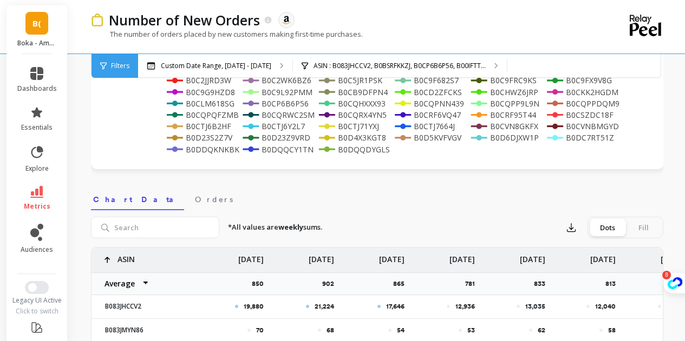
scroll to position [271, 0]
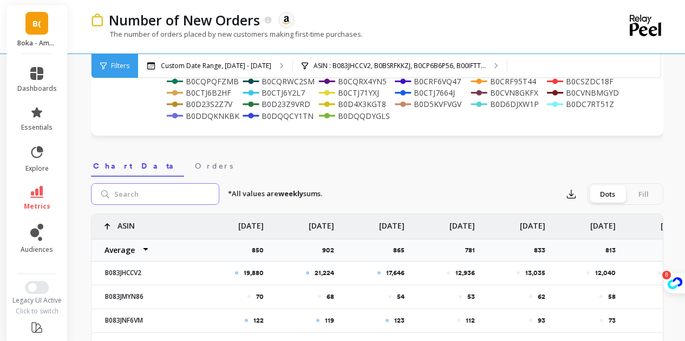
click at [160, 198] on input "search" at bounding box center [155, 194] width 128 height 22
paste input "B0DS2M3TR5"
type input "B0DS2M3TR5"
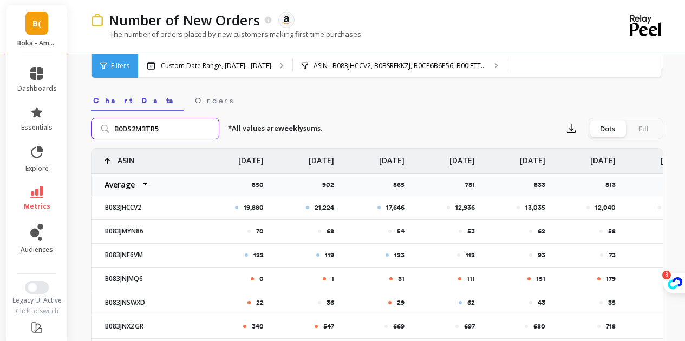
scroll to position [379, 0]
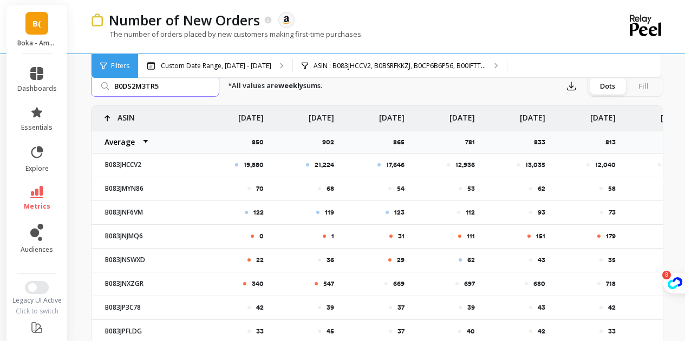
click at [181, 91] on input "B0DS2M3TR5" at bounding box center [155, 86] width 128 height 22
click at [176, 89] on input "B0DS2M3TR5" at bounding box center [155, 86] width 128 height 22
paste input "B0DS2M3TR5"
type input "B0DS2M3TR5"
click at [182, 88] on input "B0DS2M3TR5" at bounding box center [155, 86] width 128 height 22
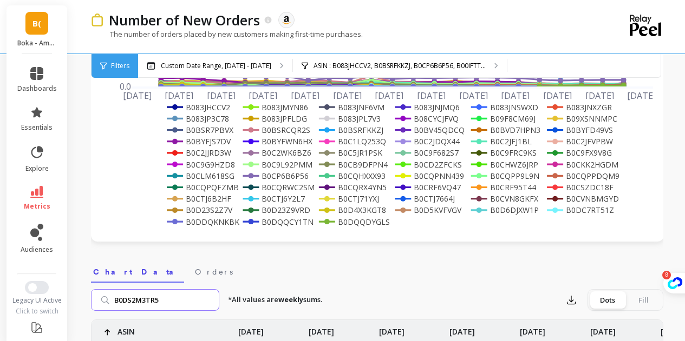
scroll to position [0, 0]
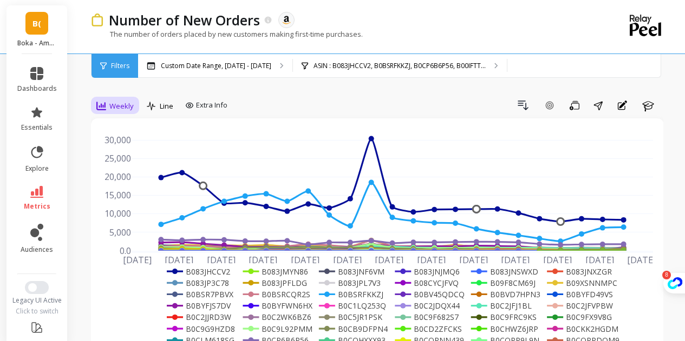
click at [111, 112] on div "Weekly" at bounding box center [114, 106] width 37 height 13
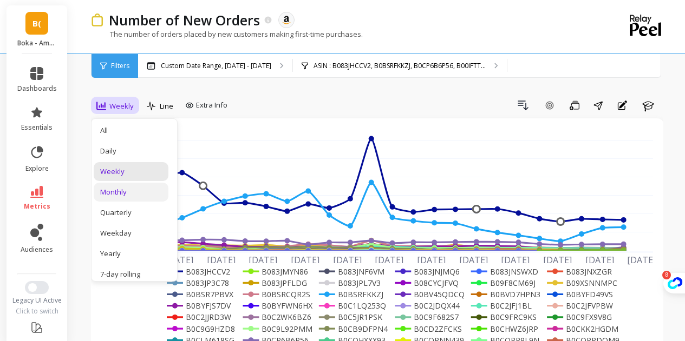
click at [140, 196] on div "Monthly" at bounding box center [131, 192] width 62 height 10
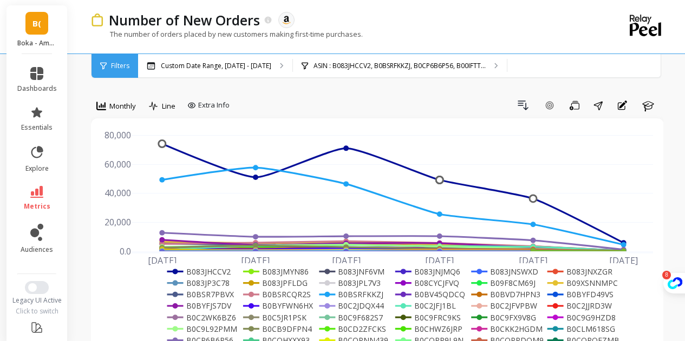
scroll to position [195, 0]
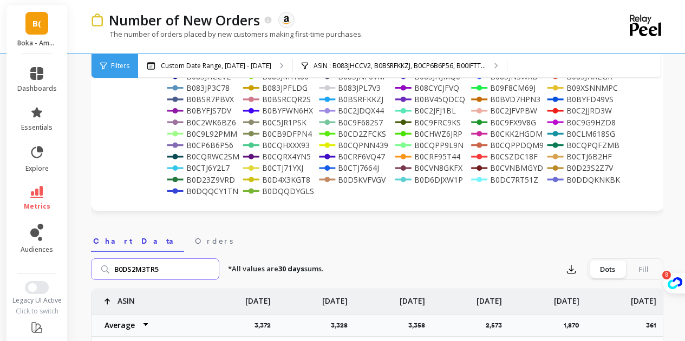
click at [196, 272] on input "B0DS2M3TR5" at bounding box center [155, 270] width 128 height 22
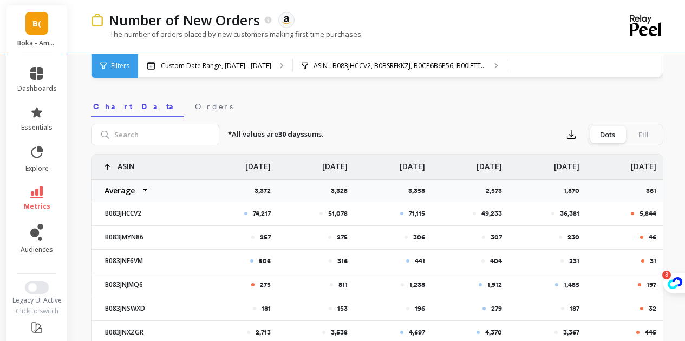
scroll to position [249, 0]
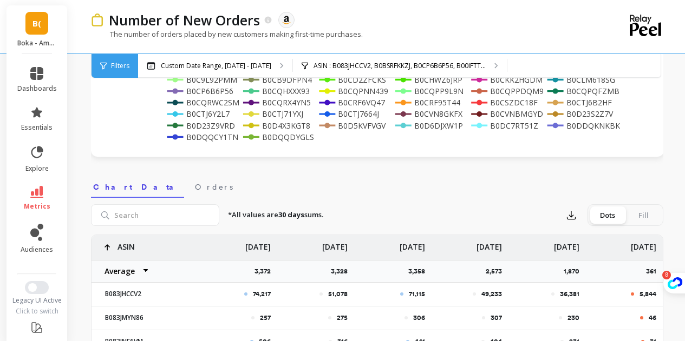
click at [513, 93] on rect at bounding box center [505, 90] width 75 height 11
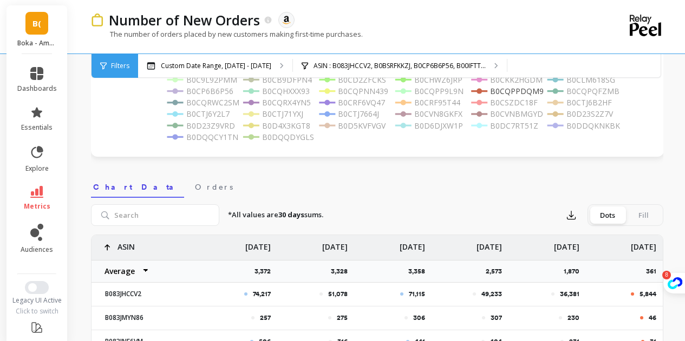
click at [513, 93] on rect at bounding box center [505, 90] width 75 height 11
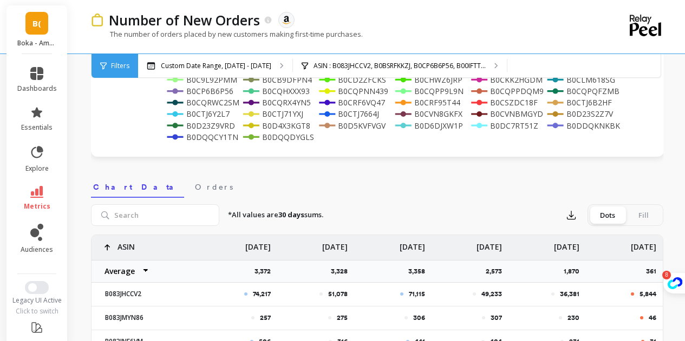
click at [513, 93] on rect at bounding box center [505, 90] width 75 height 11
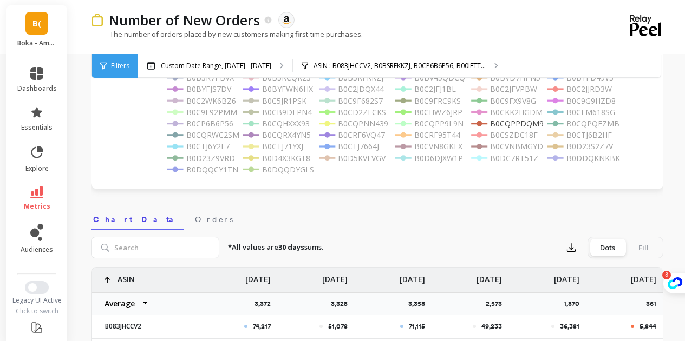
scroll to position [216, 0]
click at [504, 123] on rect at bounding box center [505, 124] width 75 height 11
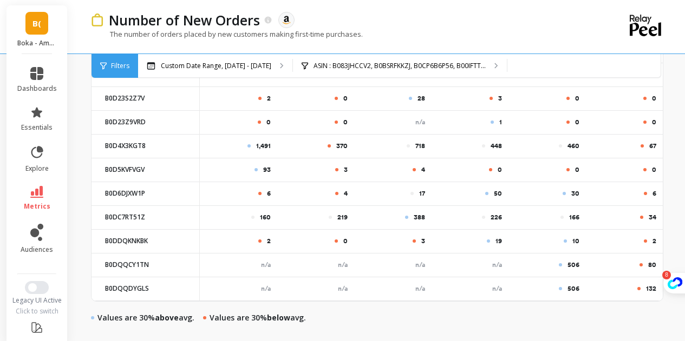
scroll to position [550, 0]
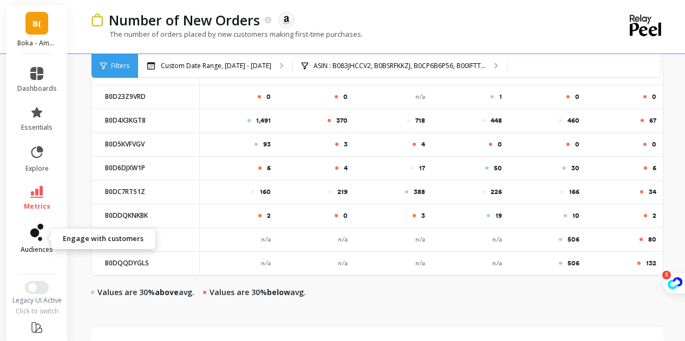
click at [25, 228] on link "audiences" at bounding box center [37, 239] width 40 height 30
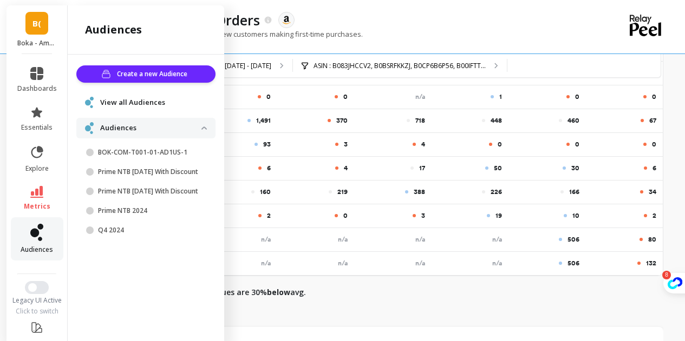
click at [30, 230] on icon at bounding box center [34, 233] width 9 height 9
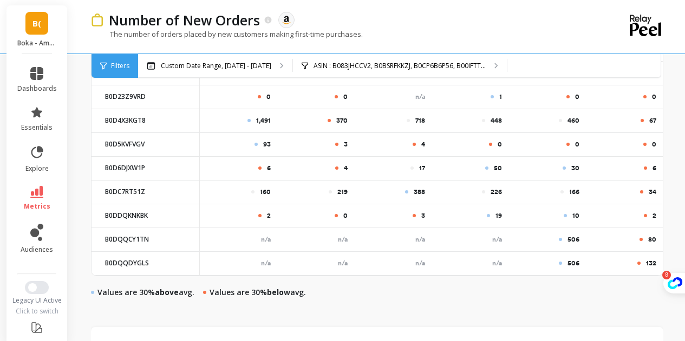
click at [34, 179] on li "explore" at bounding box center [37, 159] width 52 height 41
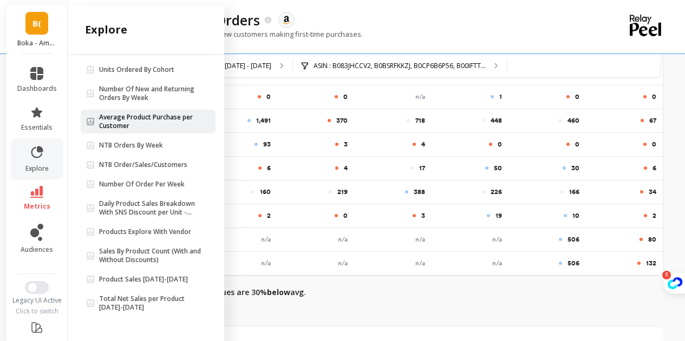
scroll to position [0, 0]
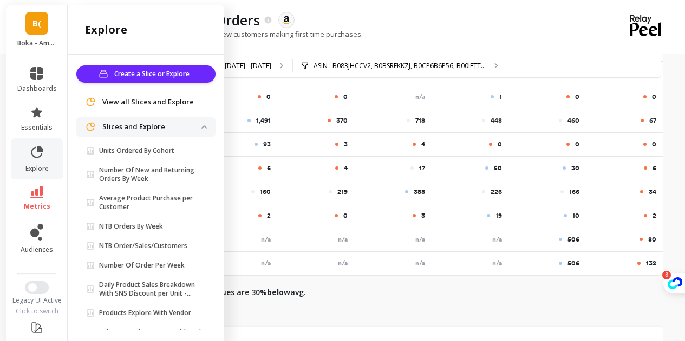
click at [160, 107] on span "View all Slices and Explore" at bounding box center [147, 102] width 91 height 11
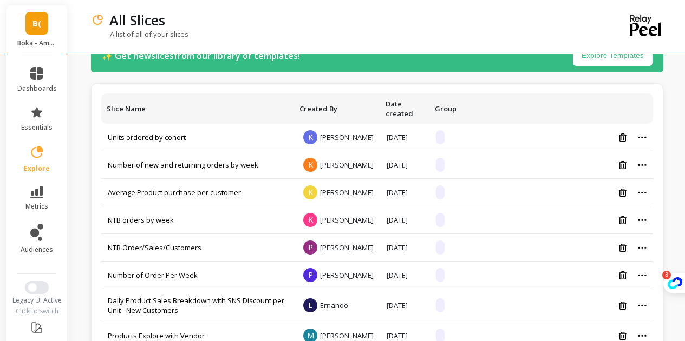
scroll to position [36, 0]
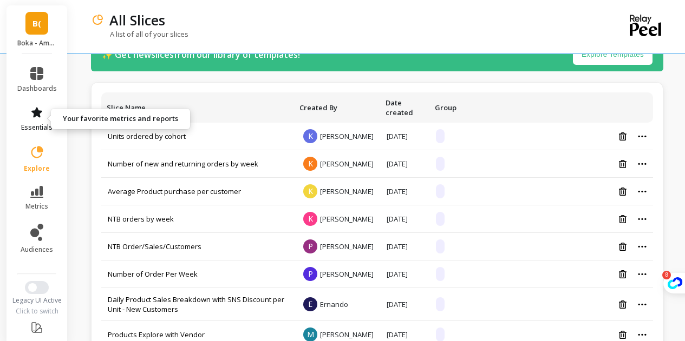
click at [37, 117] on icon at bounding box center [36, 112] width 13 height 13
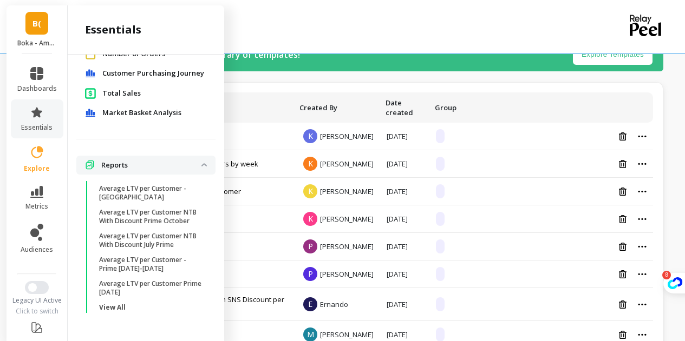
scroll to position [153, 0]
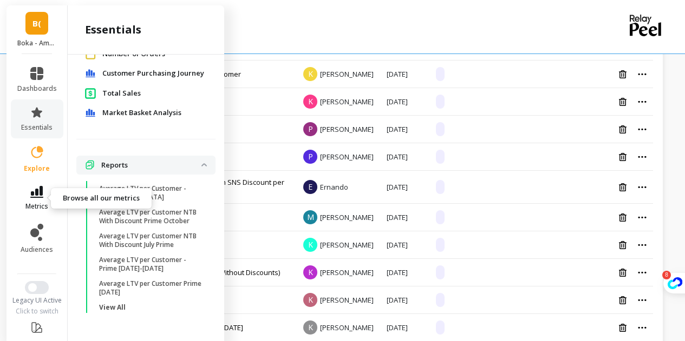
click at [25, 208] on span "metrics" at bounding box center [36, 206] width 23 height 9
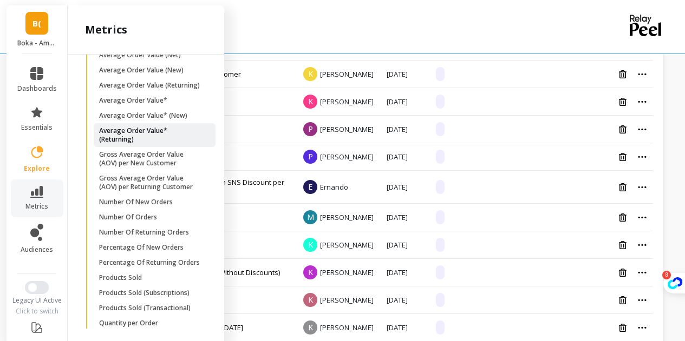
scroll to position [365, 0]
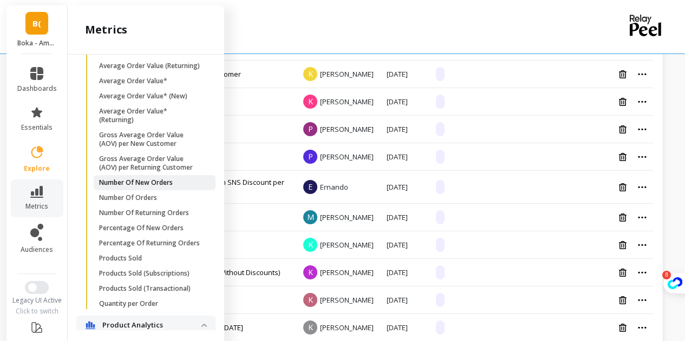
click at [139, 187] on p "Number Of New Orders" at bounding box center [136, 183] width 74 height 9
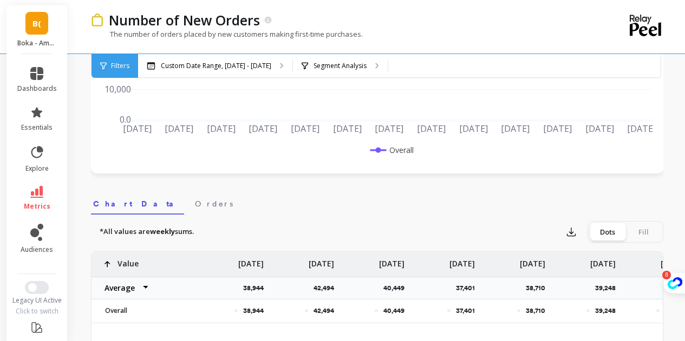
scroll to position [162, 0]
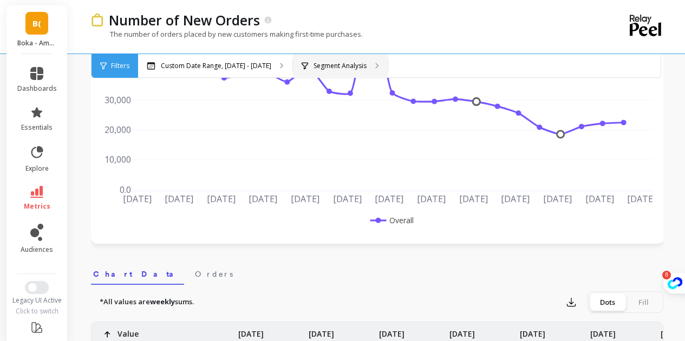
click at [325, 67] on p "Segment Analysis" at bounding box center [339, 66] width 53 height 9
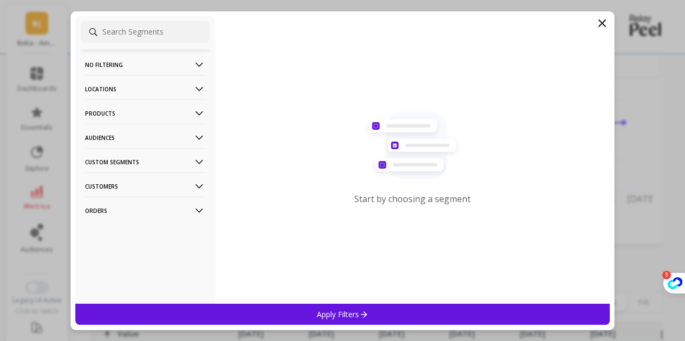
click at [137, 117] on p "Products" at bounding box center [145, 114] width 120 height 28
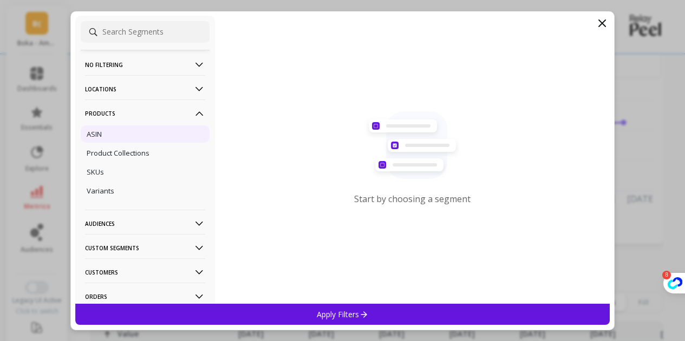
click at [142, 133] on div "ASIN" at bounding box center [145, 134] width 129 height 17
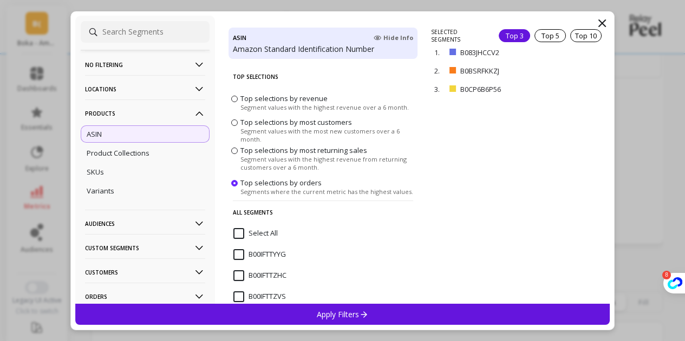
click at [243, 232] on input "Select All" at bounding box center [255, 233] width 44 height 11
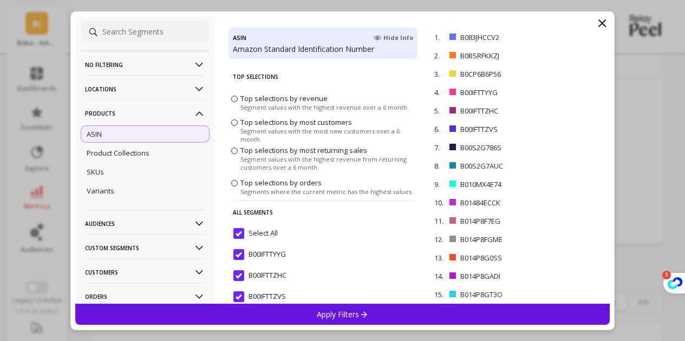
click at [338, 321] on div "Apply Filters" at bounding box center [342, 314] width 535 height 21
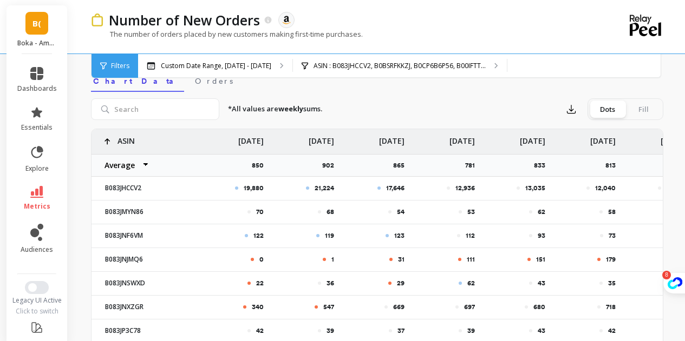
scroll to position [355, 0]
click at [168, 115] on input "search" at bounding box center [155, 110] width 128 height 22
paste input "B0DS2M3TR5"
type input "B0DS2M3TR5"
